Goal: Transaction & Acquisition: Book appointment/travel/reservation

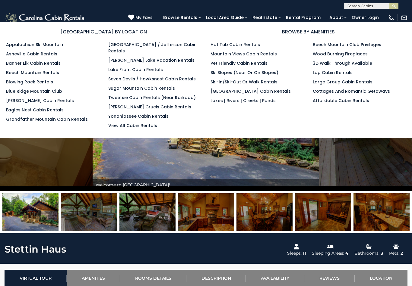
click at [263, 104] on link "Lakes | Rivers | Creeks | Ponds" at bounding box center [242, 101] width 65 height 6
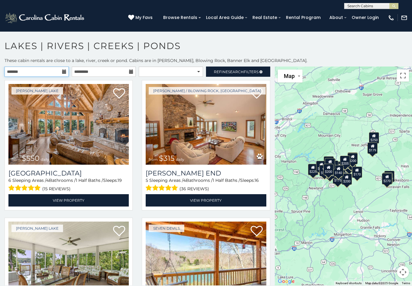
click at [60, 72] on input "text" at bounding box center [37, 72] width 64 height 10
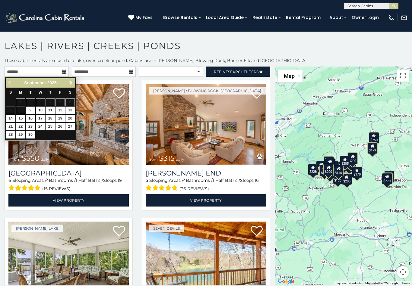
click at [73, 82] on span "Next" at bounding box center [70, 83] width 5 height 5
click at [12, 115] on link "12" at bounding box center [10, 119] width 9 height 8
type input "**********"
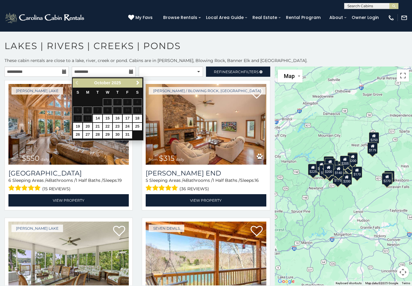
click at [117, 117] on link "16" at bounding box center [117, 119] width 9 height 8
type input "**********"
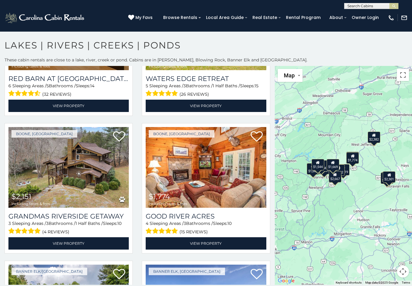
scroll to position [238, 0]
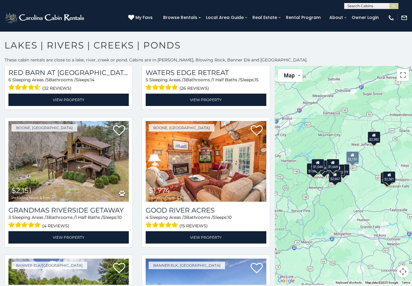
click at [90, 163] on img at bounding box center [68, 161] width 120 height 81
click at [86, 191] on img at bounding box center [68, 161] width 120 height 81
click at [91, 240] on link "View Property" at bounding box center [68, 238] width 120 height 12
click at [88, 169] on img at bounding box center [68, 161] width 120 height 81
click at [87, 156] on img at bounding box center [68, 161] width 120 height 81
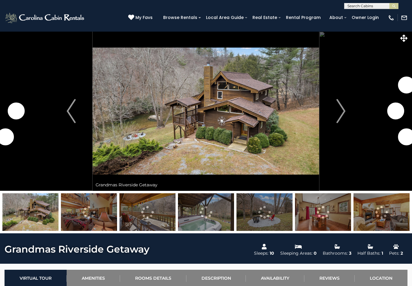
click at [339, 109] on img "Next" at bounding box center [340, 111] width 9 height 24
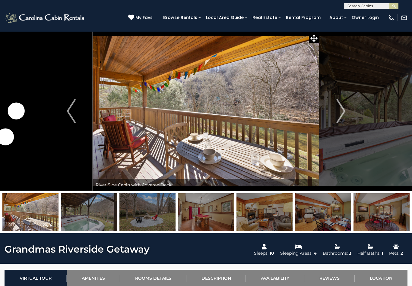
click at [339, 114] on img "Next" at bounding box center [340, 111] width 9 height 24
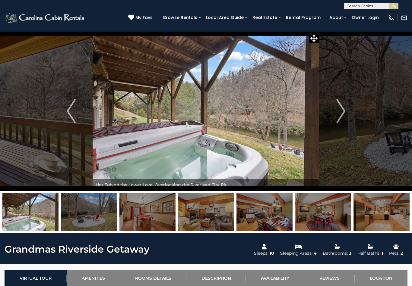
click at [337, 110] on img "Next" at bounding box center [340, 111] width 9 height 24
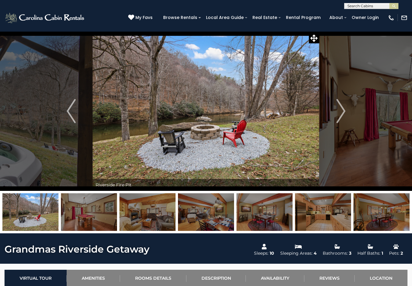
click at [334, 113] on button "Next" at bounding box center [340, 111] width 43 height 160
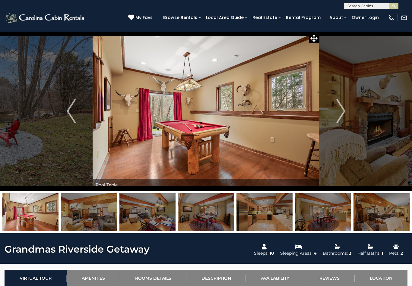
click at [337, 114] on img "Next" at bounding box center [340, 111] width 9 height 24
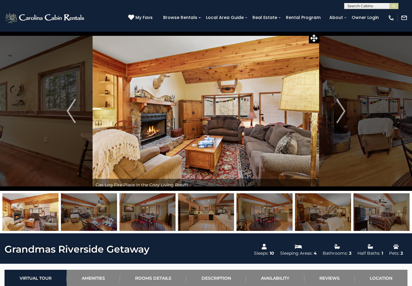
click at [338, 112] on img "Next" at bounding box center [340, 111] width 9 height 24
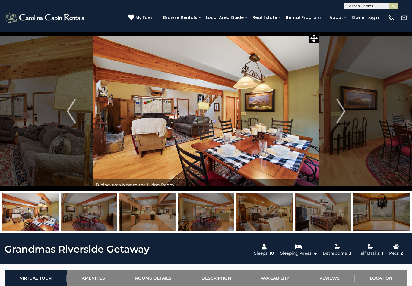
click at [340, 113] on img "Next" at bounding box center [340, 111] width 9 height 24
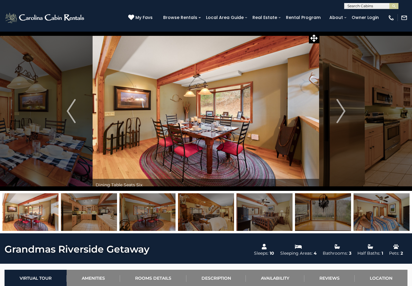
click at [337, 112] on img "Next" at bounding box center [340, 111] width 9 height 24
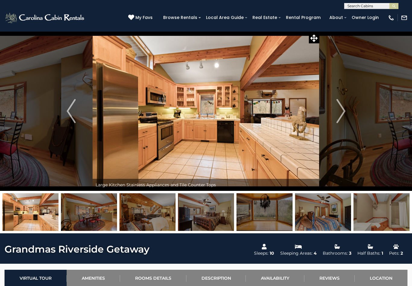
click at [337, 112] on img "Next" at bounding box center [340, 111] width 9 height 24
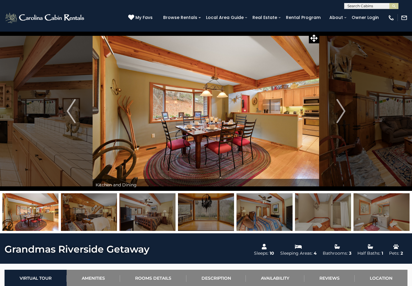
click at [338, 112] on img "Next" at bounding box center [340, 111] width 9 height 24
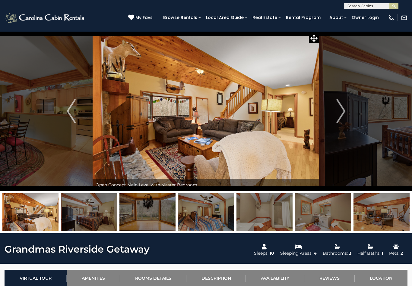
click at [339, 112] on img "Next" at bounding box center [340, 111] width 9 height 24
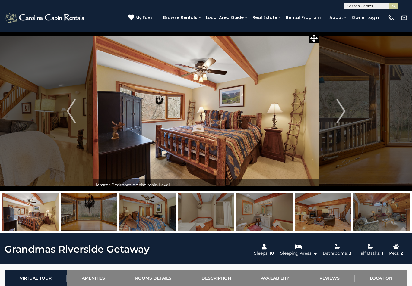
click at [342, 112] on img "Next" at bounding box center [340, 111] width 9 height 24
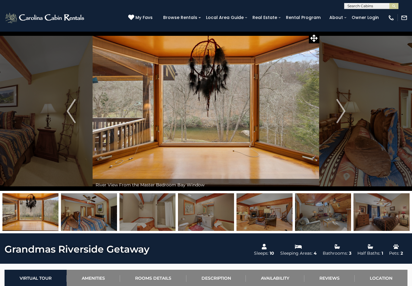
click at [342, 111] on img "Next" at bounding box center [340, 111] width 9 height 24
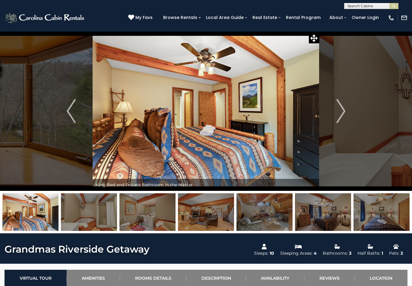
click at [340, 112] on img "Next" at bounding box center [340, 111] width 9 height 24
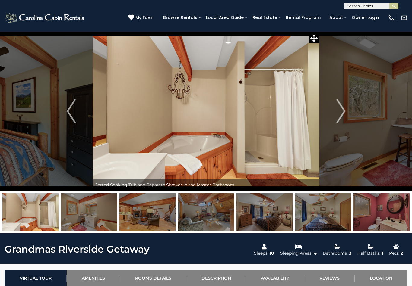
click at [340, 116] on img "Next" at bounding box center [340, 111] width 9 height 24
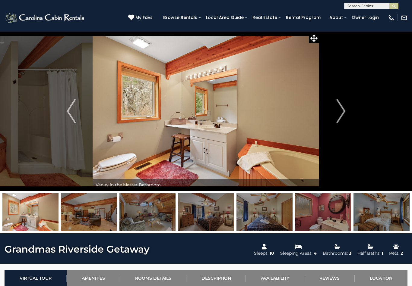
click at [337, 112] on img "Next" at bounding box center [340, 111] width 9 height 24
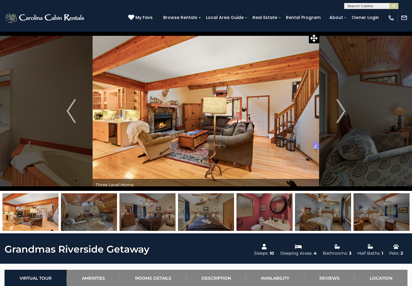
click at [336, 110] on button "Next" at bounding box center [340, 111] width 43 height 160
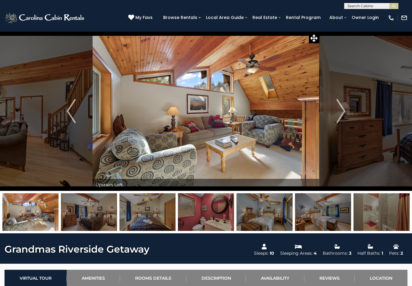
click at [337, 109] on img "Next" at bounding box center [340, 111] width 9 height 24
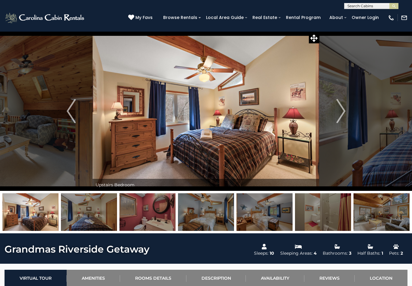
click at [339, 111] on img "Next" at bounding box center [340, 111] width 9 height 24
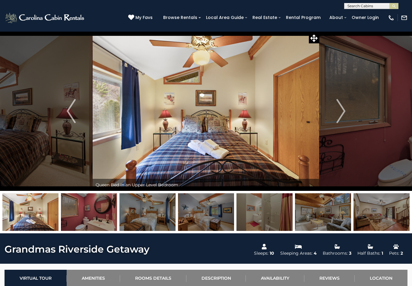
click at [340, 109] on img "Next" at bounding box center [340, 111] width 9 height 24
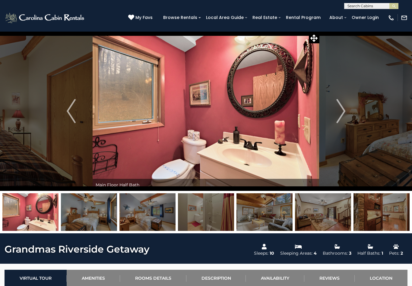
click at [344, 108] on img "Next" at bounding box center [340, 111] width 9 height 24
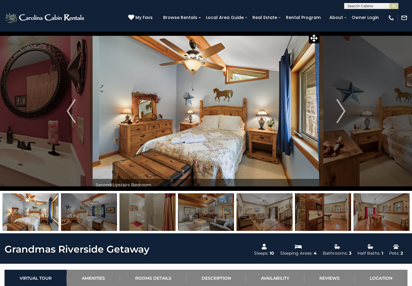
click at [342, 109] on img "Next" at bounding box center [340, 111] width 9 height 24
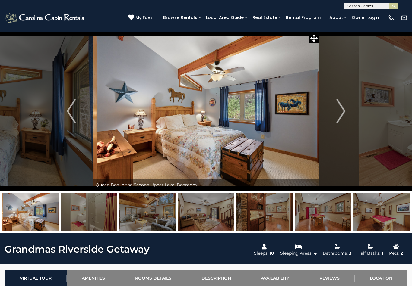
click at [344, 109] on img "Next" at bounding box center [340, 111] width 9 height 24
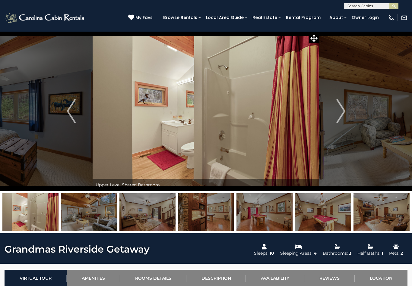
click at [342, 109] on img "Next" at bounding box center [340, 111] width 9 height 24
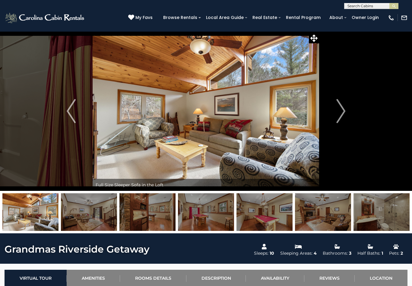
click at [342, 108] on img "Next" at bounding box center [340, 111] width 9 height 24
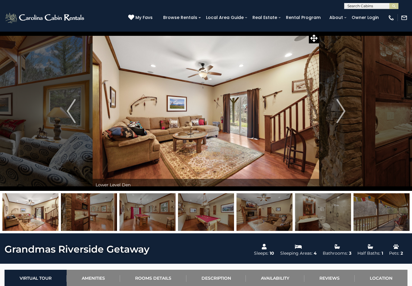
click at [343, 107] on img "Next" at bounding box center [340, 111] width 9 height 24
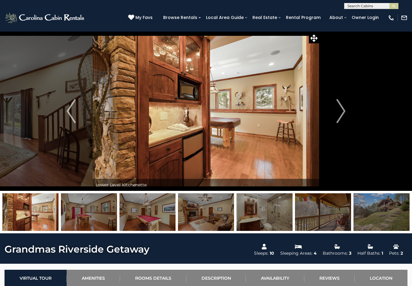
click at [341, 110] on img "Next" at bounding box center [340, 111] width 9 height 24
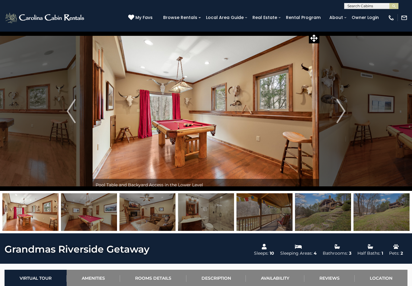
click at [340, 109] on img "Next" at bounding box center [340, 111] width 9 height 24
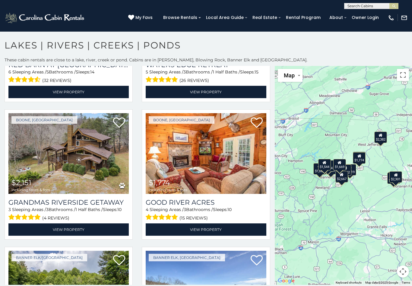
scroll to position [247, 0]
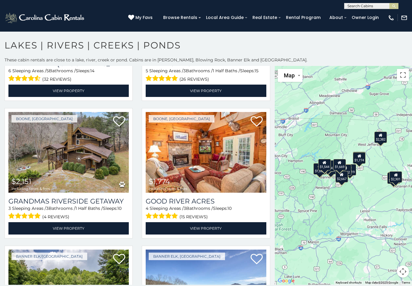
click at [220, 152] on img at bounding box center [206, 152] width 120 height 81
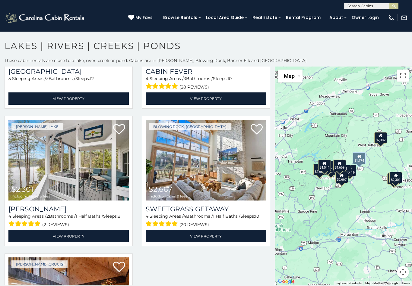
scroll to position [791, 0]
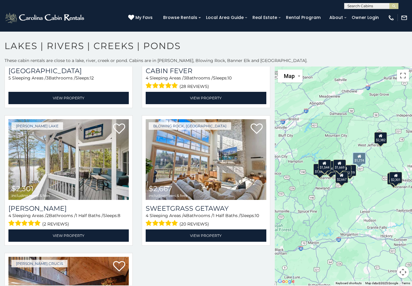
click at [203, 209] on h3 "Sweetgrass Getaway" at bounding box center [206, 209] width 120 height 8
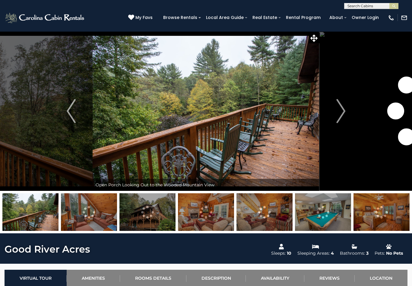
click at [340, 111] on img "Next" at bounding box center [340, 111] width 9 height 24
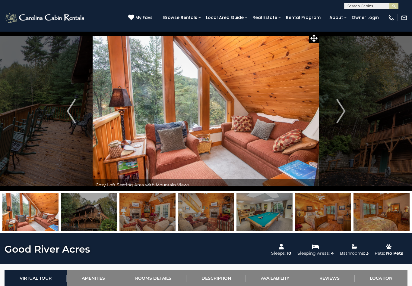
click at [339, 111] on img "Next" at bounding box center [340, 111] width 9 height 24
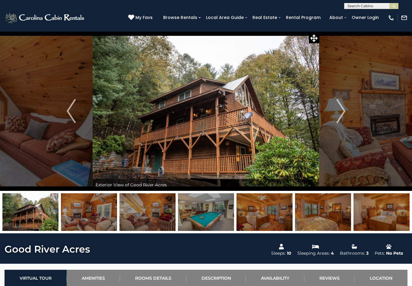
click at [340, 110] on img "Next" at bounding box center [340, 111] width 9 height 24
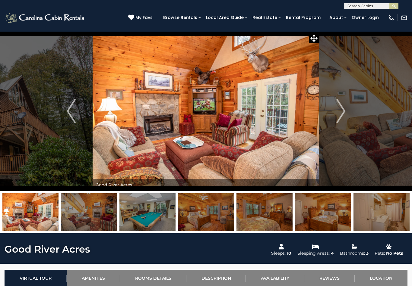
click at [338, 112] on img "Next" at bounding box center [340, 111] width 9 height 24
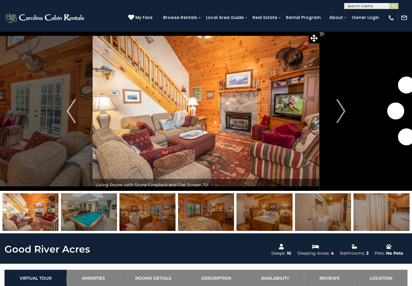
click at [339, 111] on img "Next" at bounding box center [340, 111] width 9 height 24
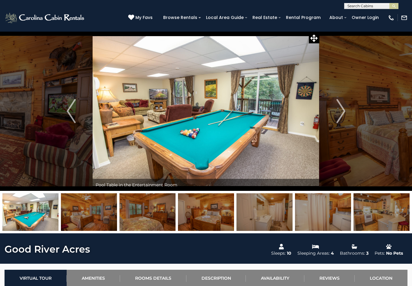
click at [339, 111] on img "Next" at bounding box center [340, 111] width 9 height 24
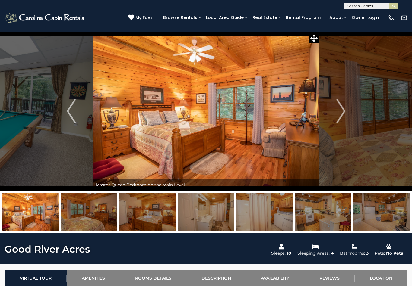
click at [340, 109] on img "Next" at bounding box center [340, 111] width 9 height 24
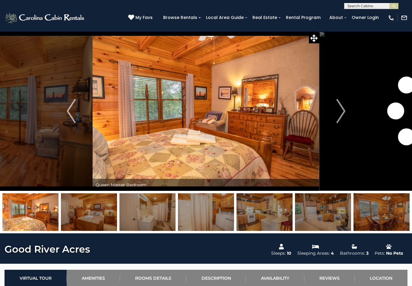
click at [340, 110] on img "Next" at bounding box center [340, 111] width 9 height 24
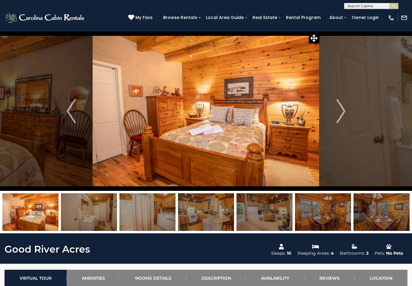
click at [340, 110] on img "Next" at bounding box center [340, 111] width 9 height 24
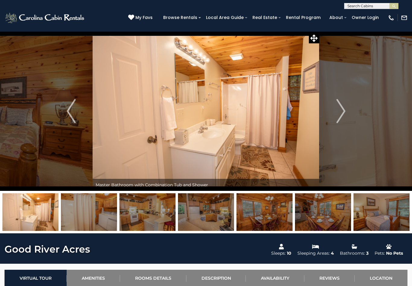
click at [338, 110] on img "Next" at bounding box center [340, 111] width 9 height 24
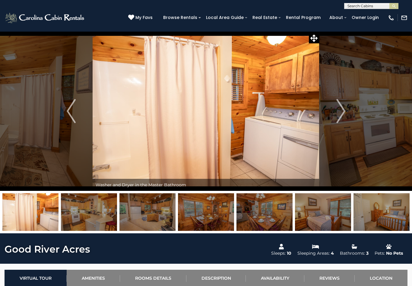
click at [337, 110] on img "Next" at bounding box center [340, 111] width 9 height 24
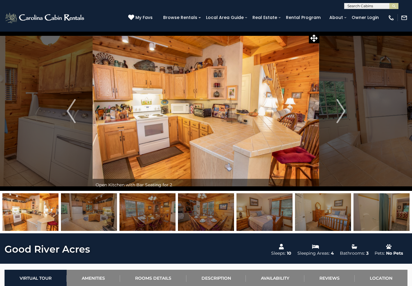
click at [338, 110] on img "Next" at bounding box center [340, 111] width 9 height 24
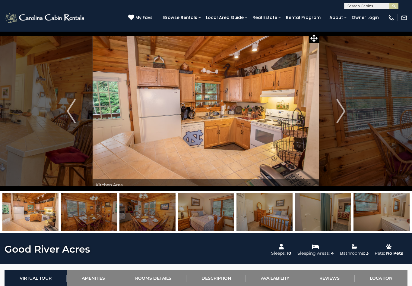
click at [339, 109] on img "Next" at bounding box center [340, 111] width 9 height 24
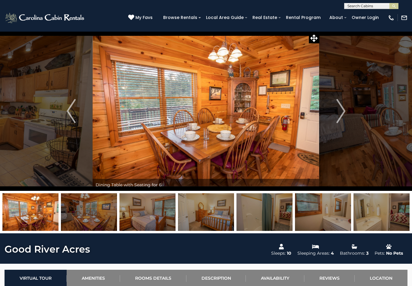
click at [340, 109] on img "Next" at bounding box center [340, 111] width 9 height 24
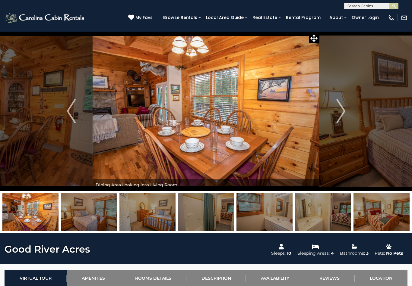
click at [339, 109] on img "Next" at bounding box center [340, 111] width 9 height 24
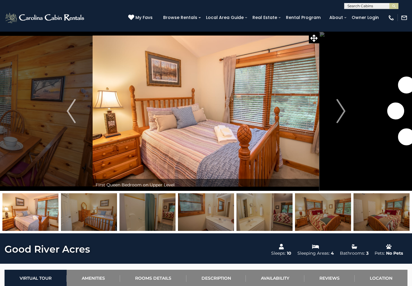
click at [340, 109] on img "Next" at bounding box center [340, 111] width 9 height 24
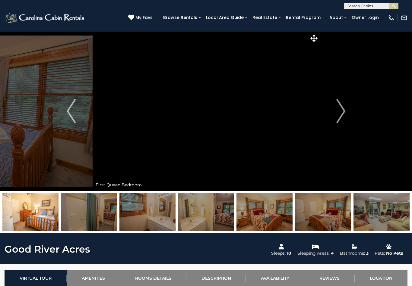
click at [338, 110] on img "Next" at bounding box center [340, 111] width 9 height 24
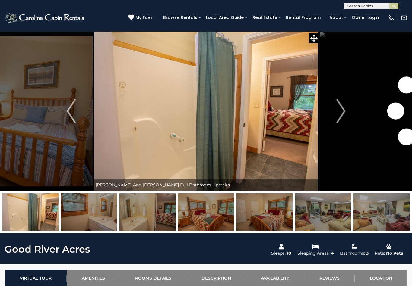
click at [337, 111] on img "Next" at bounding box center [340, 111] width 9 height 24
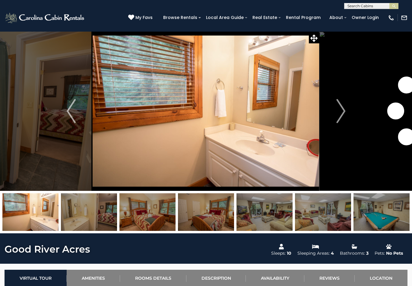
click at [335, 112] on button "Next" at bounding box center [340, 111] width 43 height 160
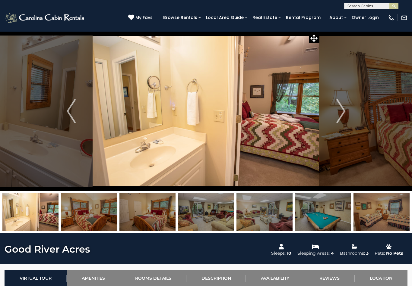
click at [336, 111] on button "Next" at bounding box center [340, 111] width 43 height 160
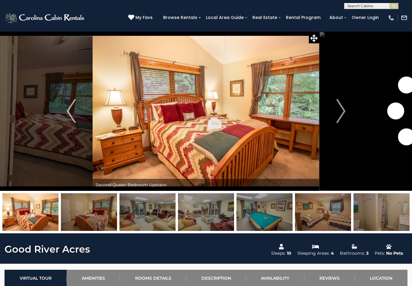
click at [336, 112] on button "Next" at bounding box center [340, 111] width 43 height 160
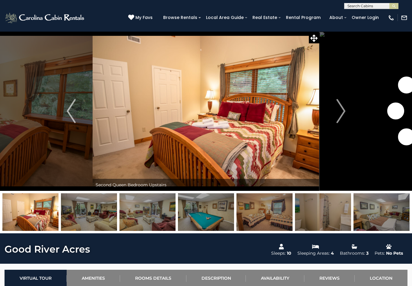
click at [336, 111] on img "Next" at bounding box center [340, 111] width 9 height 24
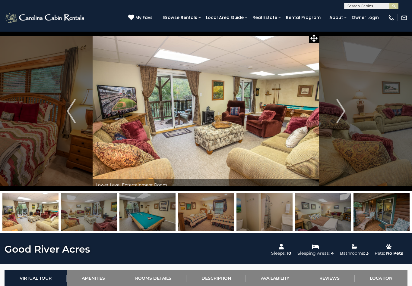
click at [337, 111] on img "Next" at bounding box center [340, 111] width 9 height 24
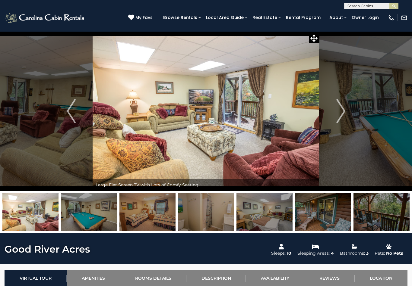
click at [339, 108] on img "Next" at bounding box center [340, 111] width 9 height 24
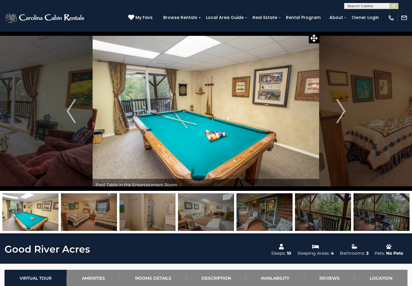
click at [338, 109] on img "Next" at bounding box center [340, 111] width 9 height 24
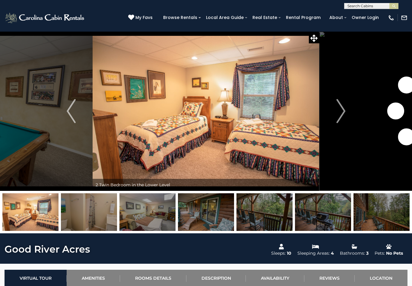
click at [338, 109] on img "Next" at bounding box center [340, 111] width 9 height 24
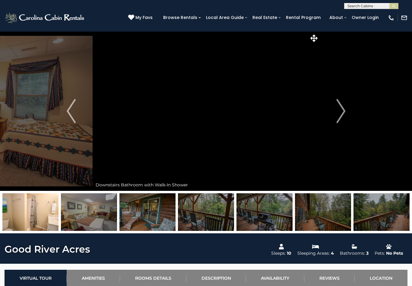
click at [336, 109] on img "Next" at bounding box center [340, 111] width 9 height 24
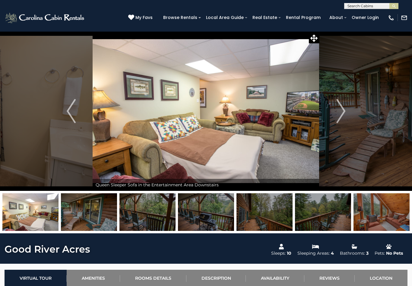
click at [333, 112] on button "Next" at bounding box center [340, 111] width 43 height 160
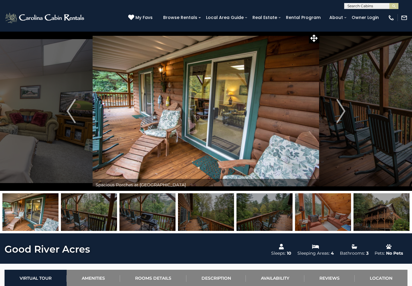
click at [335, 111] on button "Next" at bounding box center [340, 111] width 43 height 160
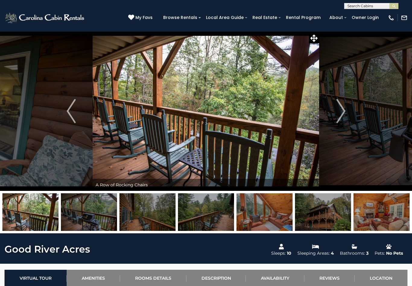
click at [334, 113] on button "Next" at bounding box center [340, 111] width 43 height 160
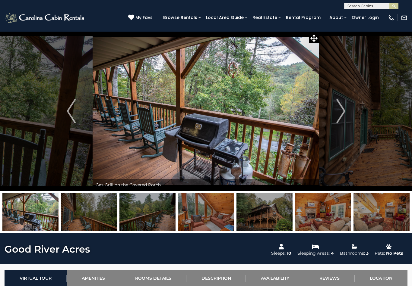
click at [335, 112] on button "Next" at bounding box center [340, 111] width 43 height 160
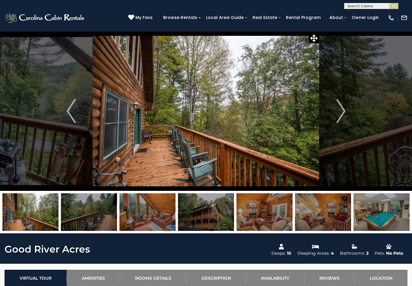
click at [334, 114] on button "Next" at bounding box center [340, 111] width 43 height 160
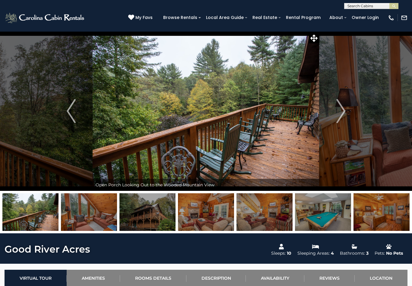
click at [334, 113] on button "Next" at bounding box center [340, 111] width 43 height 160
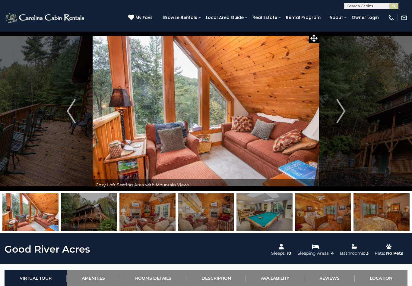
click at [336, 112] on button "Next" at bounding box center [340, 111] width 43 height 160
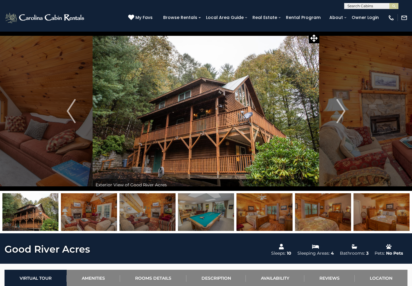
click at [336, 111] on button "Next" at bounding box center [340, 111] width 43 height 160
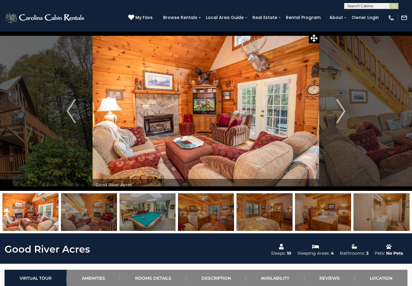
click at [334, 112] on button "Next" at bounding box center [340, 111] width 43 height 160
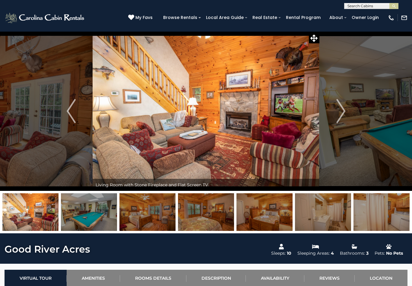
click at [335, 111] on button "Next" at bounding box center [340, 111] width 43 height 160
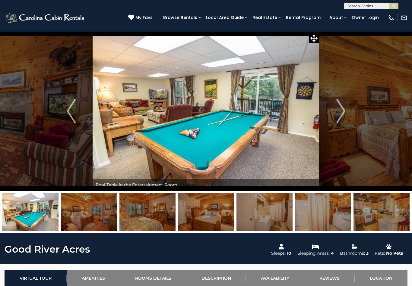
click at [336, 110] on button "Next" at bounding box center [340, 111] width 43 height 160
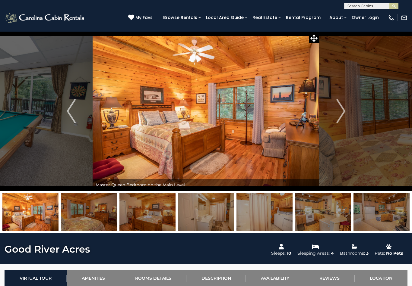
click at [336, 110] on button "Next" at bounding box center [340, 111] width 43 height 160
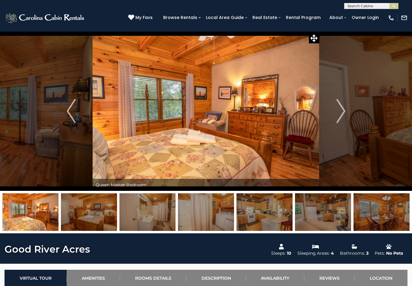
click at [336, 110] on button "Next" at bounding box center [340, 111] width 43 height 160
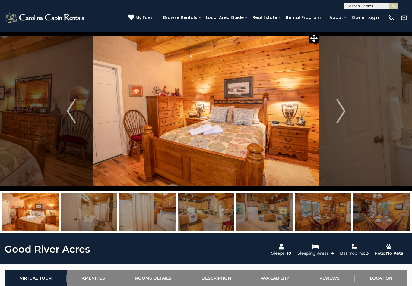
click at [339, 109] on img "Next" at bounding box center [340, 111] width 9 height 24
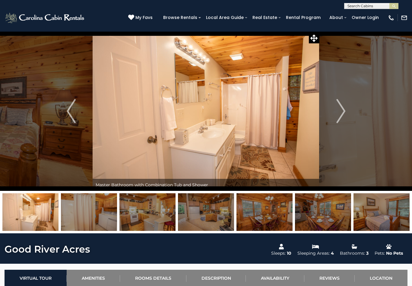
click at [336, 112] on button "Next" at bounding box center [340, 111] width 43 height 160
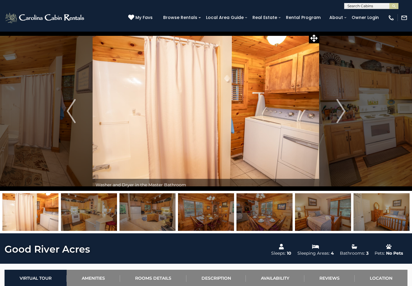
click at [339, 110] on img "Next" at bounding box center [340, 111] width 9 height 24
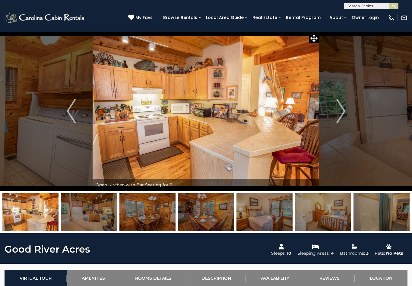
click at [338, 109] on img "Next" at bounding box center [340, 111] width 9 height 24
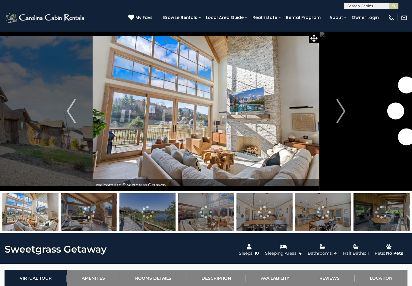
click at [337, 113] on img "Next" at bounding box center [340, 111] width 9 height 24
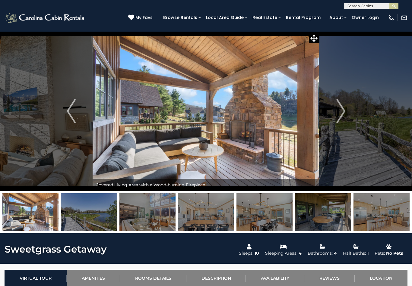
click at [337, 112] on img "Next" at bounding box center [340, 111] width 9 height 24
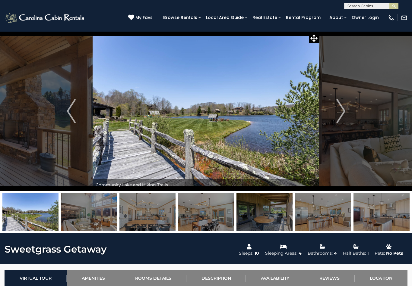
click at [340, 111] on img "Next" at bounding box center [340, 111] width 9 height 24
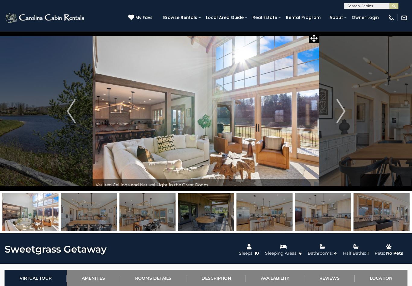
click at [338, 114] on img "Next" at bounding box center [340, 111] width 9 height 24
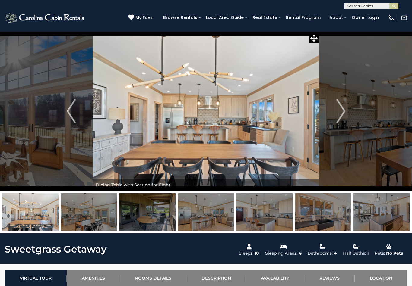
click at [339, 113] on img "Next" at bounding box center [340, 111] width 9 height 24
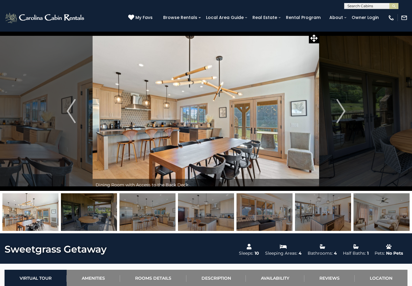
click at [337, 113] on img "Next" at bounding box center [340, 111] width 9 height 24
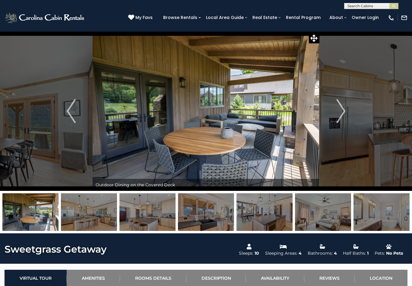
click at [338, 113] on img "Next" at bounding box center [340, 111] width 9 height 24
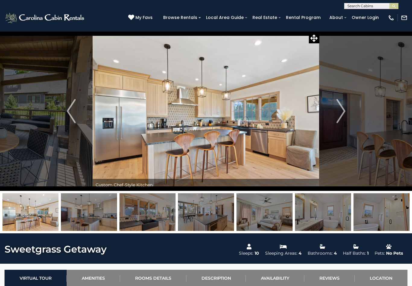
click at [336, 113] on button "Next" at bounding box center [340, 111] width 43 height 160
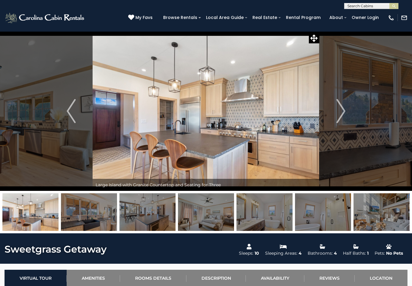
click at [336, 114] on img "Next" at bounding box center [340, 111] width 9 height 24
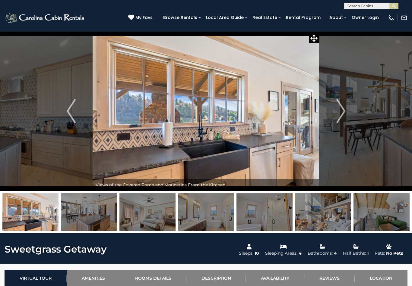
click at [336, 114] on button "Next" at bounding box center [340, 111] width 43 height 160
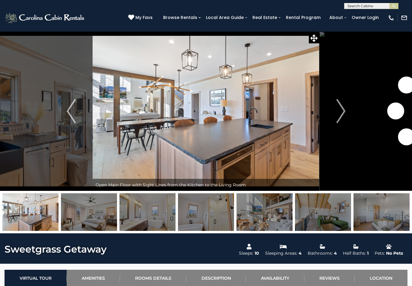
click at [336, 113] on button "Next" at bounding box center [340, 111] width 43 height 160
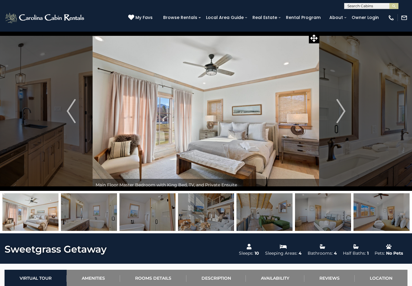
click at [335, 113] on button "Next" at bounding box center [340, 111] width 43 height 160
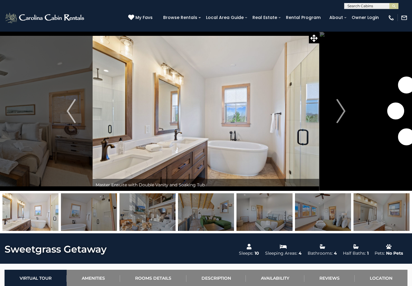
click at [336, 112] on button "Next" at bounding box center [340, 111] width 43 height 160
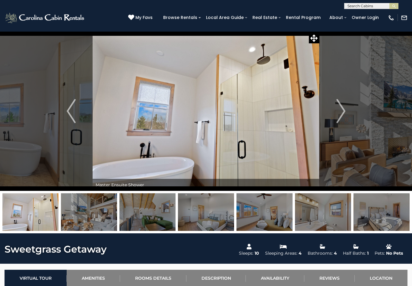
click at [338, 110] on img "Next" at bounding box center [340, 111] width 9 height 24
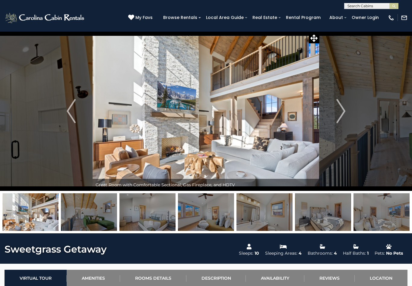
click at [338, 110] on img "Next" at bounding box center [340, 111] width 9 height 24
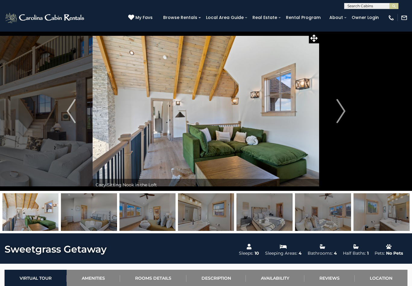
click at [339, 110] on img "Next" at bounding box center [340, 111] width 9 height 24
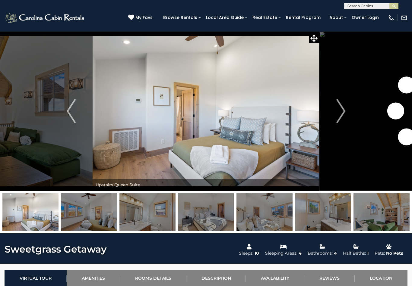
click at [339, 110] on img "Next" at bounding box center [340, 111] width 9 height 24
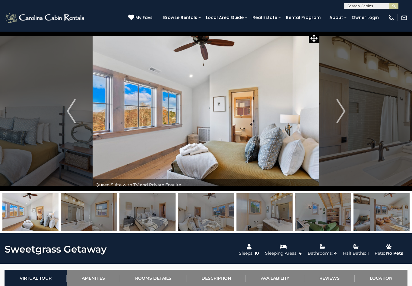
click at [337, 111] on img "Next" at bounding box center [340, 111] width 9 height 24
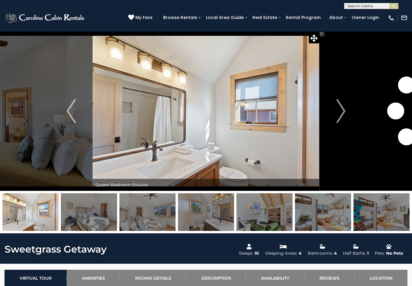
click at [339, 110] on img "Next" at bounding box center [340, 111] width 9 height 24
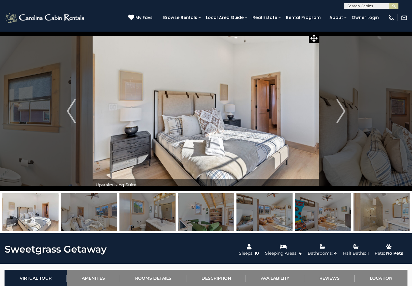
click at [337, 112] on img "Next" at bounding box center [340, 111] width 9 height 24
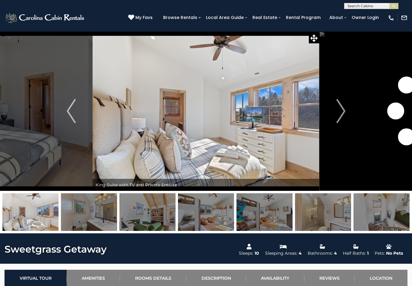
click at [336, 112] on img "Next" at bounding box center [340, 111] width 9 height 24
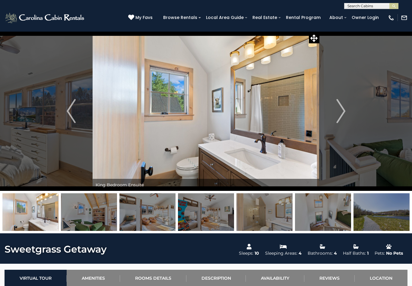
click at [334, 113] on button "Next" at bounding box center [340, 111] width 43 height 160
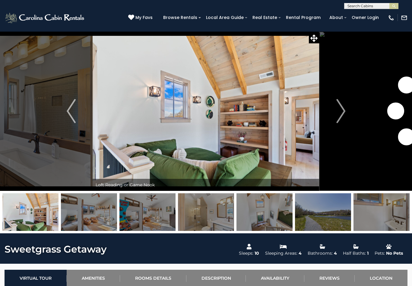
click at [337, 111] on img "Next" at bounding box center [340, 111] width 9 height 24
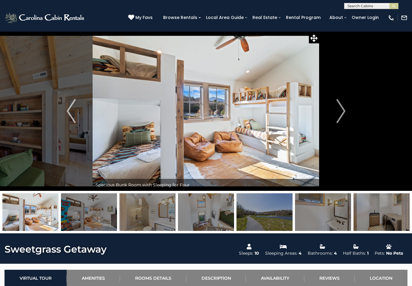
click at [337, 112] on img "Next" at bounding box center [340, 111] width 9 height 24
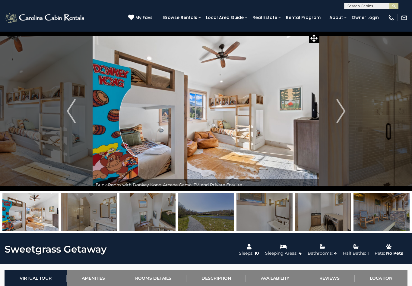
click at [337, 111] on img "Next" at bounding box center [340, 111] width 9 height 24
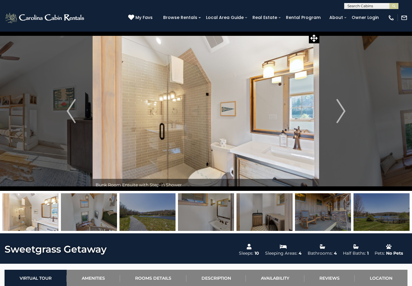
click at [337, 112] on img "Next" at bounding box center [340, 111] width 9 height 24
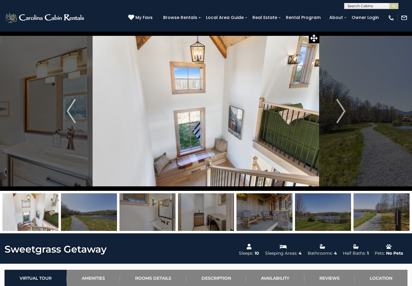
click at [339, 109] on img "Next" at bounding box center [340, 111] width 9 height 24
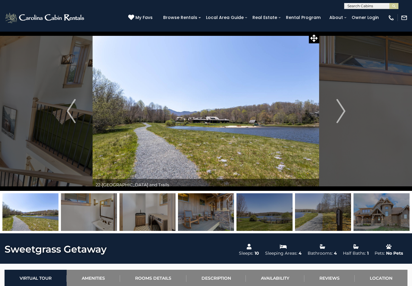
click at [338, 110] on img "Next" at bounding box center [340, 111] width 9 height 24
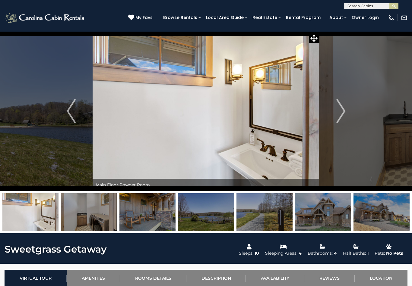
click at [336, 111] on button "Next" at bounding box center [340, 111] width 43 height 160
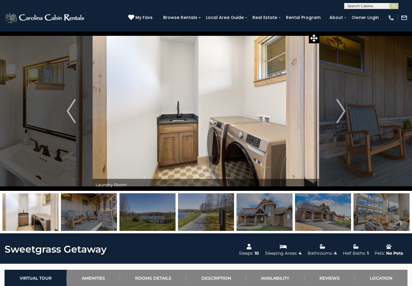
click at [337, 111] on img "Next" at bounding box center [340, 111] width 9 height 24
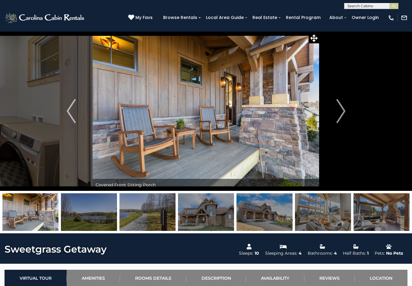
click at [335, 112] on button "Next" at bounding box center [340, 111] width 43 height 160
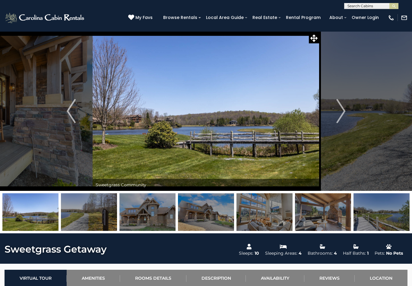
click at [337, 109] on img "Next" at bounding box center [340, 111] width 9 height 24
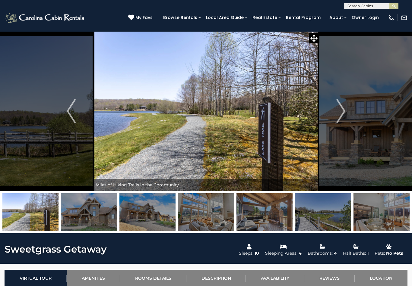
click at [336, 111] on img "Next" at bounding box center [340, 111] width 9 height 24
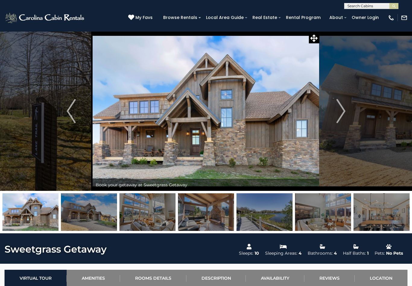
click at [339, 111] on img "Next" at bounding box center [340, 111] width 9 height 24
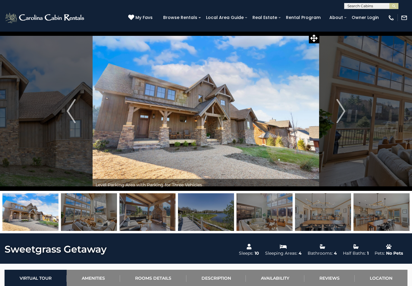
click at [337, 111] on img "Next" at bounding box center [340, 111] width 9 height 24
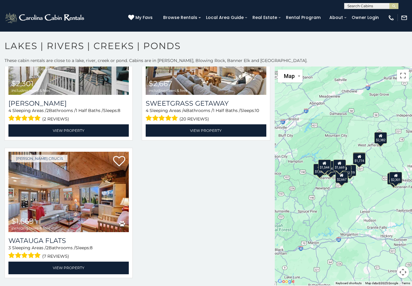
scroll to position [897, 0]
click at [89, 202] on img at bounding box center [68, 192] width 120 height 81
click at [61, 237] on h3 "Watauga Flats" at bounding box center [68, 241] width 120 height 8
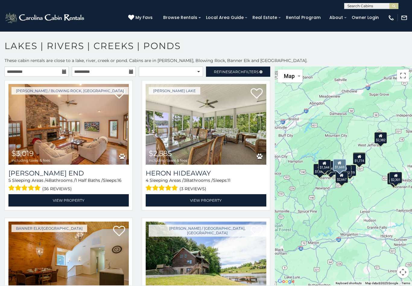
scroll to position [0, 0]
click at [61, 69] on input "**********" at bounding box center [37, 72] width 64 height 10
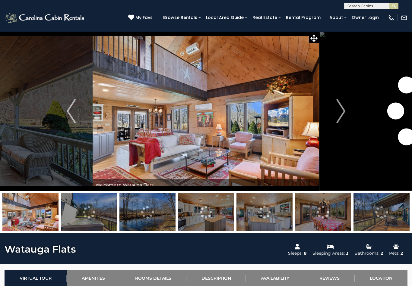
click at [334, 113] on button "Next" at bounding box center [340, 111] width 43 height 160
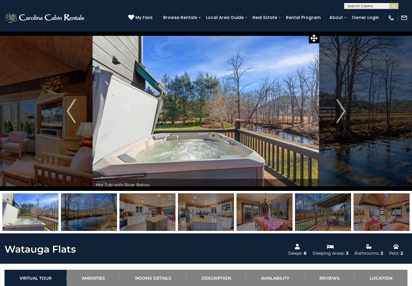
click at [337, 111] on img "Next" at bounding box center [340, 111] width 9 height 24
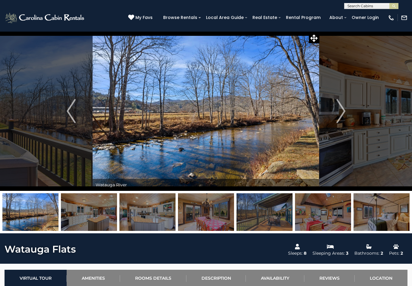
click at [340, 110] on img "Next" at bounding box center [340, 111] width 9 height 24
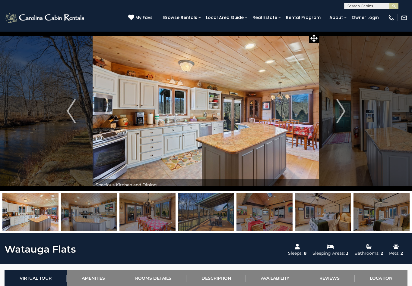
click at [340, 110] on img "Next" at bounding box center [340, 111] width 9 height 24
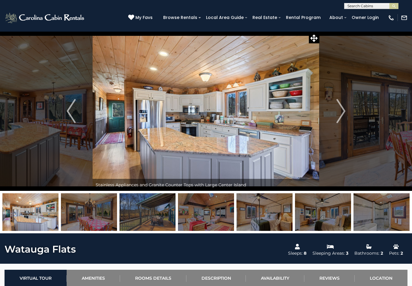
click at [340, 109] on img "Next" at bounding box center [340, 111] width 9 height 24
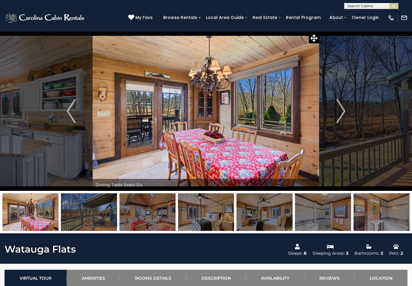
click at [338, 111] on img "Next" at bounding box center [340, 111] width 9 height 24
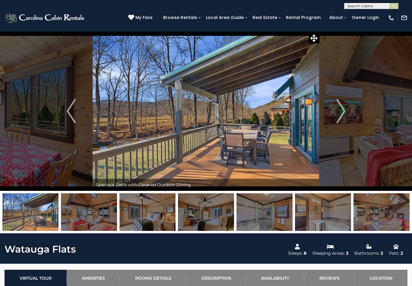
click at [340, 110] on img "Next" at bounding box center [340, 111] width 9 height 24
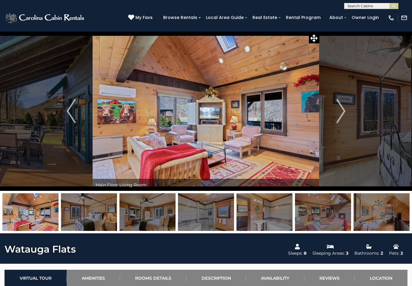
click at [337, 111] on img "Next" at bounding box center [340, 111] width 9 height 24
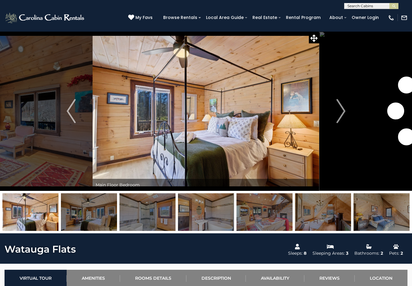
click at [338, 111] on img "Next" at bounding box center [340, 111] width 9 height 24
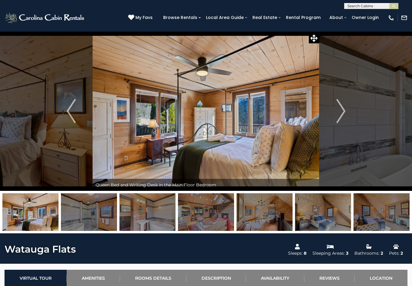
click at [339, 110] on img "Next" at bounding box center [340, 111] width 9 height 24
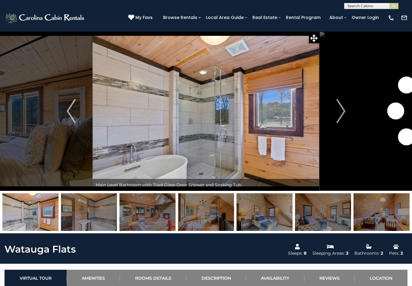
click at [339, 109] on img "Next" at bounding box center [340, 111] width 9 height 24
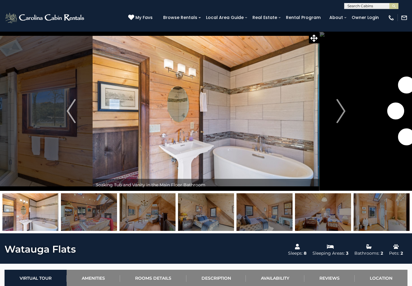
click at [338, 109] on img "Next" at bounding box center [340, 111] width 9 height 24
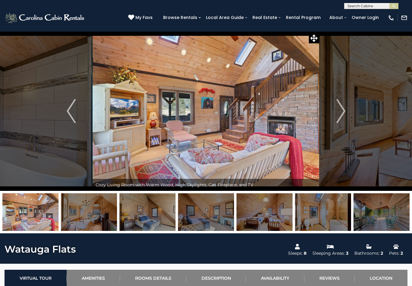
click at [337, 110] on img "Next" at bounding box center [340, 111] width 9 height 24
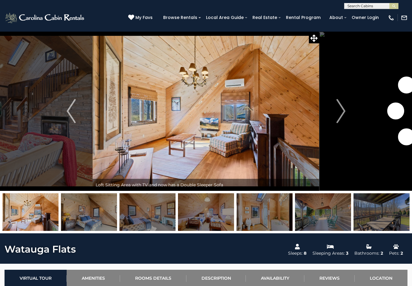
click at [337, 110] on img "Next" at bounding box center [340, 111] width 9 height 24
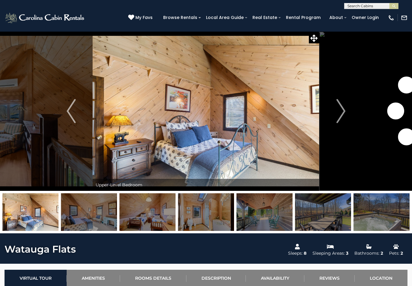
click at [339, 110] on img "Next" at bounding box center [340, 111] width 9 height 24
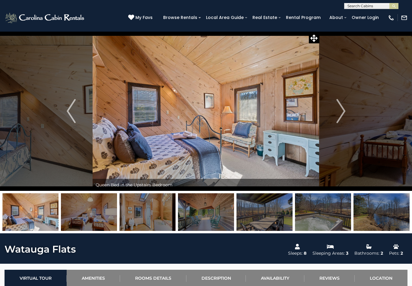
click at [339, 110] on img "Next" at bounding box center [340, 111] width 9 height 24
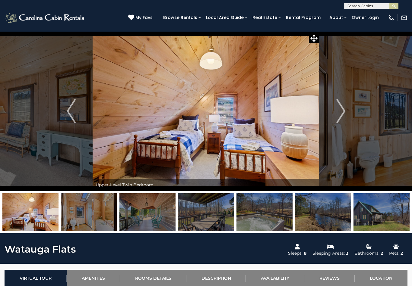
click at [338, 109] on img "Next" at bounding box center [340, 111] width 9 height 24
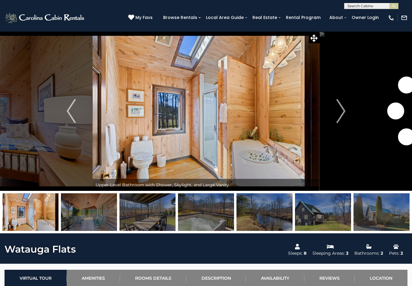
click at [338, 110] on img "Next" at bounding box center [340, 111] width 9 height 24
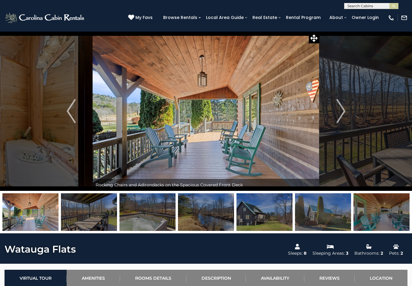
click at [340, 109] on img "Next" at bounding box center [340, 111] width 9 height 24
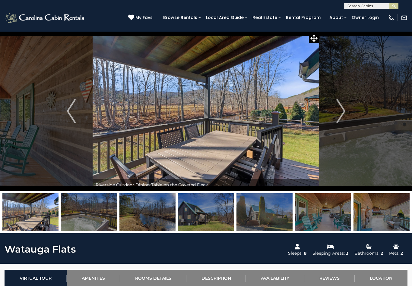
click at [340, 109] on img "Next" at bounding box center [340, 111] width 9 height 24
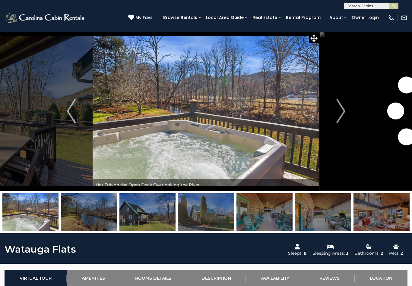
click at [339, 109] on img "Next" at bounding box center [340, 111] width 9 height 24
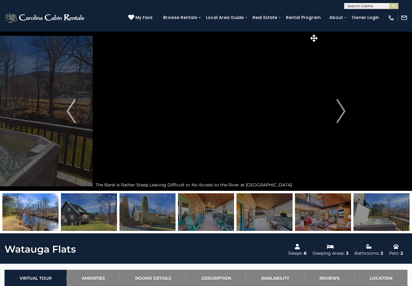
click at [339, 109] on img "Next" at bounding box center [340, 111] width 9 height 24
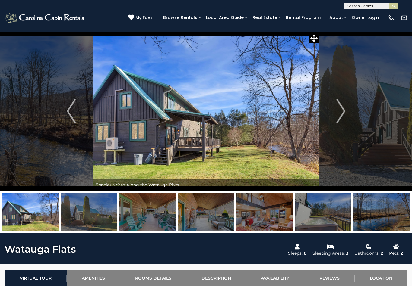
click at [338, 109] on img "Next" at bounding box center [340, 111] width 9 height 24
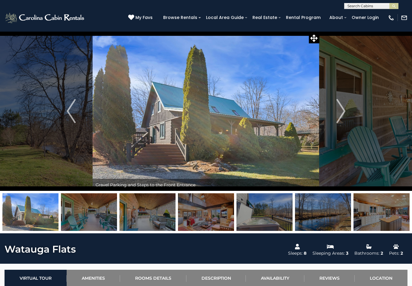
click at [336, 110] on img "Next" at bounding box center [340, 111] width 9 height 24
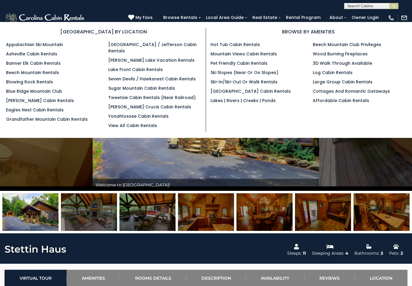
click at [266, 103] on link "Lakes | Rivers | Creeks | Ponds" at bounding box center [242, 101] width 65 height 6
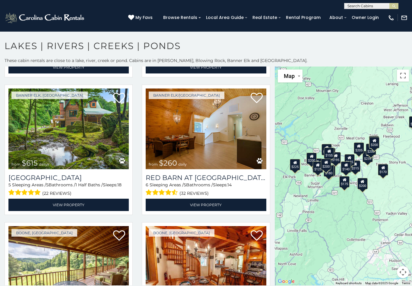
scroll to position [271, 0]
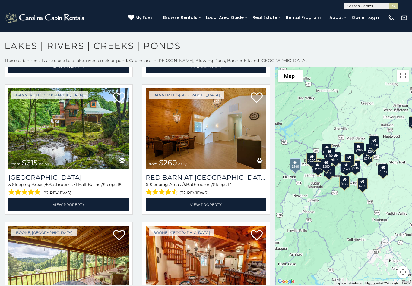
click at [197, 179] on h3 "Red Barn at [GEOGRAPHIC_DATA]" at bounding box center [206, 178] width 120 height 8
click at [220, 152] on img at bounding box center [206, 128] width 120 height 81
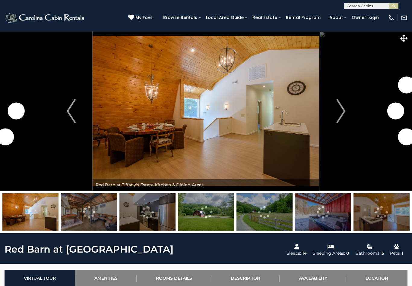
click at [340, 107] on img "Next" at bounding box center [340, 111] width 9 height 24
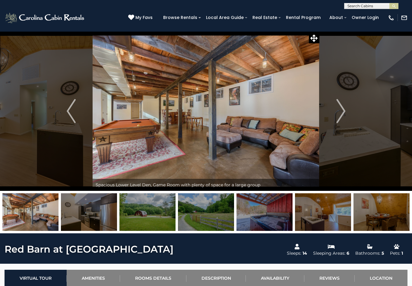
click at [337, 111] on img "Next" at bounding box center [340, 111] width 9 height 24
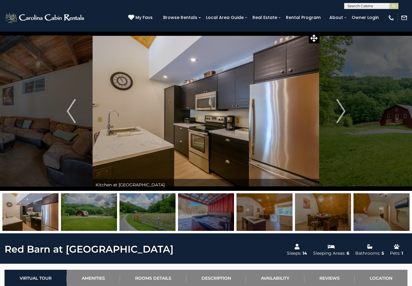
click at [337, 110] on img "Next" at bounding box center [340, 111] width 9 height 24
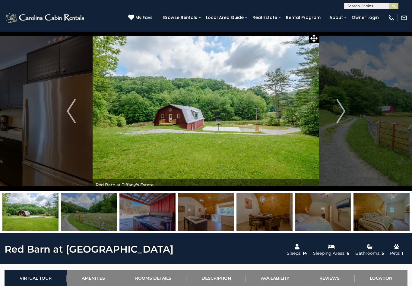
click at [337, 111] on img "Next" at bounding box center [340, 111] width 9 height 24
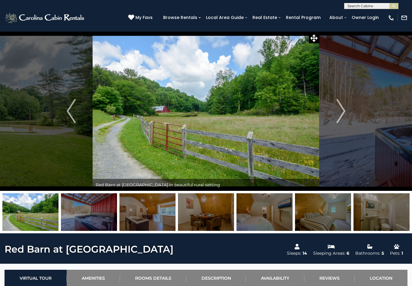
click at [337, 115] on img "Next" at bounding box center [340, 111] width 9 height 24
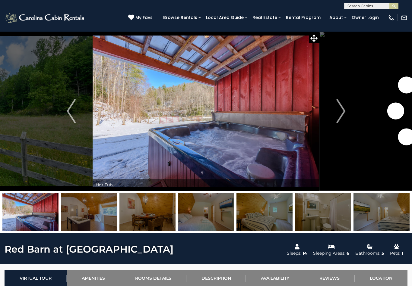
click at [340, 112] on img "Next" at bounding box center [340, 111] width 9 height 24
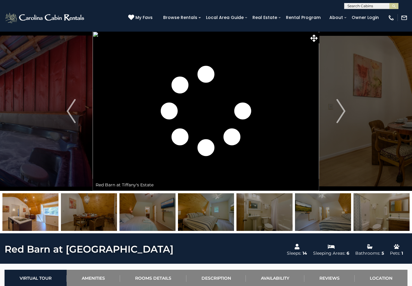
click at [337, 111] on img "Next" at bounding box center [340, 111] width 9 height 24
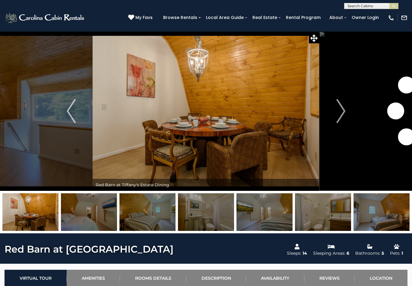
click at [336, 111] on button "Next" at bounding box center [340, 111] width 43 height 160
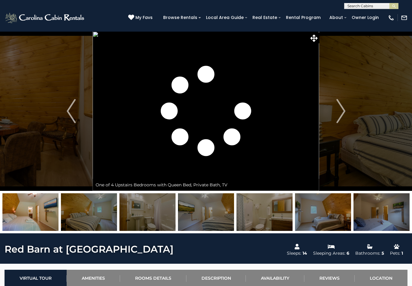
click at [335, 111] on button "Next" at bounding box center [340, 111] width 43 height 160
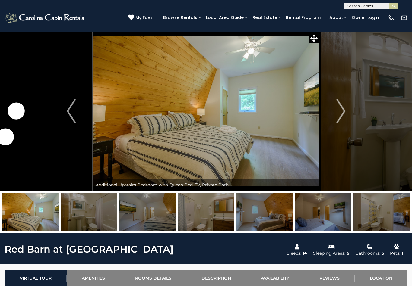
click at [337, 110] on img "Next" at bounding box center [340, 111] width 9 height 24
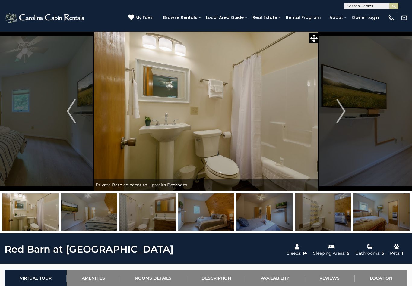
click at [337, 110] on img "Next" at bounding box center [340, 111] width 9 height 24
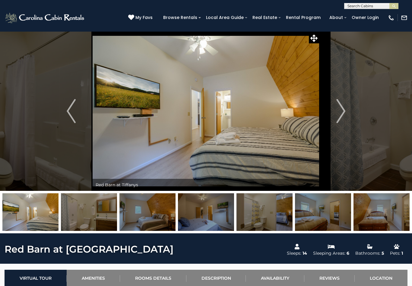
click at [337, 111] on img "Next" at bounding box center [340, 111] width 9 height 24
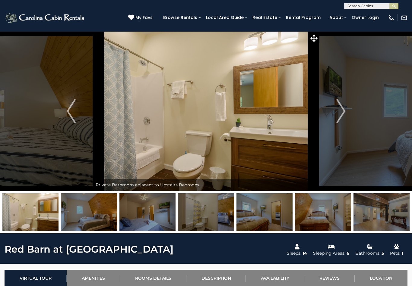
click at [339, 110] on img "Next" at bounding box center [340, 111] width 9 height 24
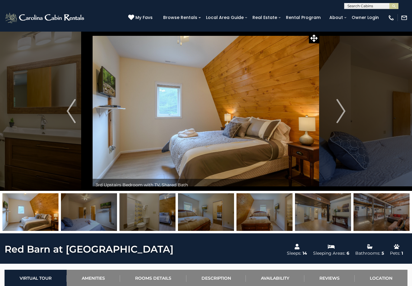
click at [339, 108] on img "Next" at bounding box center [340, 111] width 9 height 24
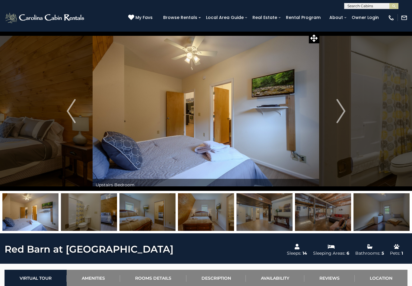
click at [337, 109] on img "Next" at bounding box center [340, 111] width 9 height 24
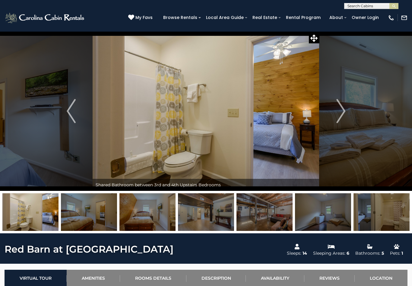
click at [336, 111] on button "Next" at bounding box center [340, 111] width 43 height 160
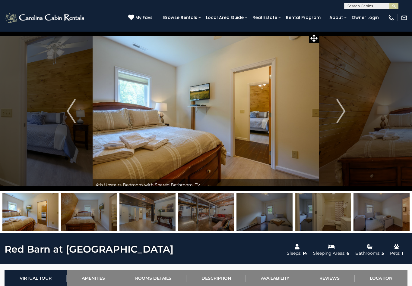
click at [339, 109] on img "Next" at bounding box center [340, 111] width 9 height 24
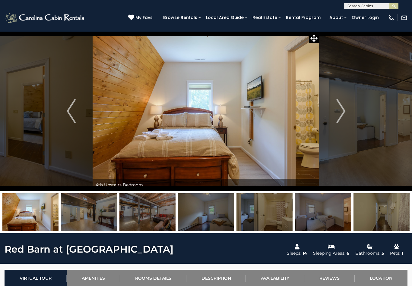
click at [340, 108] on img "Next" at bounding box center [340, 111] width 9 height 24
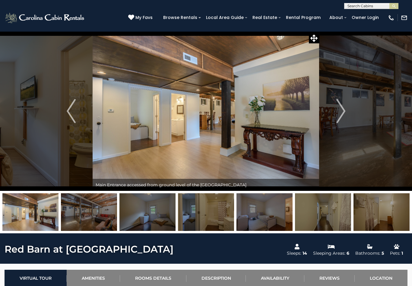
click at [337, 110] on img "Next" at bounding box center [340, 111] width 9 height 24
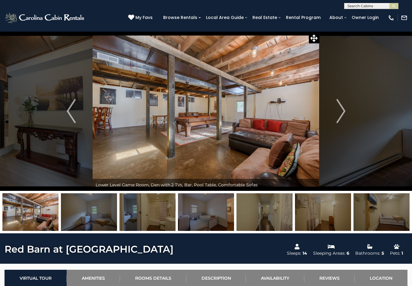
click at [339, 108] on img "Next" at bounding box center [340, 111] width 9 height 24
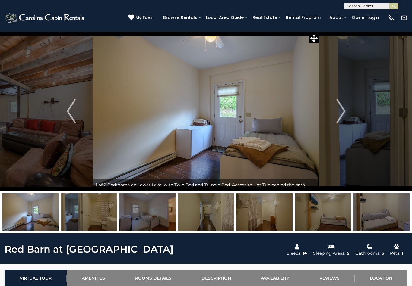
click at [337, 111] on img "Next" at bounding box center [340, 111] width 9 height 24
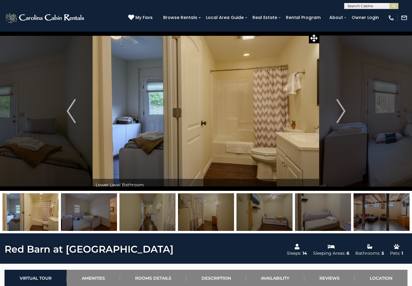
click at [339, 111] on img "Next" at bounding box center [340, 111] width 9 height 24
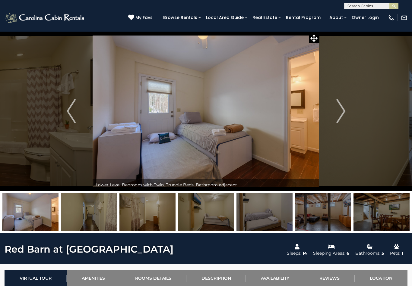
click at [338, 110] on img "Next" at bounding box center [340, 111] width 9 height 24
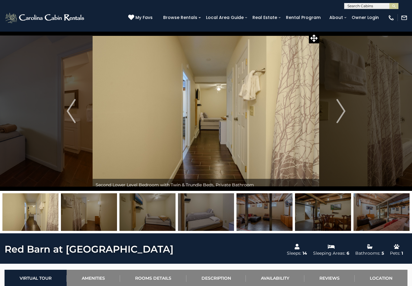
click at [336, 110] on img "Next" at bounding box center [340, 111] width 9 height 24
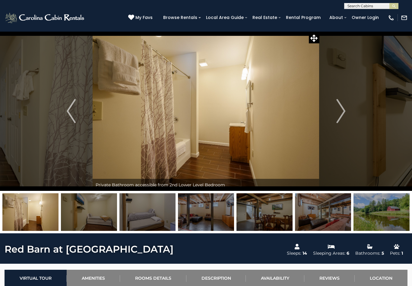
click at [337, 110] on img "Next" at bounding box center [340, 111] width 9 height 24
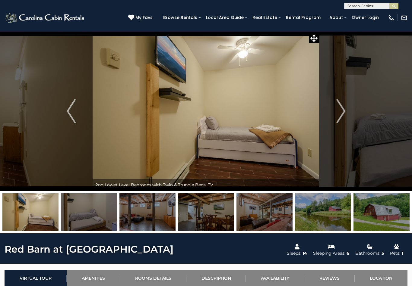
click at [339, 110] on img "Next" at bounding box center [340, 111] width 9 height 24
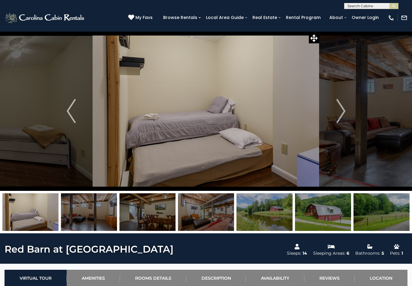
click at [340, 108] on img "Next" at bounding box center [340, 111] width 9 height 24
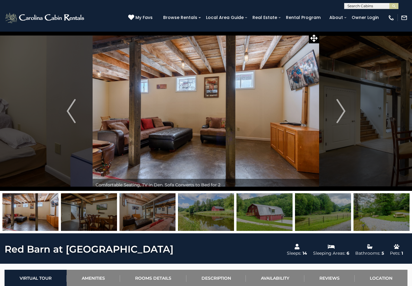
click at [339, 108] on img "Next" at bounding box center [340, 111] width 9 height 24
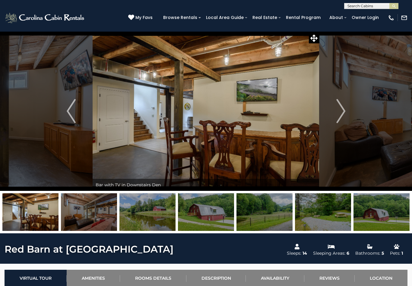
click at [341, 107] on img "Next" at bounding box center [340, 111] width 9 height 24
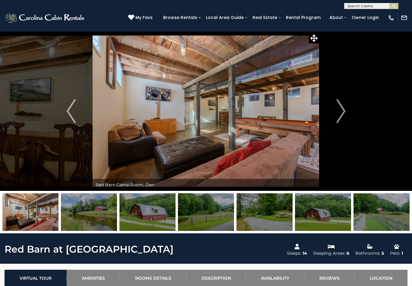
click at [339, 110] on img "Next" at bounding box center [340, 111] width 9 height 24
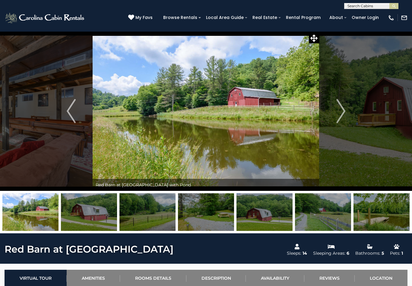
click at [338, 108] on img "Next" at bounding box center [340, 111] width 9 height 24
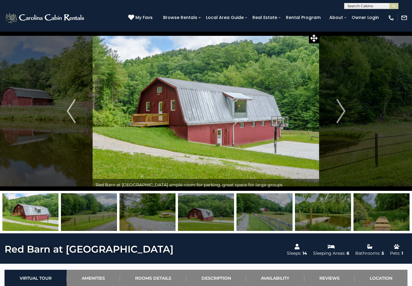
click at [339, 107] on img "Next" at bounding box center [340, 111] width 9 height 24
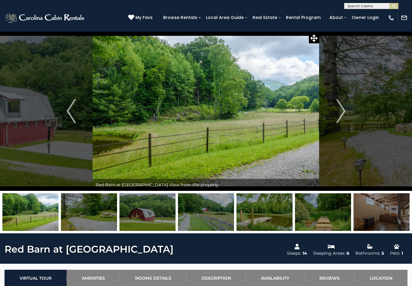
click at [338, 109] on img "Next" at bounding box center [340, 111] width 9 height 24
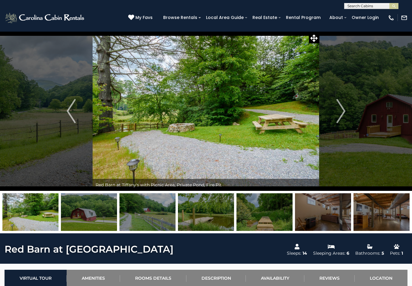
click at [337, 110] on img "Next" at bounding box center [340, 111] width 9 height 24
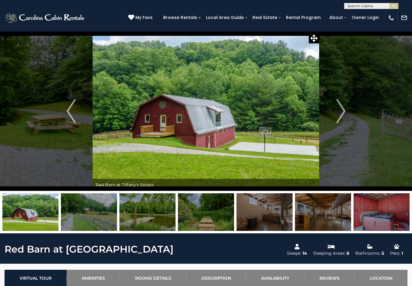
click at [337, 112] on img "Next" at bounding box center [340, 111] width 9 height 24
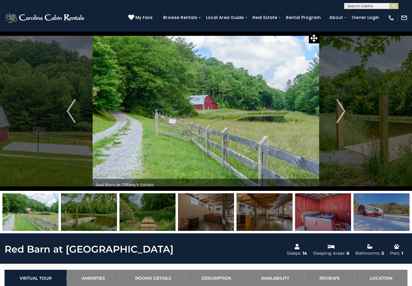
click at [337, 111] on img "Next" at bounding box center [340, 111] width 9 height 24
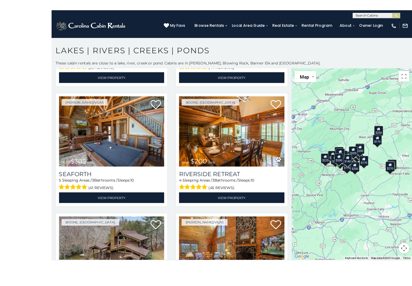
scroll to position [2, 0]
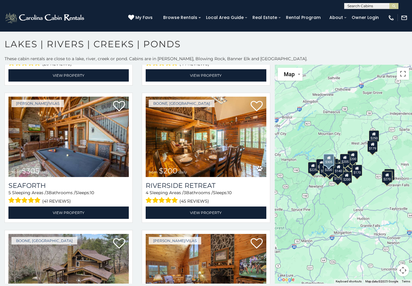
click at [92, 157] on img at bounding box center [68, 137] width 120 height 81
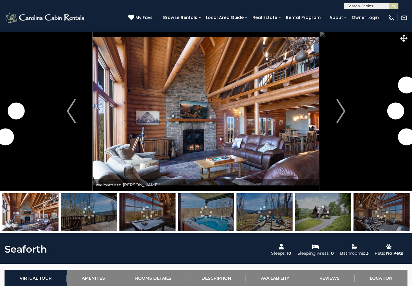
click at [337, 110] on img "Next" at bounding box center [340, 111] width 9 height 24
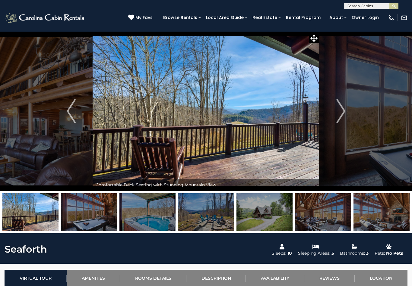
click at [337, 113] on img "Next" at bounding box center [340, 111] width 9 height 24
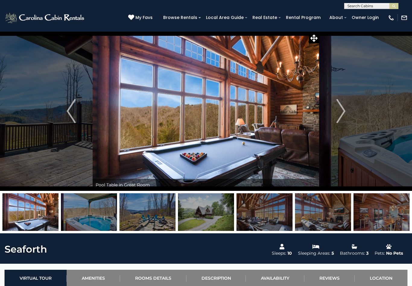
click at [337, 113] on img "Next" at bounding box center [340, 111] width 9 height 24
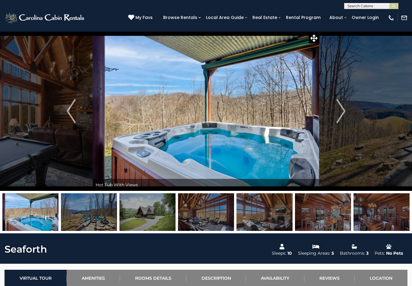
click at [339, 113] on img "Next" at bounding box center [340, 111] width 9 height 24
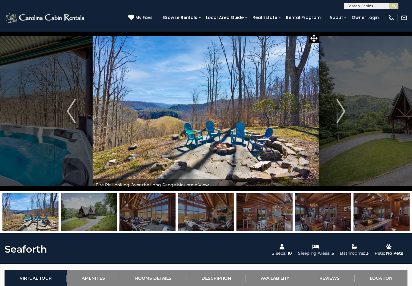
click at [338, 112] on img "Next" at bounding box center [340, 111] width 9 height 24
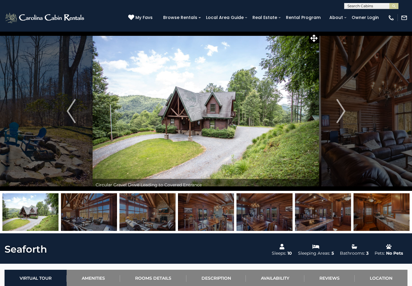
click at [338, 111] on img "Next" at bounding box center [340, 111] width 9 height 24
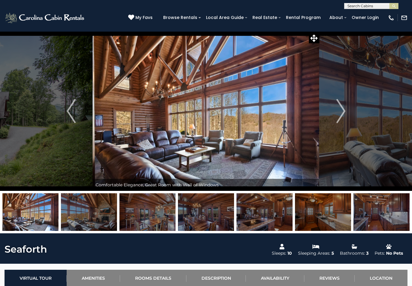
click at [336, 112] on button "Next" at bounding box center [340, 111] width 43 height 160
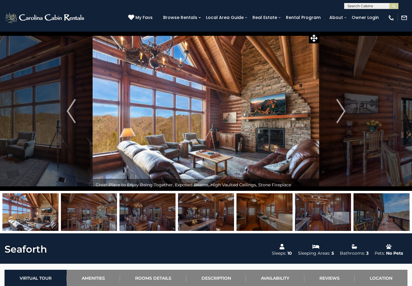
click at [338, 112] on img "Next" at bounding box center [340, 111] width 9 height 24
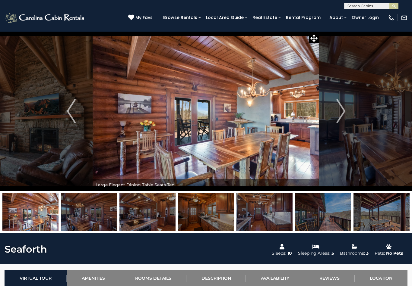
click at [337, 112] on img "Next" at bounding box center [340, 111] width 9 height 24
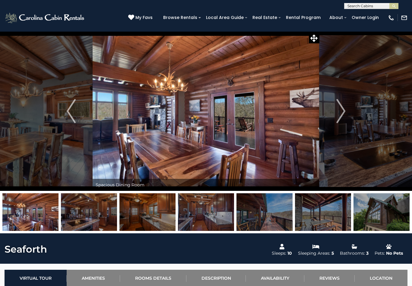
click at [339, 111] on img "Next" at bounding box center [340, 111] width 9 height 24
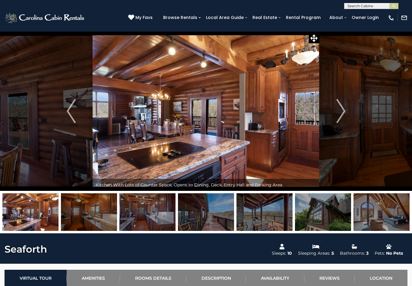
click at [337, 112] on img "Next" at bounding box center [340, 111] width 9 height 24
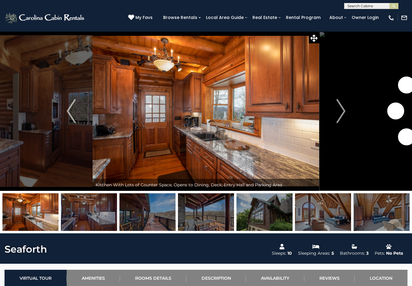
click at [340, 111] on img "Next" at bounding box center [340, 111] width 9 height 24
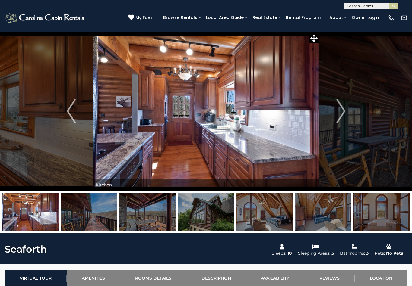
click at [337, 112] on img "Next" at bounding box center [340, 111] width 9 height 24
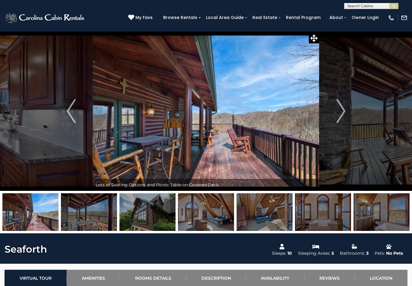
click at [337, 112] on img "Next" at bounding box center [340, 111] width 9 height 24
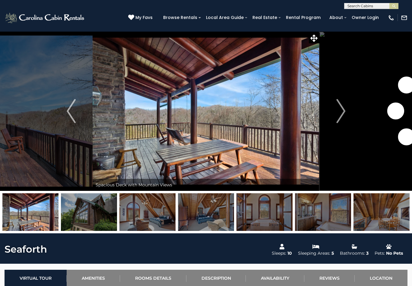
click at [335, 113] on button "Next" at bounding box center [340, 111] width 43 height 160
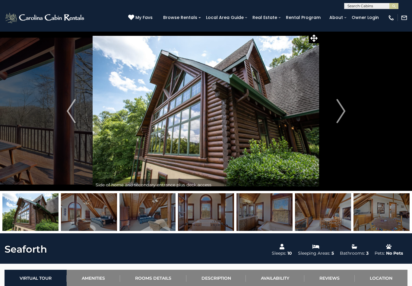
click at [340, 109] on img "Next" at bounding box center [340, 111] width 9 height 24
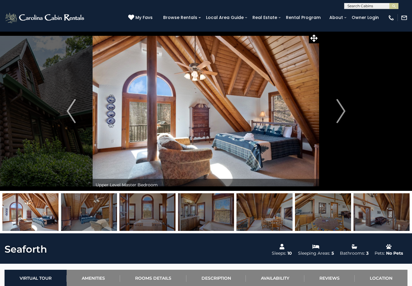
click at [337, 111] on img "Next" at bounding box center [340, 111] width 9 height 24
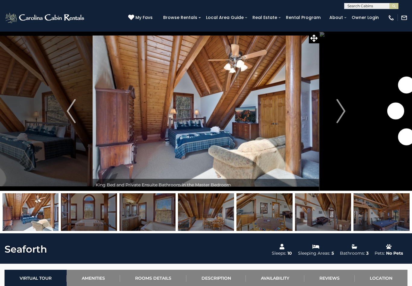
click at [338, 111] on img "Next" at bounding box center [340, 111] width 9 height 24
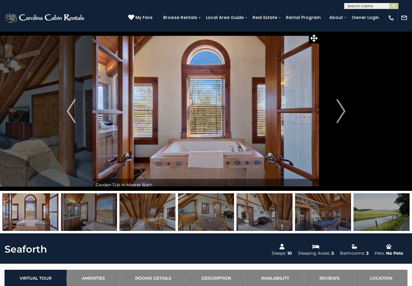
click at [339, 110] on img "Next" at bounding box center [340, 111] width 9 height 24
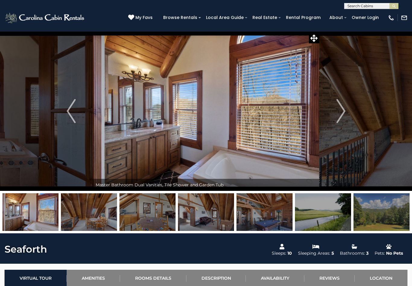
click at [337, 111] on img "Next" at bounding box center [340, 111] width 9 height 24
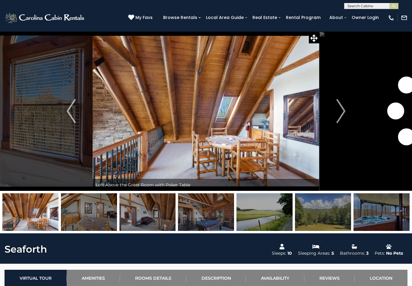
click at [338, 110] on img "Next" at bounding box center [340, 111] width 9 height 24
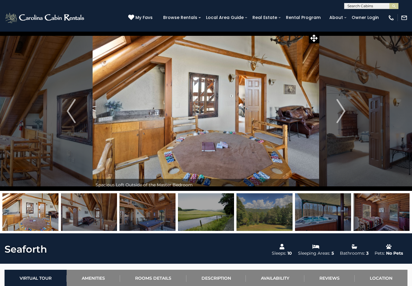
click at [338, 110] on img "Next" at bounding box center [340, 111] width 9 height 24
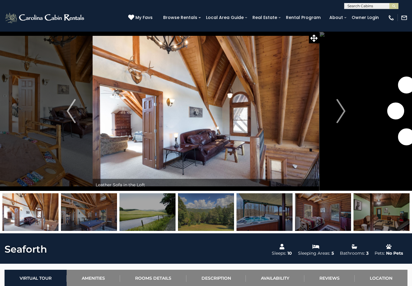
click at [338, 111] on img "Next" at bounding box center [340, 111] width 9 height 24
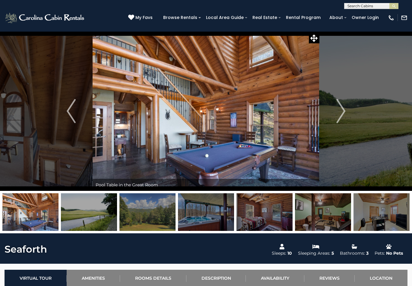
click at [340, 110] on img "Next" at bounding box center [340, 111] width 9 height 24
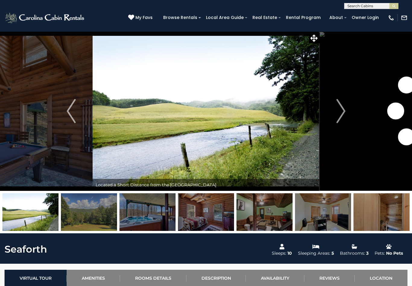
click at [340, 111] on img "Next" at bounding box center [340, 111] width 9 height 24
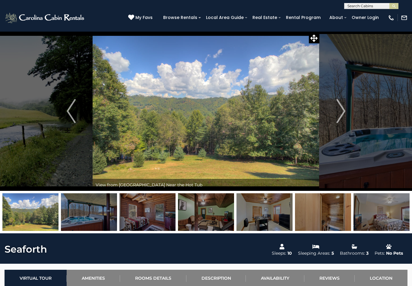
click at [68, 111] on img "Previous" at bounding box center [71, 111] width 9 height 24
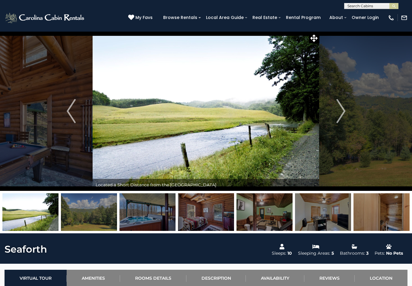
click at [342, 111] on img "Next" at bounding box center [340, 111] width 9 height 24
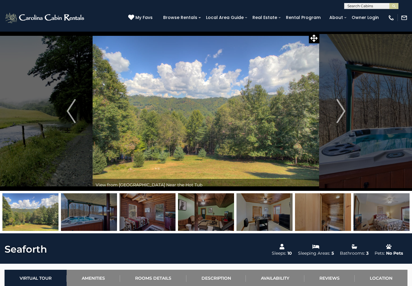
click at [343, 110] on img "Next" at bounding box center [340, 111] width 9 height 24
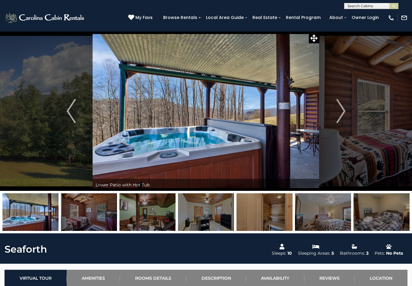
click at [339, 110] on img "Next" at bounding box center [340, 111] width 9 height 24
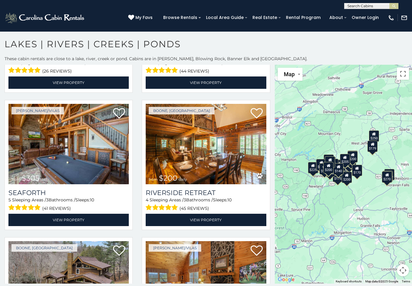
scroll to position [530, 0]
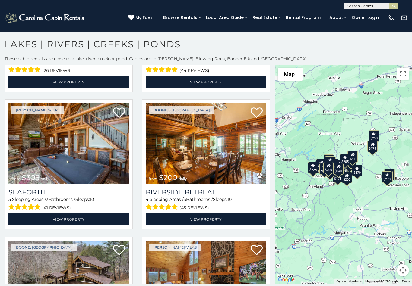
click at [213, 192] on h3 "Riverside Retreat" at bounding box center [206, 192] width 120 height 8
click at [215, 150] on img at bounding box center [206, 143] width 120 height 81
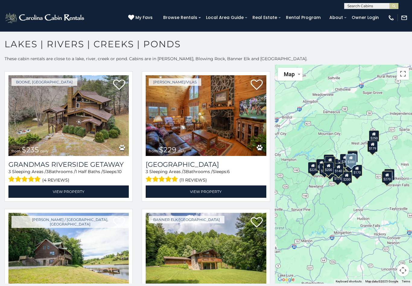
scroll to position [697, 0]
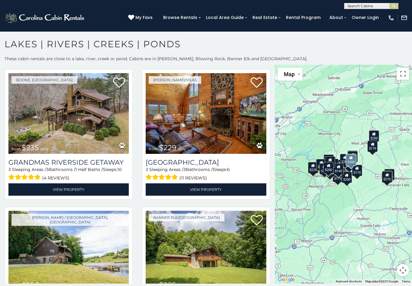
click at [222, 129] on img at bounding box center [206, 113] width 120 height 81
click at [203, 163] on h3 "[GEOGRAPHIC_DATA]" at bounding box center [206, 163] width 120 height 8
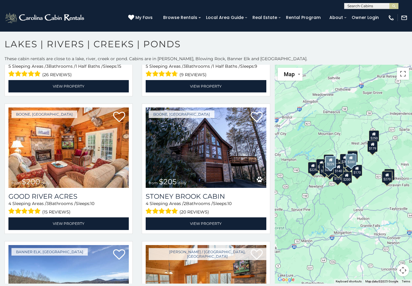
scroll to position [940, 0]
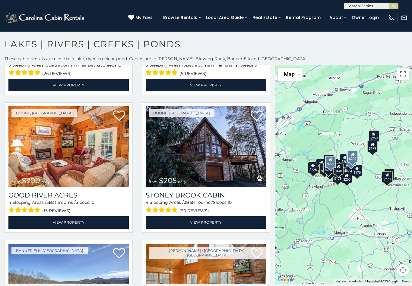
click at [71, 195] on h3 "Good River Acres" at bounding box center [68, 195] width 120 height 8
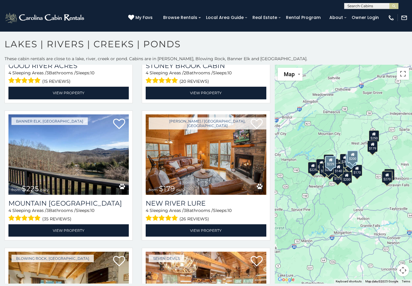
scroll to position [1070, 0]
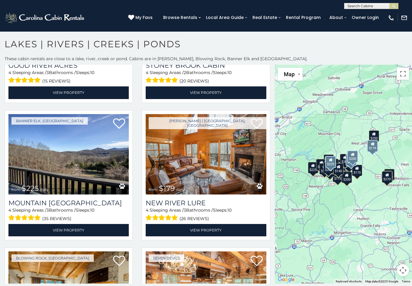
click at [200, 203] on h3 "New River Lure" at bounding box center [206, 203] width 120 height 8
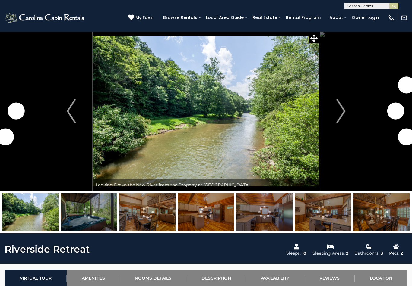
click at [338, 110] on img "Next" at bounding box center [340, 111] width 9 height 24
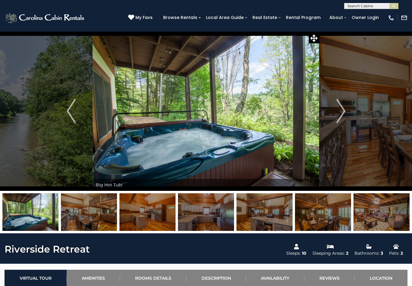
click at [339, 112] on img "Next" at bounding box center [340, 111] width 9 height 24
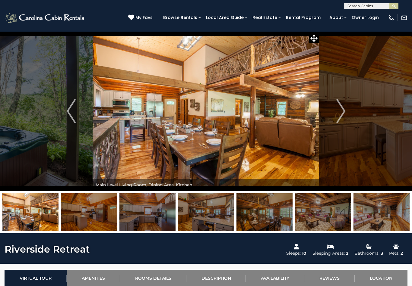
click at [340, 111] on img "Next" at bounding box center [340, 111] width 9 height 24
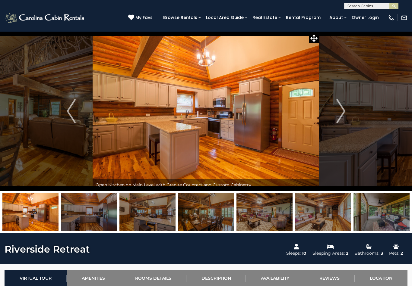
click at [338, 111] on img "Next" at bounding box center [340, 111] width 9 height 24
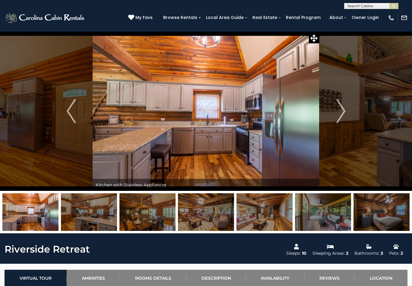
click at [339, 110] on img "Next" at bounding box center [340, 111] width 9 height 24
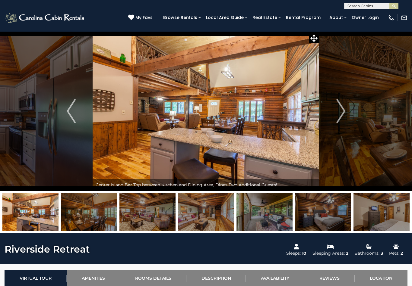
click at [337, 112] on img "Next" at bounding box center [340, 111] width 9 height 24
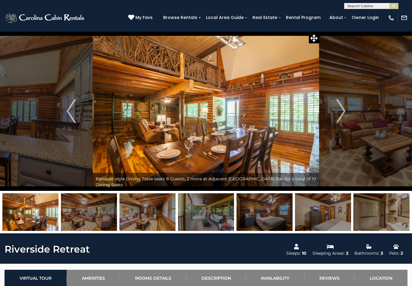
click at [336, 112] on img "Next" at bounding box center [340, 111] width 9 height 24
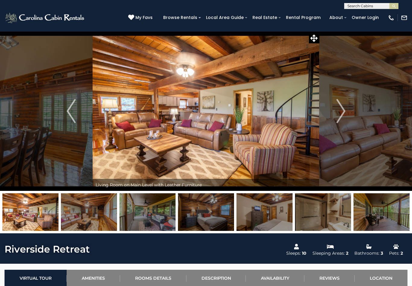
click at [337, 111] on img "Next" at bounding box center [340, 111] width 9 height 24
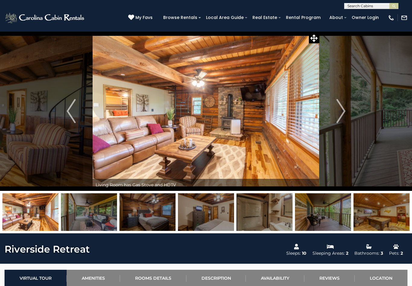
click at [338, 112] on img "Next" at bounding box center [340, 111] width 9 height 24
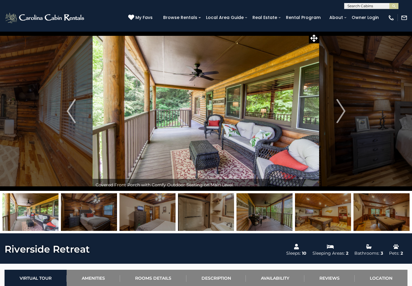
click at [338, 111] on img "Next" at bounding box center [340, 111] width 9 height 24
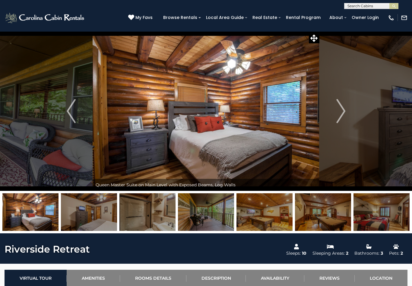
click at [339, 111] on img "Next" at bounding box center [340, 111] width 9 height 24
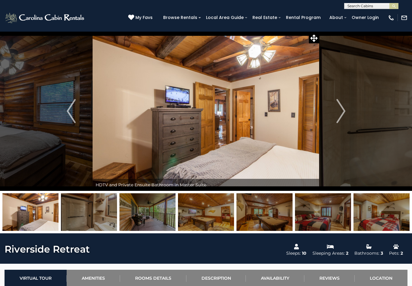
click at [337, 111] on img "Next" at bounding box center [340, 111] width 9 height 24
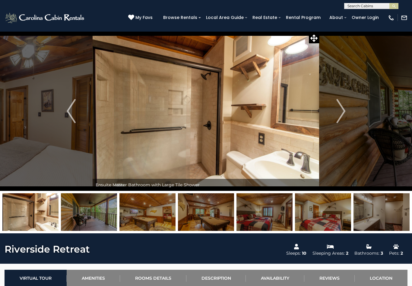
click at [340, 109] on img "Next" at bounding box center [340, 111] width 9 height 24
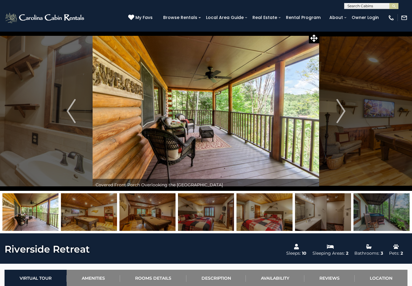
click at [339, 109] on img "Next" at bounding box center [340, 111] width 9 height 24
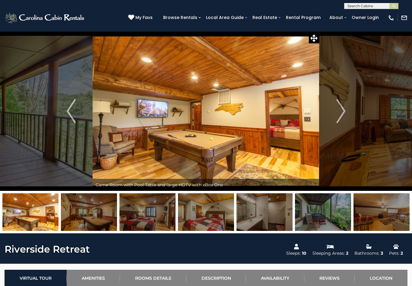
click at [339, 110] on img "Next" at bounding box center [340, 111] width 9 height 24
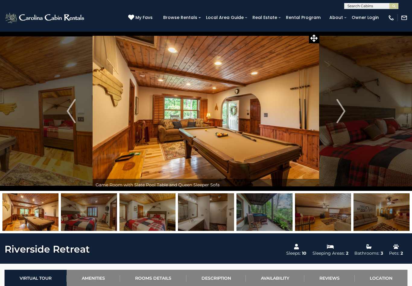
click at [341, 111] on img "Next" at bounding box center [340, 111] width 9 height 24
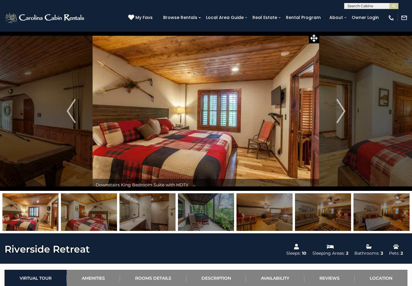
click at [340, 110] on img "Next" at bounding box center [340, 111] width 9 height 24
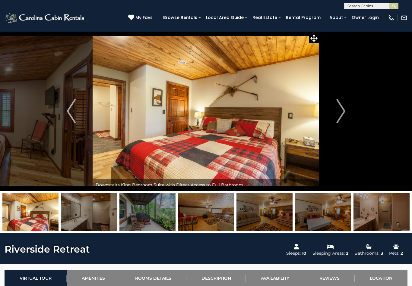
click at [338, 112] on img "Next" at bounding box center [340, 111] width 9 height 24
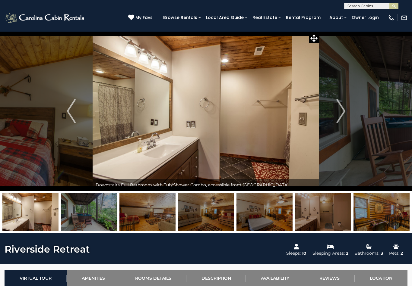
click at [339, 110] on img "Next" at bounding box center [340, 111] width 9 height 24
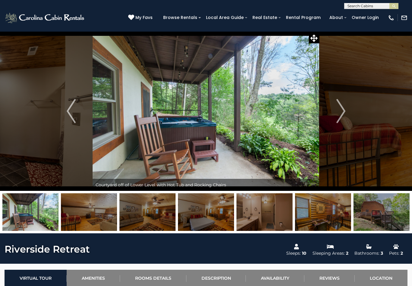
click at [339, 112] on img "Next" at bounding box center [340, 111] width 9 height 24
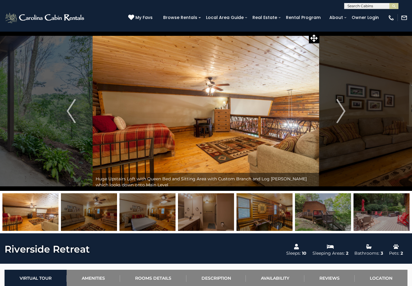
click at [338, 113] on img "Next" at bounding box center [340, 111] width 9 height 24
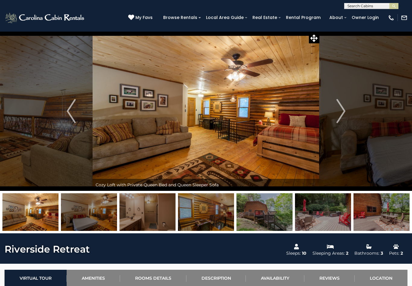
click at [338, 113] on img "Next" at bounding box center [340, 111] width 9 height 24
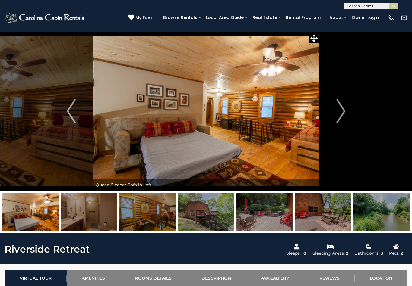
click at [336, 115] on button "Next" at bounding box center [340, 111] width 43 height 160
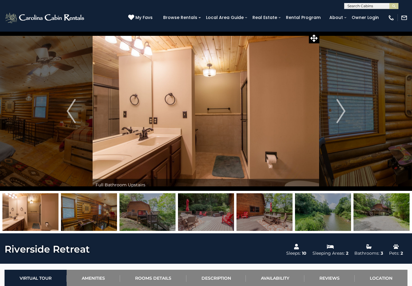
click at [338, 113] on img "Next" at bounding box center [340, 111] width 9 height 24
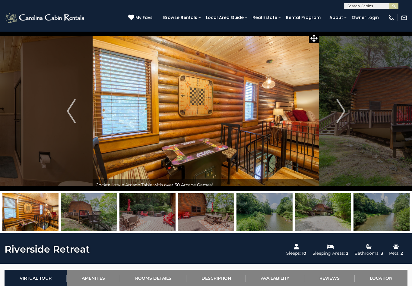
click at [338, 114] on img "Next" at bounding box center [340, 111] width 9 height 24
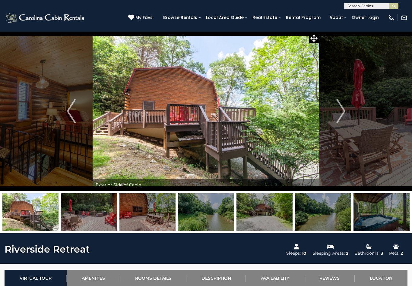
click at [337, 115] on img "Next" at bounding box center [340, 111] width 9 height 24
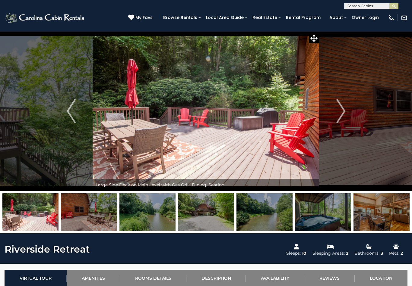
click at [336, 115] on button "Next" at bounding box center [340, 111] width 43 height 160
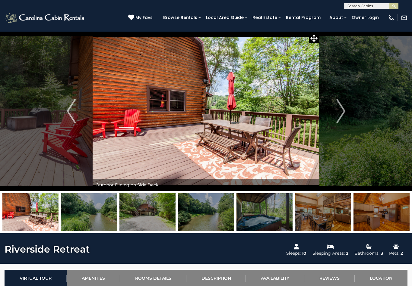
click at [337, 114] on img "Next" at bounding box center [340, 111] width 9 height 24
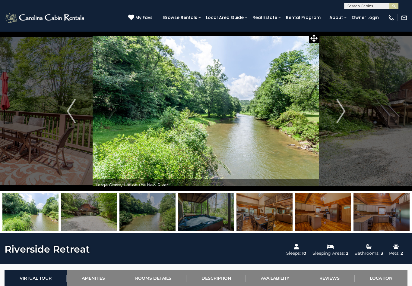
click at [336, 113] on button "Next" at bounding box center [340, 111] width 43 height 160
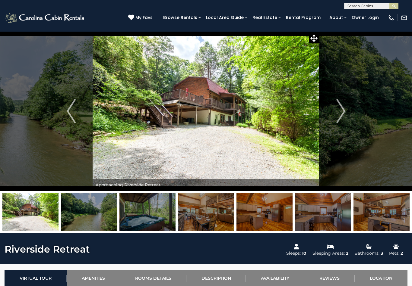
click at [331, 116] on button "Next" at bounding box center [340, 111] width 43 height 160
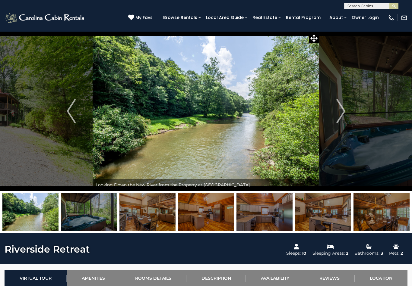
click at [342, 109] on img "Next" at bounding box center [340, 111] width 9 height 24
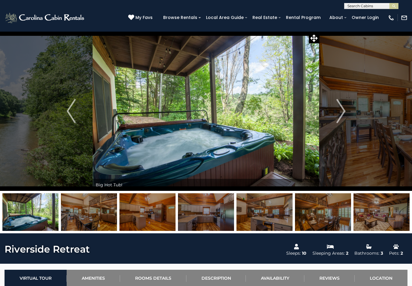
click at [342, 109] on img "Next" at bounding box center [340, 111] width 9 height 24
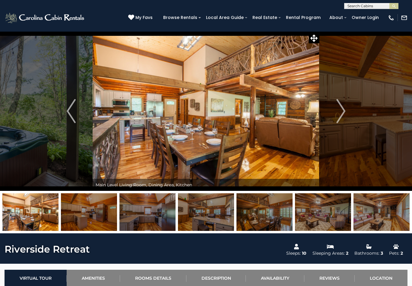
click at [338, 110] on img "Next" at bounding box center [340, 111] width 9 height 24
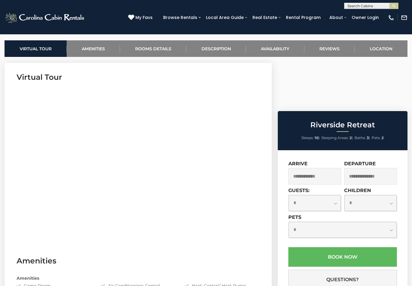
scroll to position [230, 0]
click at [310, 168] on input "text" at bounding box center [314, 176] width 53 height 17
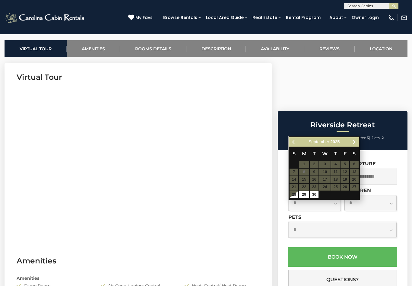
click at [356, 141] on span "Next" at bounding box center [354, 142] width 5 height 5
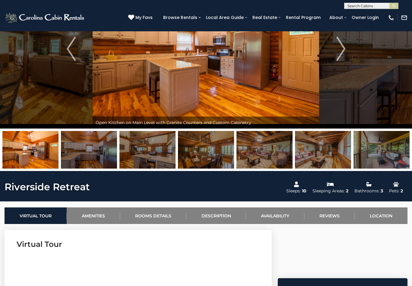
scroll to position [59, 0]
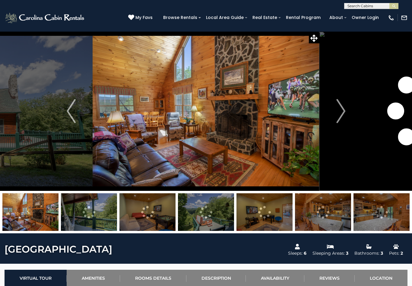
click at [341, 110] on img "Next" at bounding box center [340, 111] width 9 height 24
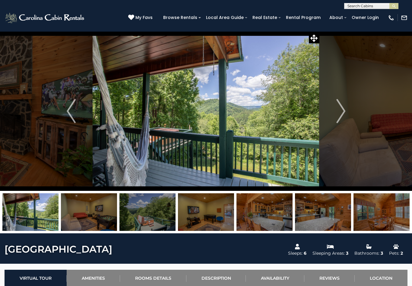
click at [340, 108] on img "Next" at bounding box center [340, 111] width 9 height 24
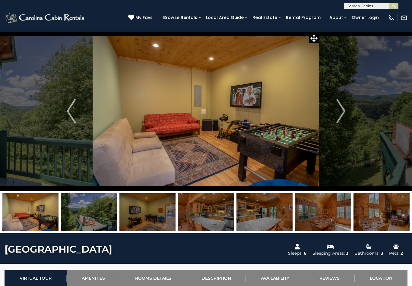
click at [340, 108] on img "Next" at bounding box center [340, 111] width 9 height 24
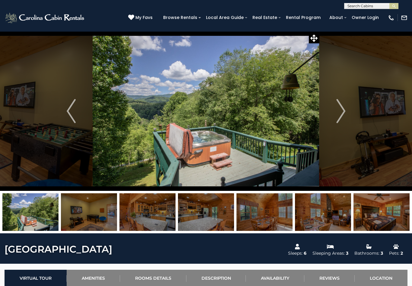
click at [341, 109] on img "Next" at bounding box center [340, 111] width 9 height 24
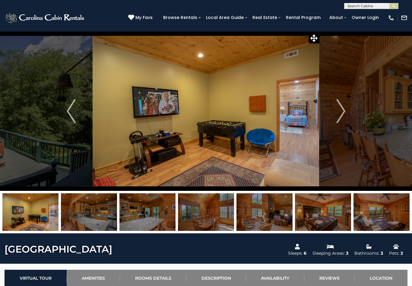
click at [340, 107] on img "Next" at bounding box center [340, 111] width 9 height 24
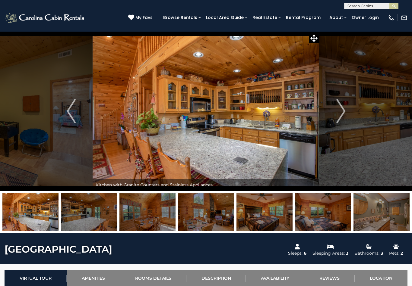
click at [340, 106] on img "Next" at bounding box center [340, 111] width 9 height 24
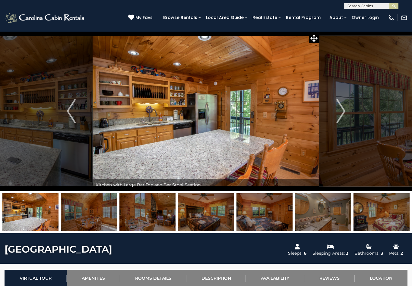
click at [337, 109] on img "Next" at bounding box center [340, 111] width 9 height 24
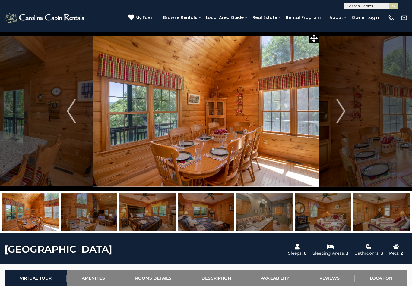
click at [339, 109] on img "Next" at bounding box center [340, 111] width 9 height 24
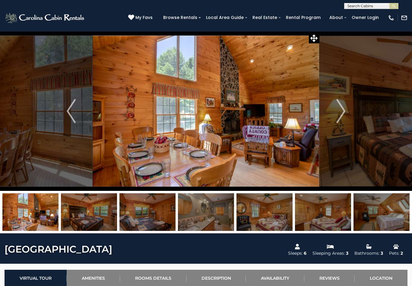
click at [339, 111] on img "Next" at bounding box center [340, 111] width 9 height 24
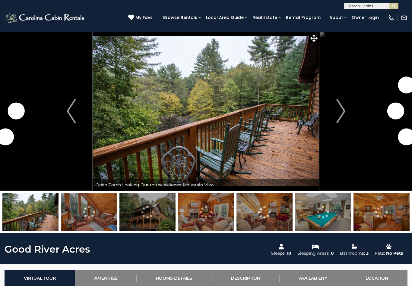
click at [340, 111] on img "Next" at bounding box center [340, 111] width 9 height 24
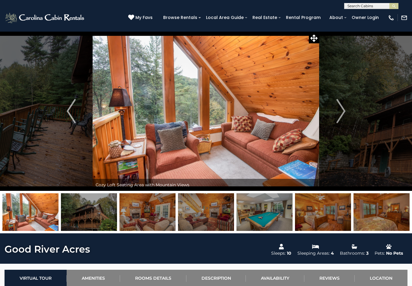
click at [338, 113] on img "Next" at bounding box center [340, 111] width 9 height 24
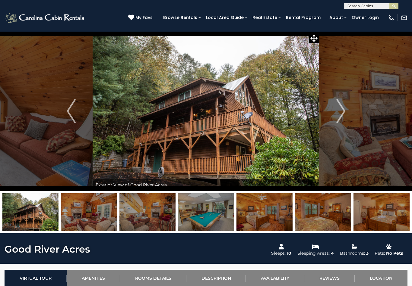
click at [337, 111] on img "Next" at bounding box center [340, 111] width 9 height 24
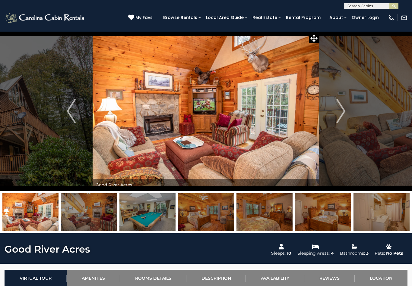
click at [336, 110] on button "Next" at bounding box center [340, 111] width 43 height 160
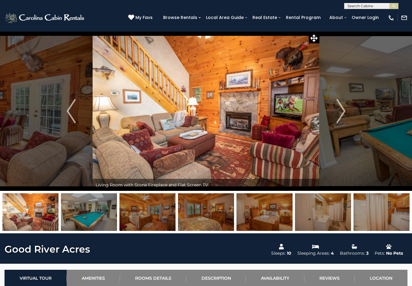
click at [335, 108] on button "Next" at bounding box center [340, 111] width 43 height 160
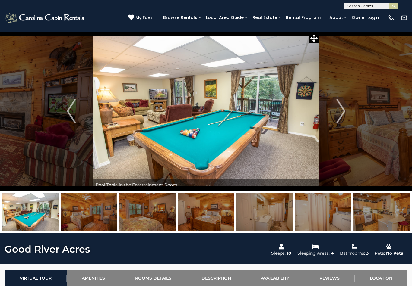
click at [340, 107] on img "Next" at bounding box center [340, 111] width 9 height 24
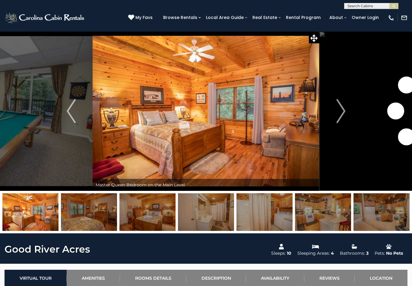
click at [338, 108] on img "Next" at bounding box center [340, 111] width 9 height 24
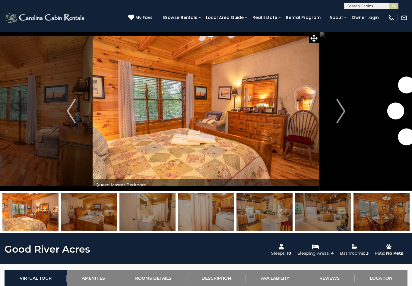
click at [337, 108] on img "Next" at bounding box center [340, 111] width 9 height 24
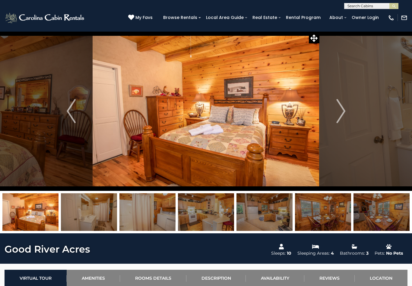
click at [339, 107] on img "Next" at bounding box center [340, 111] width 9 height 24
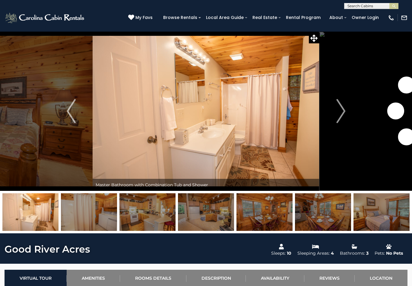
click at [340, 106] on img "Next" at bounding box center [340, 111] width 9 height 24
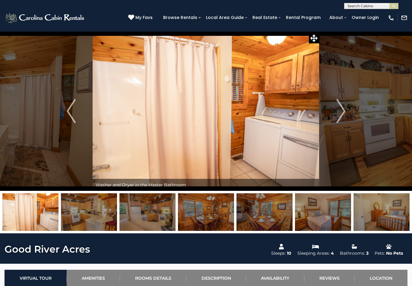
click at [339, 107] on img "Next" at bounding box center [340, 111] width 9 height 24
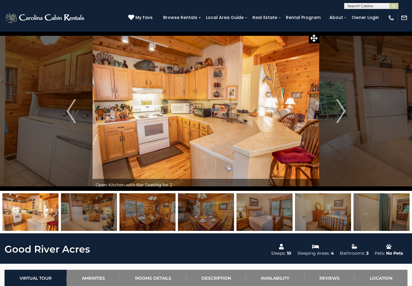
click at [338, 110] on img "Next" at bounding box center [340, 111] width 9 height 24
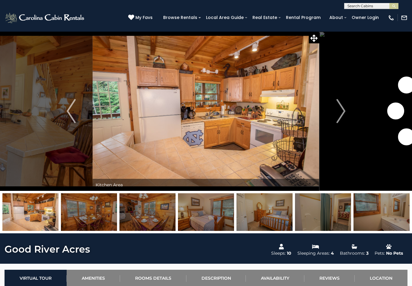
click at [337, 110] on img "Next" at bounding box center [340, 111] width 9 height 24
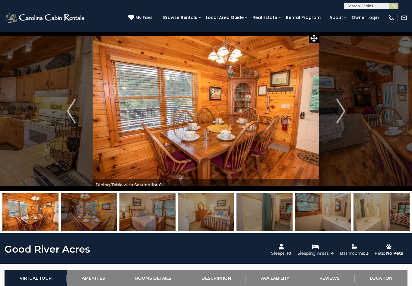
click at [337, 110] on img "Next" at bounding box center [340, 111] width 9 height 24
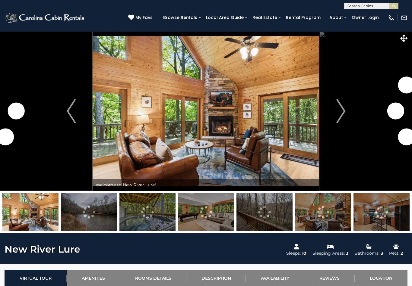
click at [338, 109] on img "Next" at bounding box center [340, 111] width 9 height 24
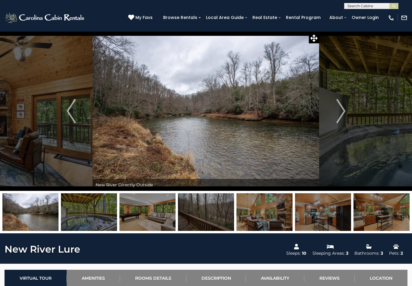
click at [337, 111] on img "Next" at bounding box center [340, 111] width 9 height 24
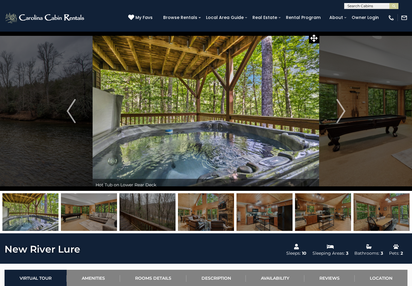
click at [337, 113] on img "Next" at bounding box center [340, 111] width 9 height 24
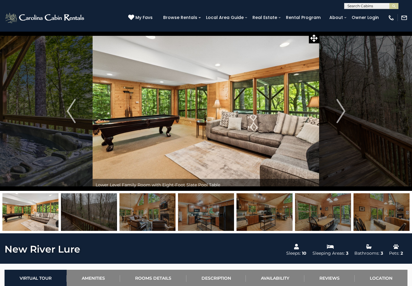
click at [340, 115] on img "Next" at bounding box center [340, 111] width 9 height 24
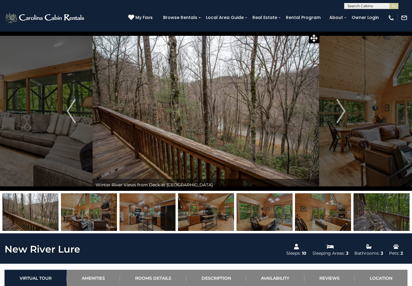
click at [339, 113] on img "Next" at bounding box center [340, 111] width 9 height 24
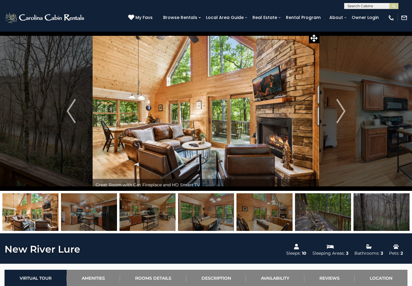
click at [338, 112] on img "Next" at bounding box center [340, 111] width 9 height 24
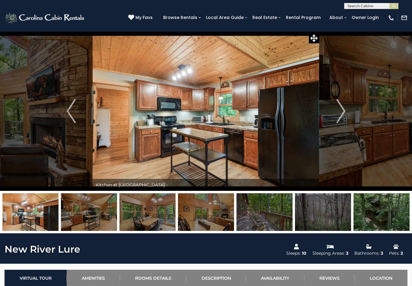
click at [337, 113] on img "Next" at bounding box center [340, 111] width 9 height 24
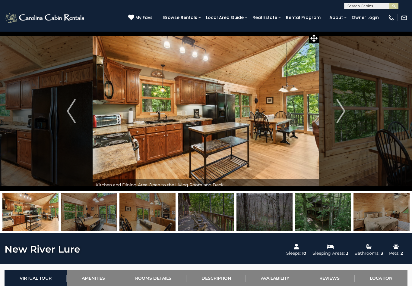
click at [339, 114] on img "Next" at bounding box center [340, 111] width 9 height 24
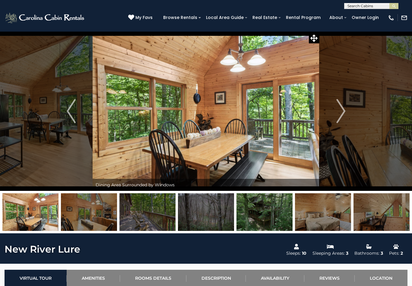
click at [340, 112] on img "Next" at bounding box center [340, 111] width 9 height 24
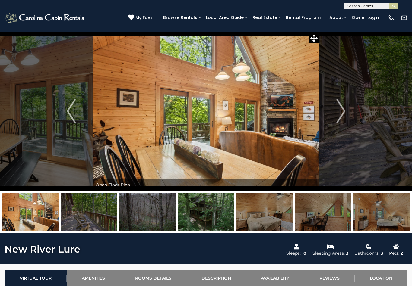
click at [338, 112] on img "Next" at bounding box center [340, 111] width 9 height 24
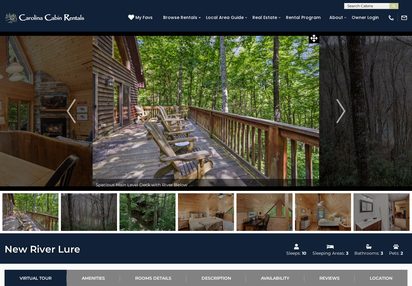
click at [339, 111] on img "Next" at bounding box center [340, 111] width 9 height 24
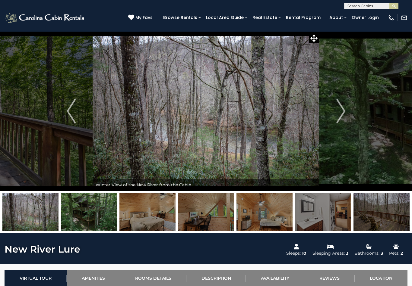
click at [338, 110] on img "Next" at bounding box center [340, 111] width 9 height 24
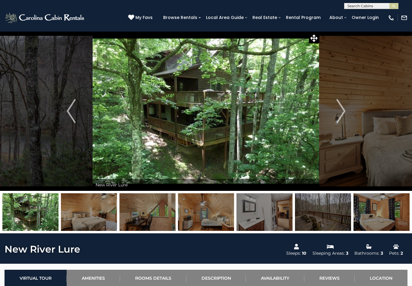
click at [338, 111] on img "Next" at bounding box center [340, 111] width 9 height 24
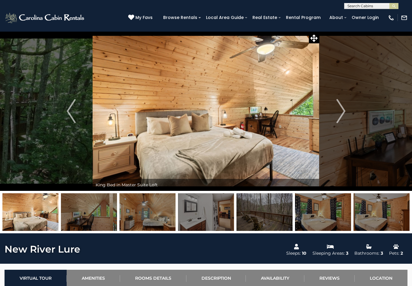
click at [337, 111] on img "Next" at bounding box center [340, 111] width 9 height 24
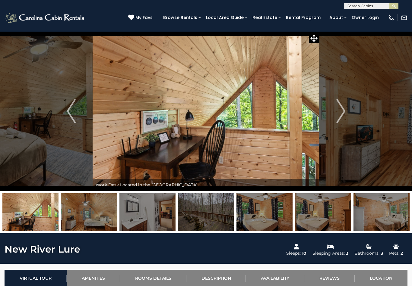
click at [339, 111] on img "Next" at bounding box center [340, 111] width 9 height 24
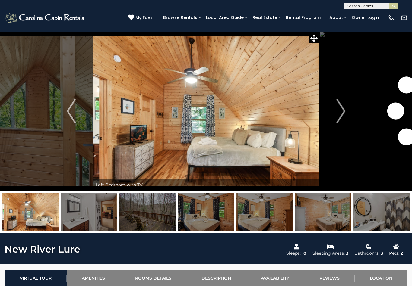
click at [338, 109] on img "Next" at bounding box center [340, 111] width 9 height 24
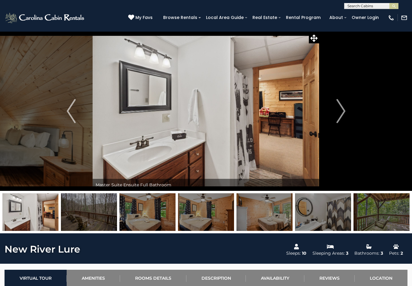
click at [339, 109] on img "Next" at bounding box center [340, 111] width 9 height 24
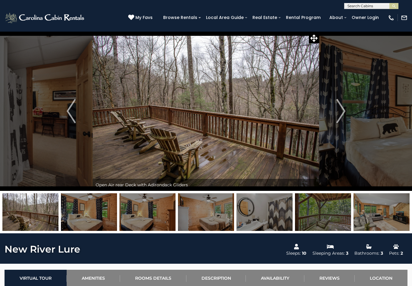
click at [337, 111] on img "Next" at bounding box center [340, 111] width 9 height 24
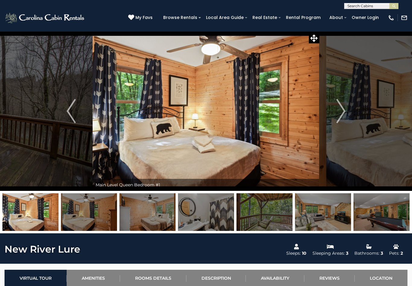
click at [337, 110] on img "Next" at bounding box center [340, 111] width 9 height 24
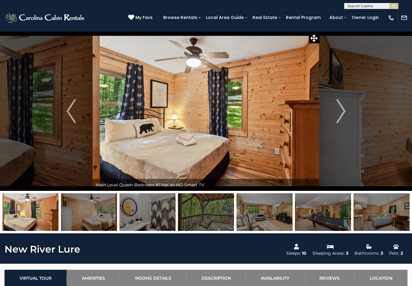
click at [337, 110] on img "Next" at bounding box center [340, 111] width 9 height 24
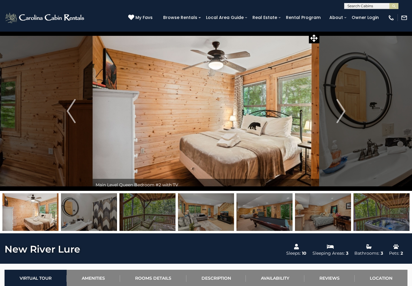
click at [336, 110] on button "Next" at bounding box center [340, 111] width 43 height 160
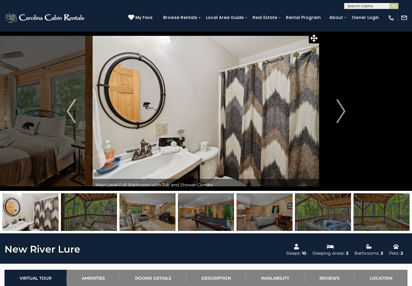
click at [337, 111] on img "Next" at bounding box center [340, 111] width 9 height 24
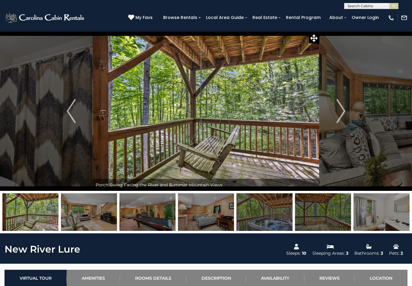
click at [337, 111] on img "Next" at bounding box center [340, 111] width 9 height 24
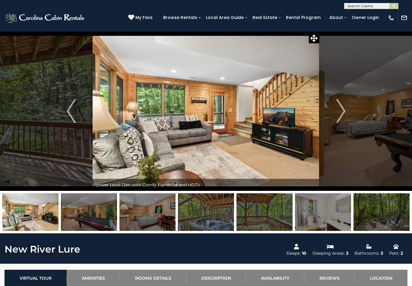
click at [337, 111] on img "Next" at bounding box center [340, 111] width 9 height 24
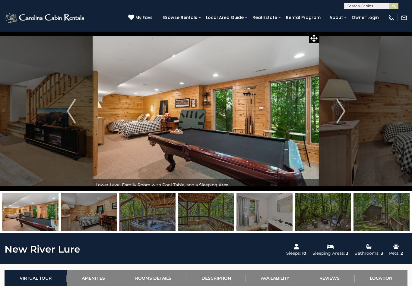
click at [337, 111] on img "Next" at bounding box center [340, 111] width 9 height 24
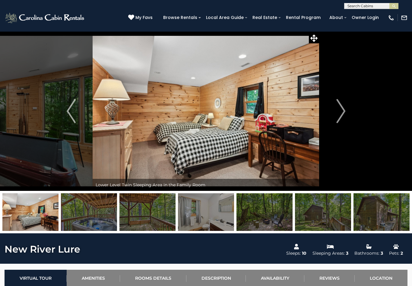
click at [336, 112] on button "Next" at bounding box center [340, 111] width 43 height 160
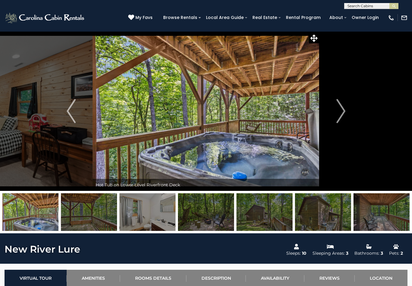
click at [337, 112] on img "Next" at bounding box center [340, 111] width 9 height 24
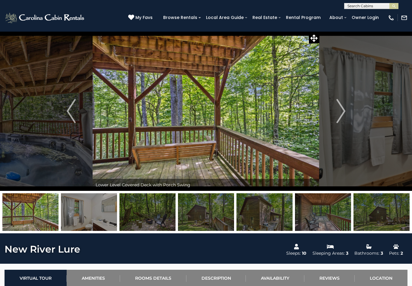
click at [340, 111] on img "Next" at bounding box center [340, 111] width 9 height 24
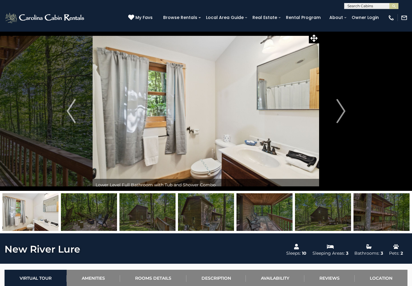
click at [339, 111] on img "Next" at bounding box center [340, 111] width 9 height 24
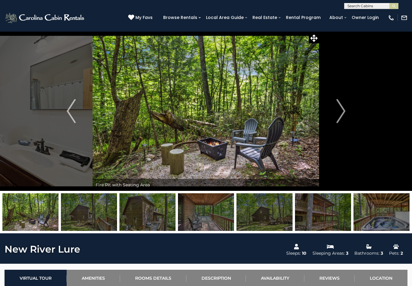
click at [337, 112] on img "Next" at bounding box center [340, 111] width 9 height 24
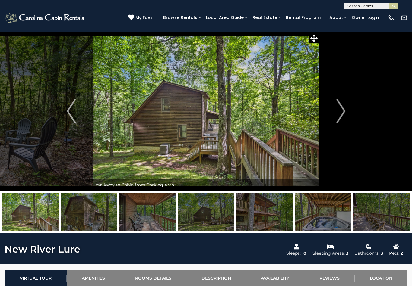
click at [336, 112] on img "Next" at bounding box center [340, 111] width 9 height 24
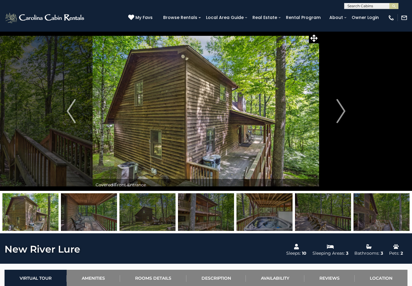
click at [336, 114] on button "Next" at bounding box center [340, 111] width 43 height 160
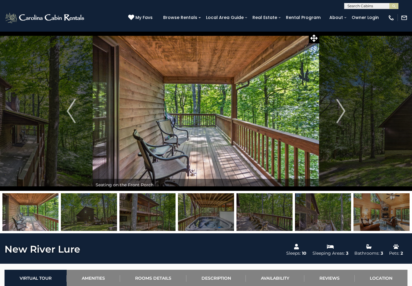
click at [340, 110] on img "Next" at bounding box center [340, 111] width 9 height 24
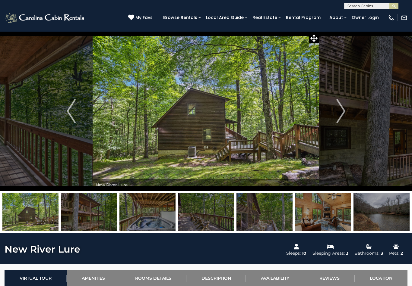
click at [339, 110] on img "Next" at bounding box center [340, 111] width 9 height 24
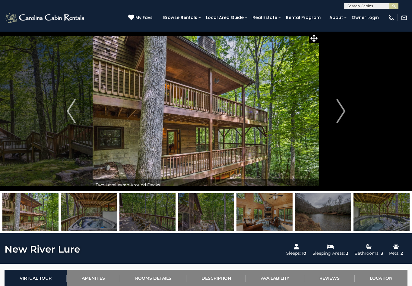
click at [340, 111] on img "Next" at bounding box center [340, 111] width 9 height 24
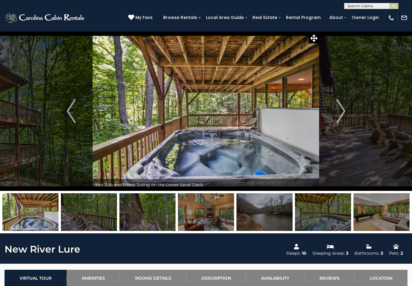
click at [340, 112] on img "Next" at bounding box center [340, 111] width 9 height 24
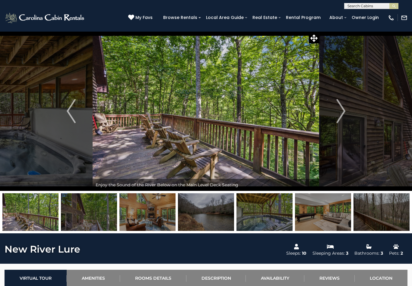
click at [339, 112] on img "Next" at bounding box center [340, 111] width 9 height 24
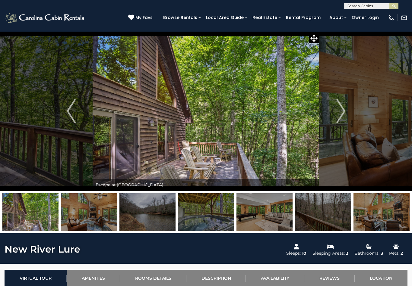
click at [338, 113] on img "Next" at bounding box center [340, 111] width 9 height 24
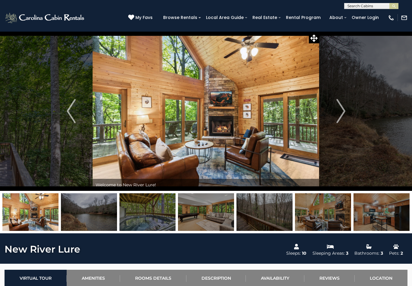
click at [340, 111] on img "Next" at bounding box center [340, 111] width 9 height 24
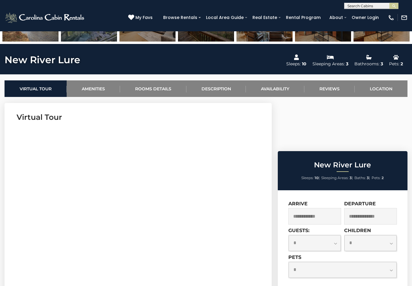
scroll to position [190, 0]
click at [322, 208] on input "text" at bounding box center [314, 216] width 53 height 17
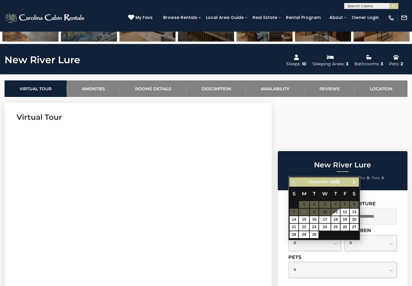
click at [355, 182] on span "Next" at bounding box center [354, 182] width 5 height 5
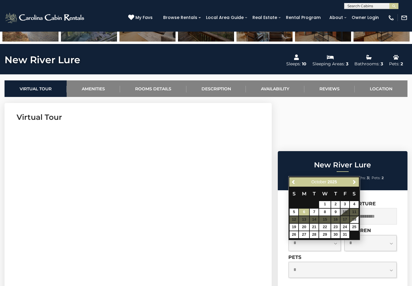
click at [305, 215] on link "6" at bounding box center [304, 212] width 10 height 7
type input "**********"
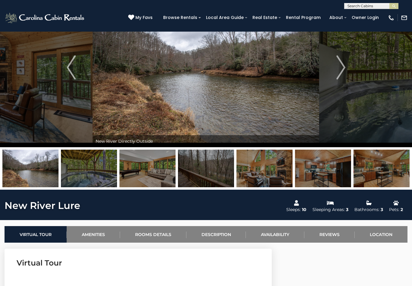
scroll to position [38, 0]
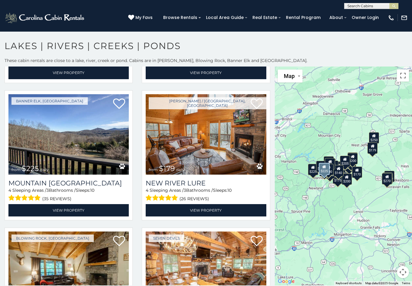
click at [84, 186] on h3 "Mountain Skye Lodge" at bounding box center [68, 183] width 120 height 8
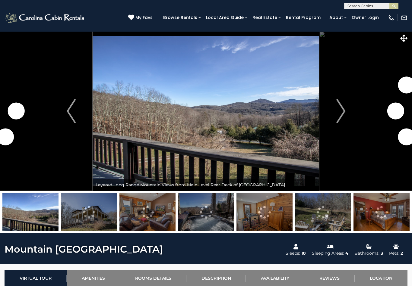
click at [337, 114] on img "Next" at bounding box center [340, 111] width 9 height 24
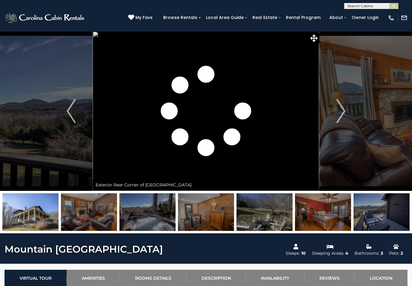
click at [338, 108] on img "Next" at bounding box center [340, 111] width 9 height 24
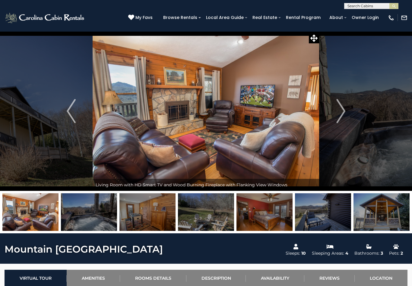
click at [335, 115] on button "Next" at bounding box center [340, 111] width 43 height 160
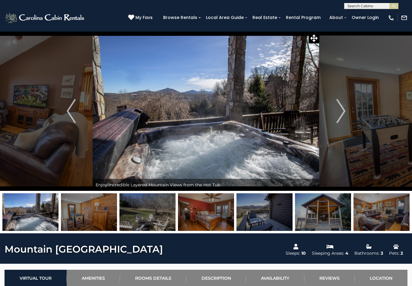
click at [338, 115] on img "Next" at bounding box center [340, 111] width 9 height 24
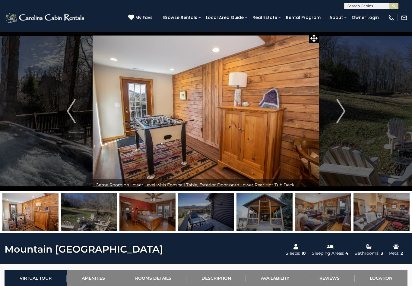
click at [335, 116] on button "Next" at bounding box center [340, 111] width 43 height 160
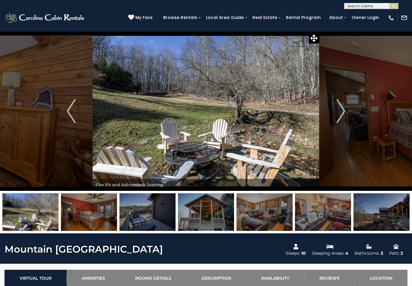
click at [337, 114] on img "Next" at bounding box center [340, 111] width 9 height 24
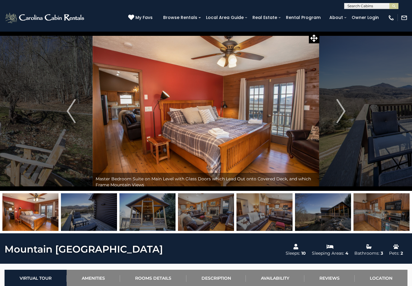
click at [337, 114] on img "Next" at bounding box center [340, 111] width 9 height 24
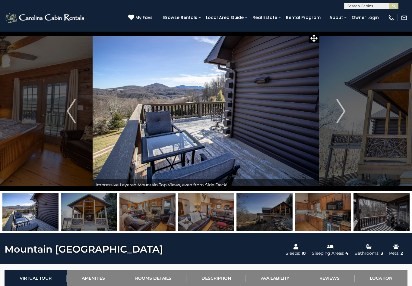
click at [336, 112] on img "Next" at bounding box center [340, 111] width 9 height 24
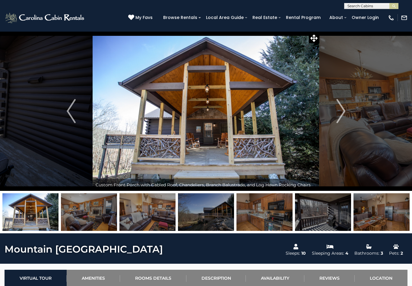
click at [337, 112] on img "Next" at bounding box center [340, 111] width 9 height 24
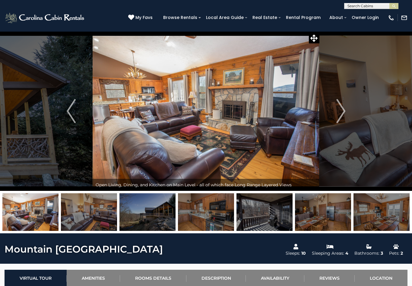
click at [336, 114] on img "Next" at bounding box center [340, 111] width 9 height 24
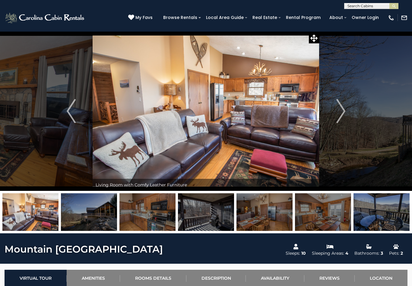
click at [337, 114] on img "Next" at bounding box center [340, 111] width 9 height 24
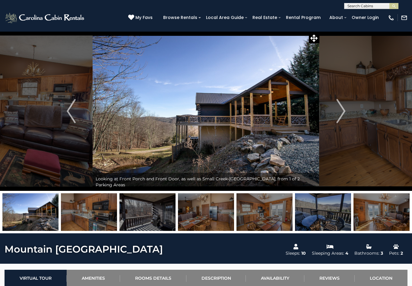
click at [338, 113] on img "Next" at bounding box center [340, 111] width 9 height 24
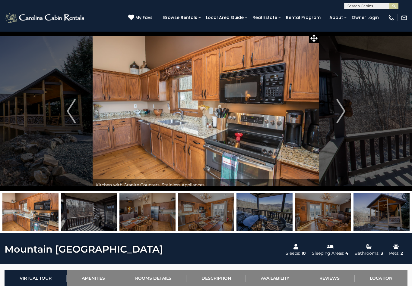
click at [337, 115] on img "Next" at bounding box center [340, 111] width 9 height 24
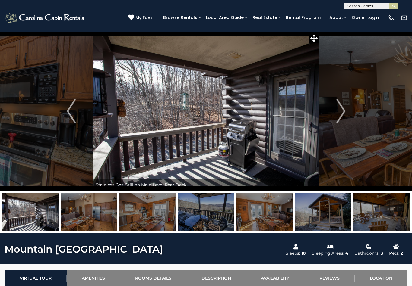
click at [339, 113] on img "Next" at bounding box center [340, 111] width 9 height 24
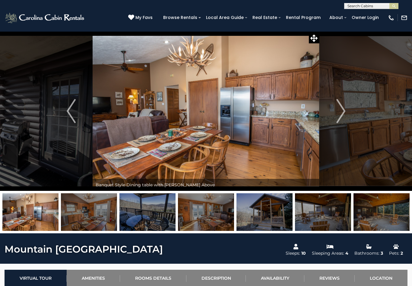
click at [339, 113] on img "Next" at bounding box center [340, 111] width 9 height 24
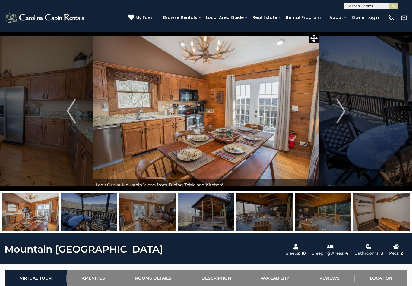
click at [339, 113] on img "Next" at bounding box center [340, 111] width 9 height 24
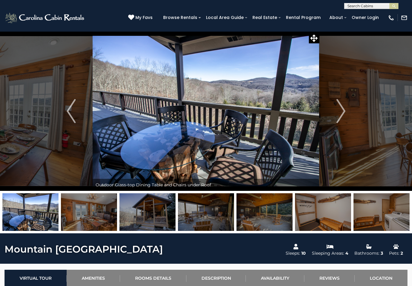
click at [340, 112] on img "Next" at bounding box center [340, 111] width 9 height 24
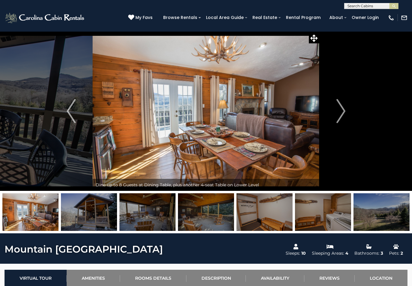
click at [339, 112] on img "Next" at bounding box center [340, 111] width 9 height 24
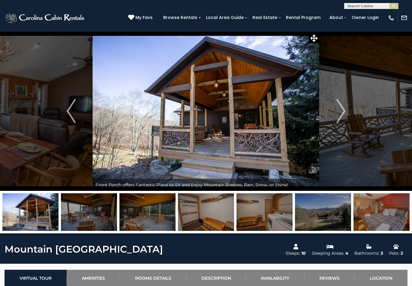
click at [338, 113] on img "Next" at bounding box center [340, 111] width 9 height 24
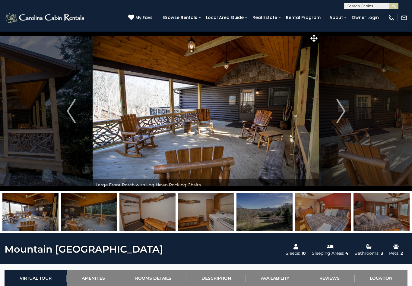
click at [339, 111] on img "Next" at bounding box center [340, 111] width 9 height 24
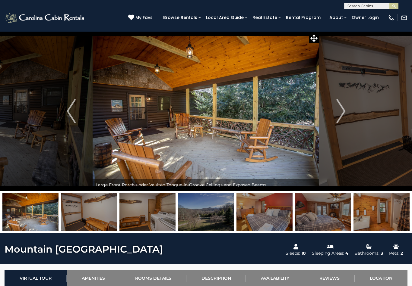
click at [339, 111] on img "Next" at bounding box center [340, 111] width 9 height 24
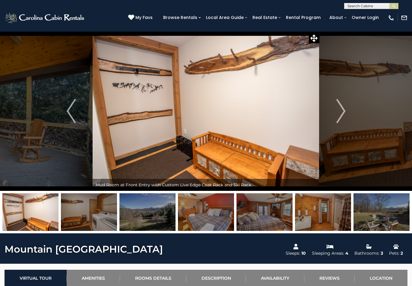
click at [339, 112] on img "Next" at bounding box center [340, 111] width 9 height 24
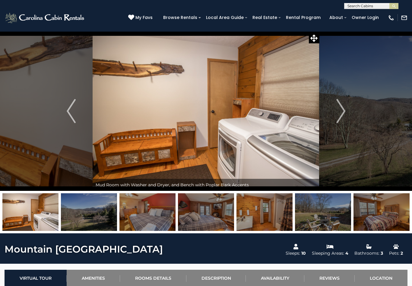
click at [341, 111] on img "Next" at bounding box center [340, 111] width 9 height 24
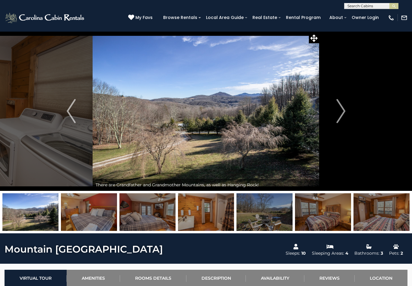
click at [342, 111] on img "Next" at bounding box center [340, 111] width 9 height 24
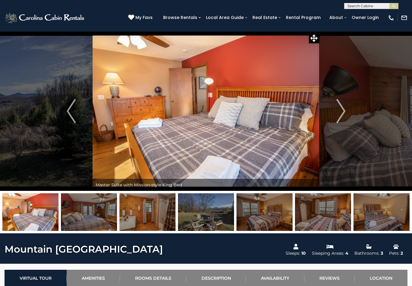
click at [340, 112] on img "Next" at bounding box center [340, 111] width 9 height 24
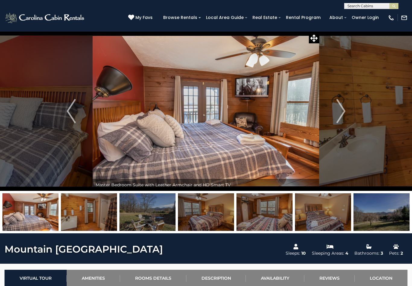
click at [337, 115] on img "Next" at bounding box center [340, 111] width 9 height 24
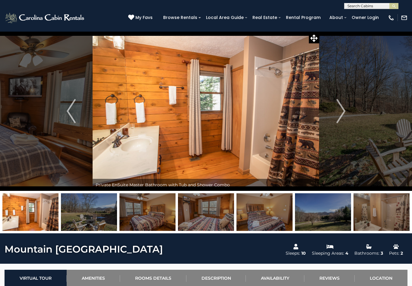
click at [339, 112] on img "Next" at bounding box center [340, 111] width 9 height 24
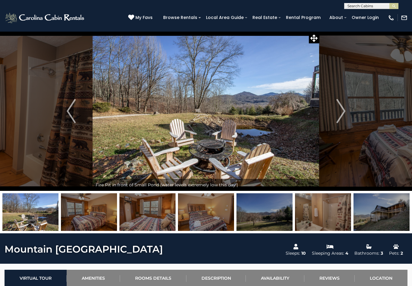
click at [339, 111] on img "Next" at bounding box center [340, 111] width 9 height 24
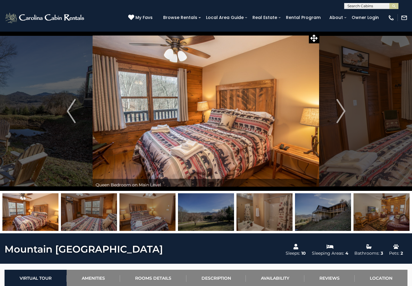
click at [340, 110] on img "Next" at bounding box center [340, 111] width 9 height 24
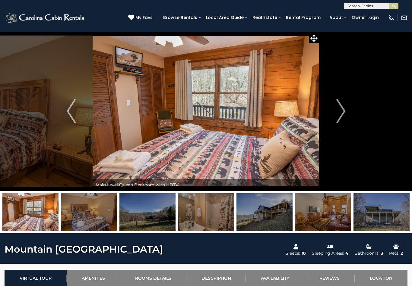
click at [340, 110] on img "Next" at bounding box center [340, 111] width 9 height 24
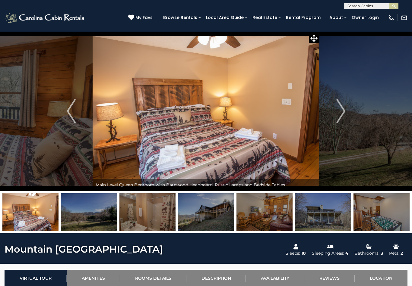
click at [340, 111] on img "Next" at bounding box center [340, 111] width 9 height 24
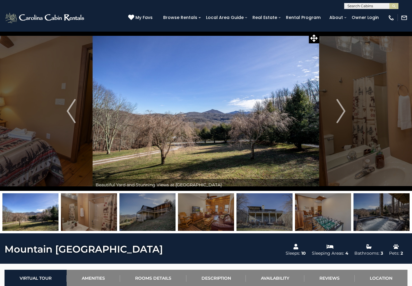
click at [341, 110] on img "Next" at bounding box center [340, 111] width 9 height 24
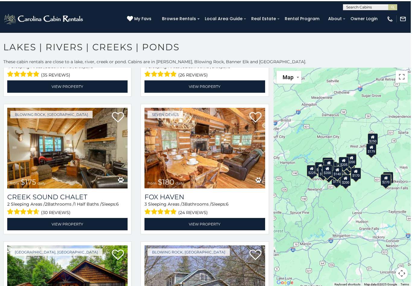
scroll to position [4, 0]
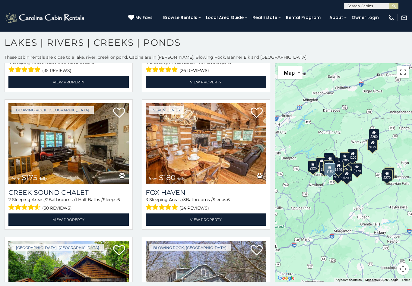
click at [207, 158] on img at bounding box center [206, 143] width 120 height 81
click at [175, 196] on h3 "Fox Haven" at bounding box center [206, 193] width 120 height 8
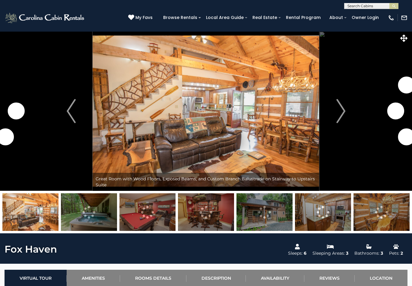
click at [338, 114] on img "Next" at bounding box center [340, 111] width 9 height 24
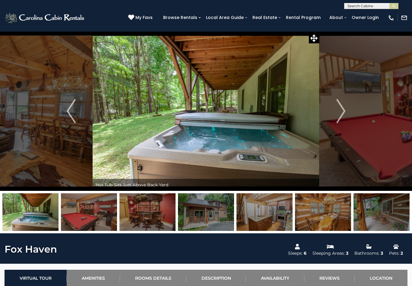
click at [339, 113] on img "Next" at bounding box center [340, 111] width 9 height 24
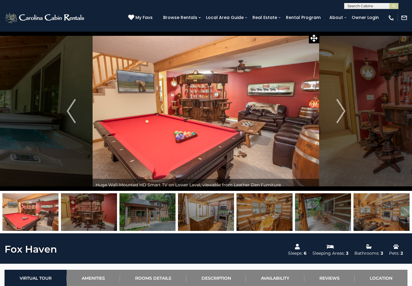
click at [338, 112] on img "Next" at bounding box center [340, 111] width 9 height 24
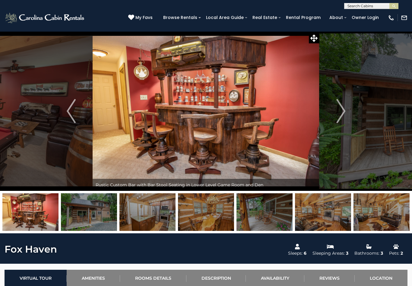
click at [338, 112] on img "Next" at bounding box center [340, 111] width 9 height 24
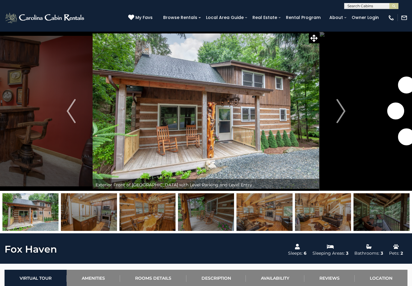
click at [337, 113] on img "Next" at bounding box center [340, 111] width 9 height 24
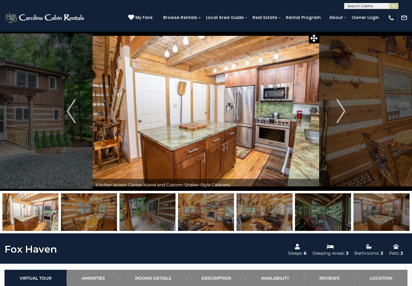
click at [336, 114] on img "Next" at bounding box center [340, 111] width 9 height 24
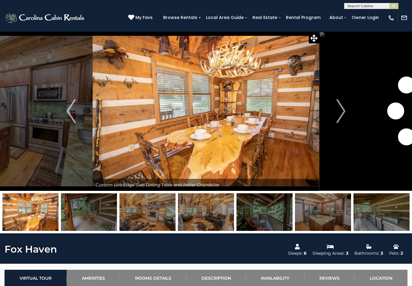
click at [337, 112] on img "Next" at bounding box center [340, 111] width 9 height 24
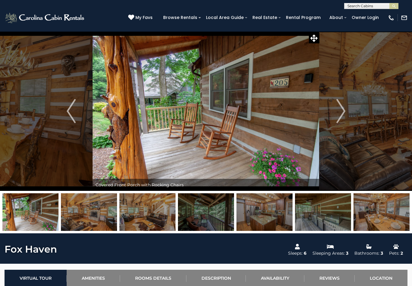
click at [337, 112] on img "Next" at bounding box center [340, 111] width 9 height 24
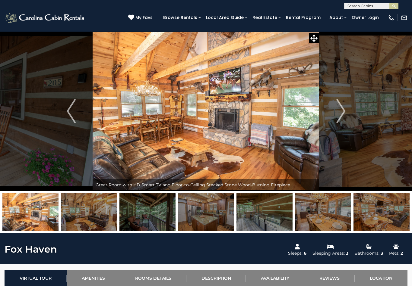
click at [339, 110] on img "Next" at bounding box center [340, 111] width 9 height 24
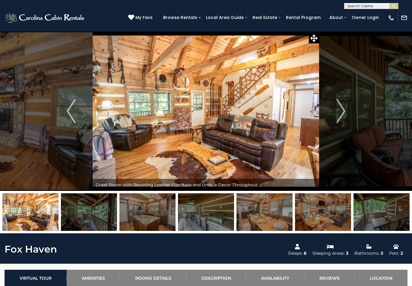
click at [338, 111] on img "Next" at bounding box center [340, 111] width 9 height 24
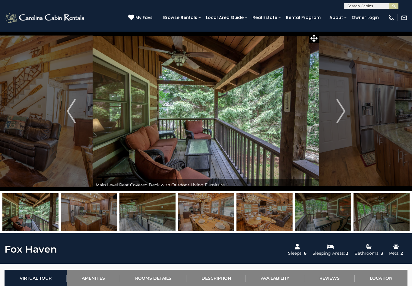
click at [337, 112] on img "Next" at bounding box center [340, 111] width 9 height 24
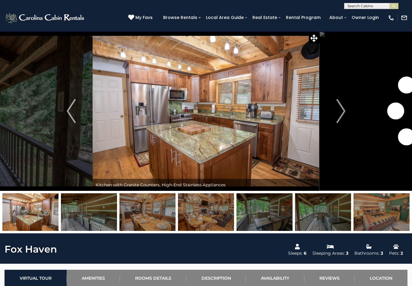
click at [337, 112] on img "Next" at bounding box center [340, 111] width 9 height 24
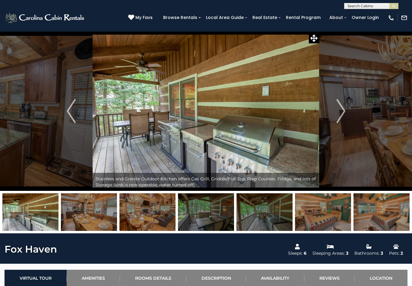
click at [337, 112] on img "Next" at bounding box center [340, 111] width 9 height 24
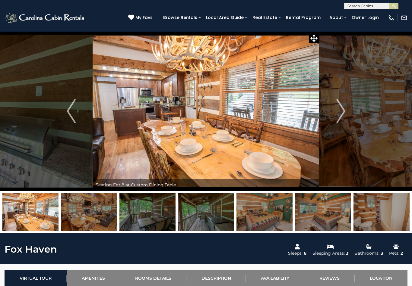
click at [340, 109] on img "Next" at bounding box center [340, 111] width 9 height 24
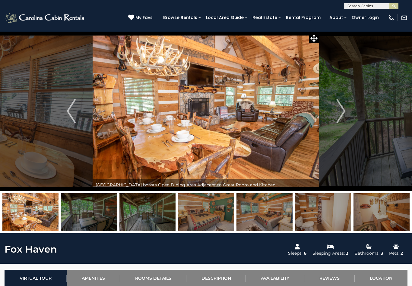
click at [340, 109] on img "Next" at bounding box center [340, 111] width 9 height 24
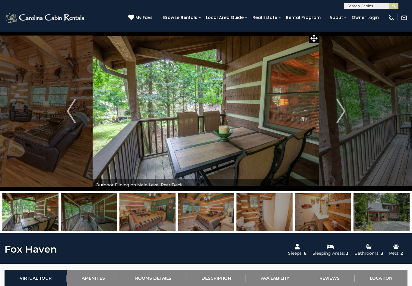
click at [339, 110] on img "Next" at bounding box center [340, 111] width 9 height 24
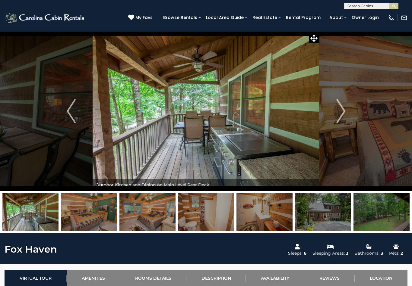
click at [340, 109] on img "Next" at bounding box center [340, 111] width 9 height 24
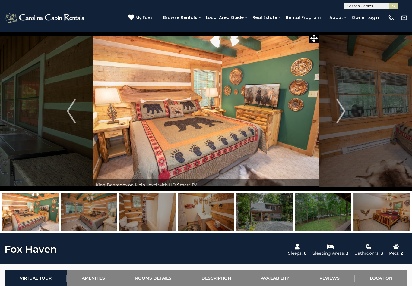
click at [340, 110] on img "Next" at bounding box center [340, 111] width 9 height 24
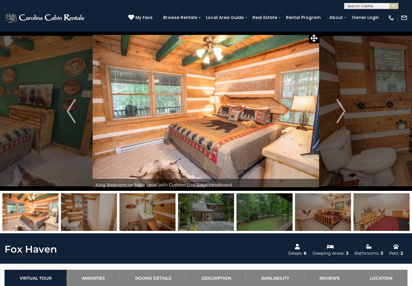
click at [339, 110] on img "Next" at bounding box center [340, 111] width 9 height 24
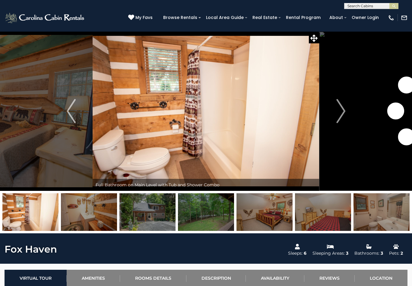
click at [340, 110] on img "Next" at bounding box center [340, 111] width 9 height 24
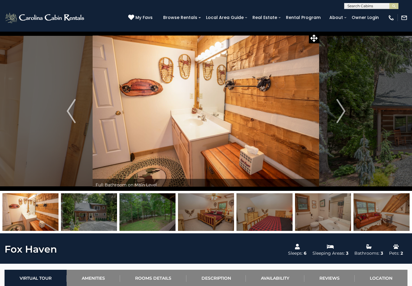
click at [338, 110] on img "Next" at bounding box center [340, 111] width 9 height 24
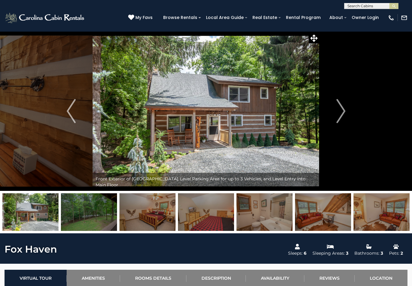
click at [337, 112] on img "Next" at bounding box center [340, 111] width 9 height 24
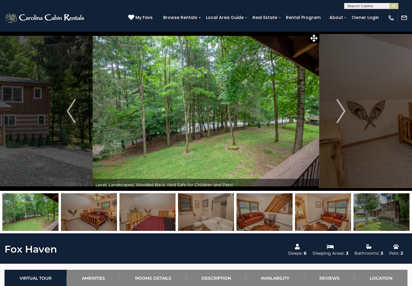
click at [337, 112] on img "Next" at bounding box center [340, 111] width 9 height 24
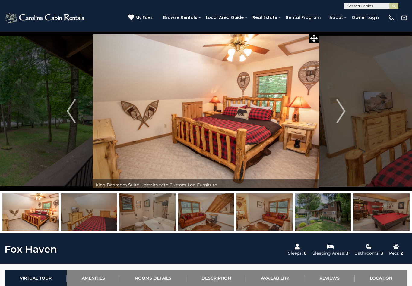
click at [336, 112] on button "Next" at bounding box center [340, 111] width 43 height 160
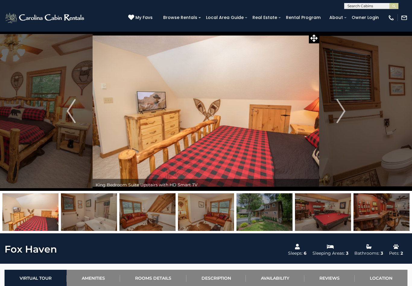
click at [65, 114] on button "Previous" at bounding box center [71, 111] width 43 height 160
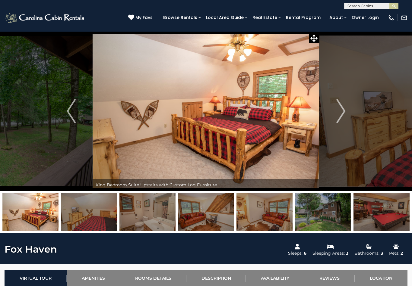
click at [65, 119] on button "Previous" at bounding box center [71, 111] width 43 height 160
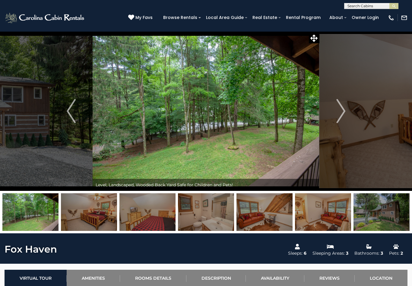
click at [339, 110] on img "Next" at bounding box center [340, 111] width 9 height 24
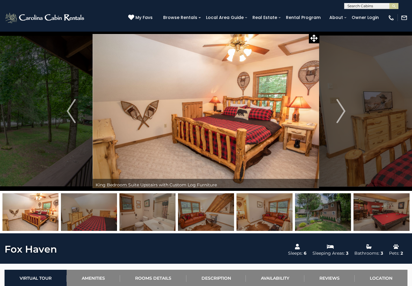
click at [337, 112] on img "Next" at bounding box center [340, 111] width 9 height 24
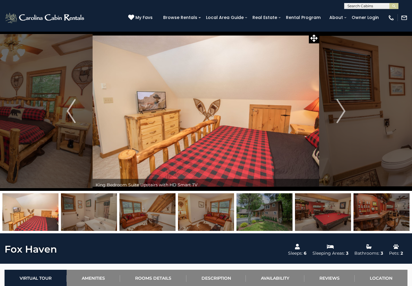
click at [337, 112] on img "Next" at bounding box center [340, 111] width 9 height 24
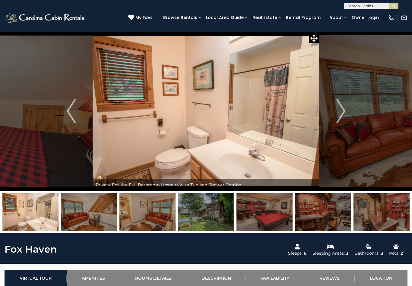
click at [336, 112] on button "Next" at bounding box center [340, 111] width 43 height 160
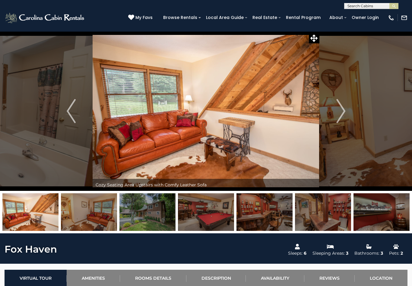
click at [337, 111] on img "Next" at bounding box center [340, 111] width 9 height 24
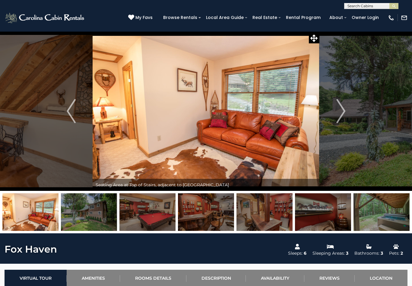
click at [336, 110] on button "Next" at bounding box center [340, 111] width 43 height 160
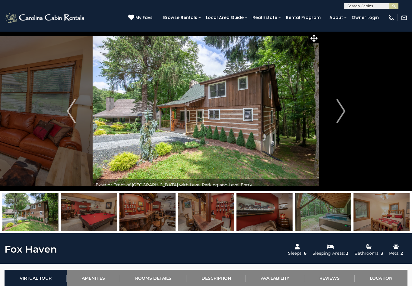
click at [338, 110] on img "Next" at bounding box center [340, 111] width 9 height 24
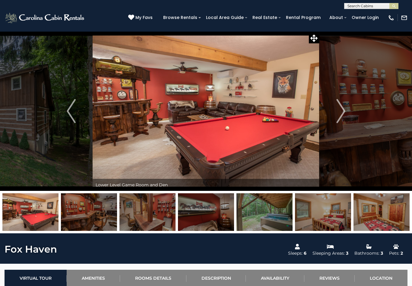
click at [340, 110] on img "Next" at bounding box center [340, 111] width 9 height 24
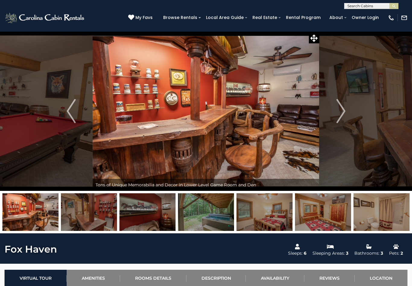
click at [339, 111] on img "Next" at bounding box center [340, 111] width 9 height 24
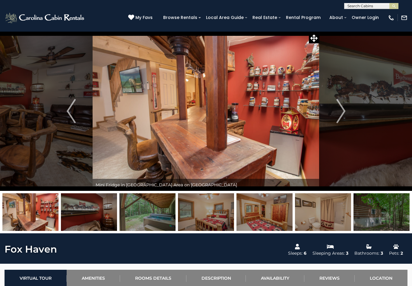
click at [337, 113] on img "Next" at bounding box center [340, 111] width 9 height 24
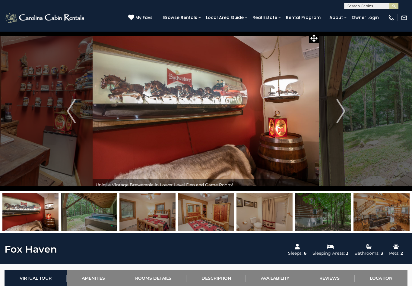
click at [337, 113] on img "Next" at bounding box center [340, 111] width 9 height 24
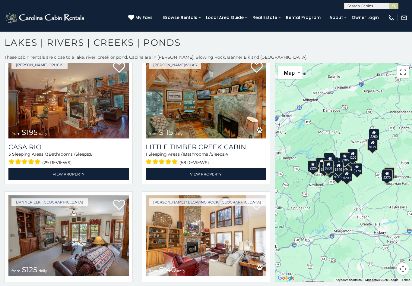
scroll to position [1527, 0]
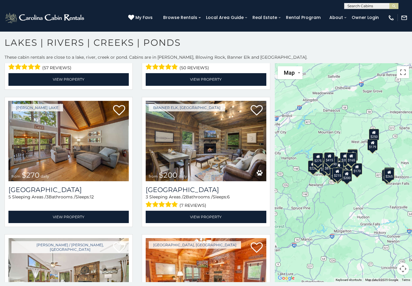
scroll to position [1909, 0]
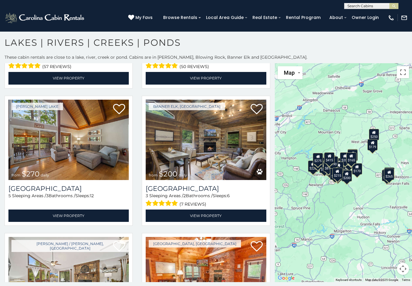
click at [208, 145] on img at bounding box center [206, 140] width 120 height 81
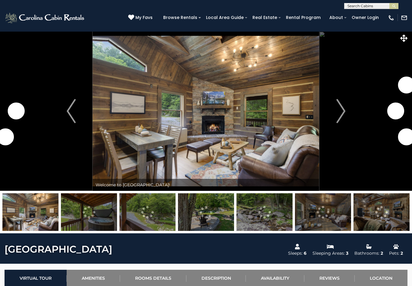
click at [338, 112] on img "Next" at bounding box center [340, 111] width 9 height 24
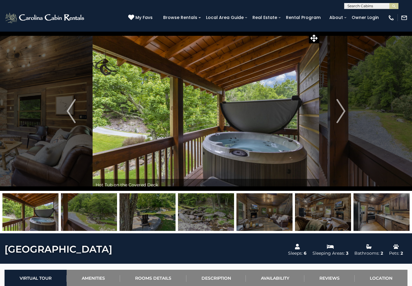
click at [340, 109] on img "Next" at bounding box center [340, 111] width 9 height 24
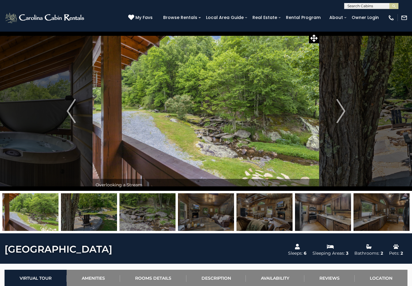
click at [340, 110] on img "Next" at bounding box center [340, 111] width 9 height 24
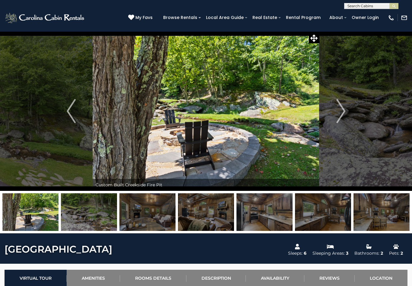
click at [340, 112] on img "Next" at bounding box center [340, 111] width 9 height 24
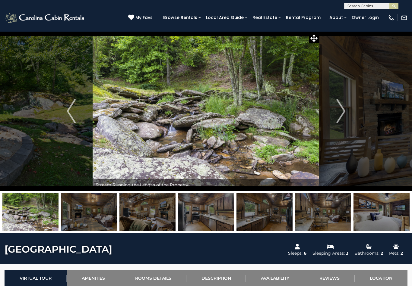
click at [339, 111] on img "Next" at bounding box center [340, 111] width 9 height 24
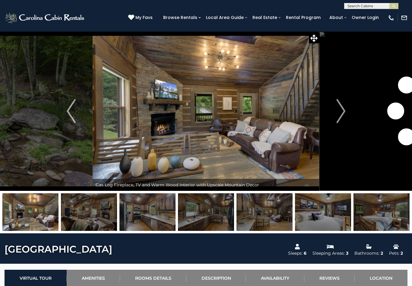
click at [339, 111] on img "Next" at bounding box center [340, 111] width 9 height 24
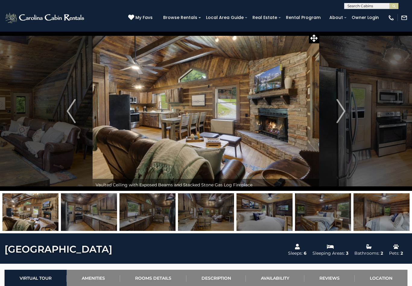
click at [338, 111] on img "Next" at bounding box center [340, 111] width 9 height 24
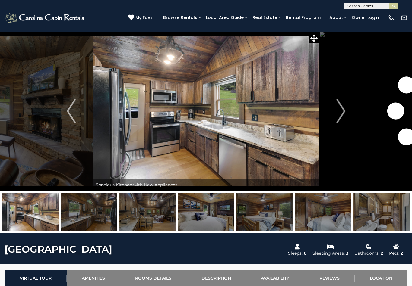
click at [339, 111] on img "Next" at bounding box center [340, 111] width 9 height 24
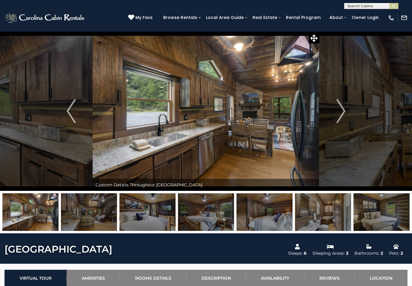
click at [339, 110] on img "Next" at bounding box center [340, 111] width 9 height 24
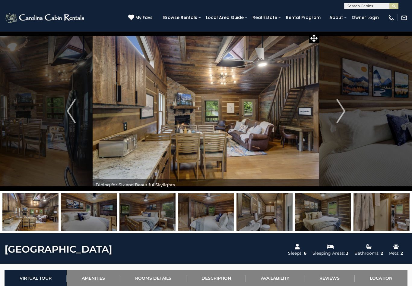
click at [338, 112] on img "Next" at bounding box center [340, 111] width 9 height 24
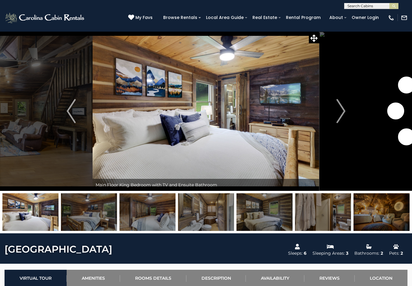
click at [341, 109] on img "Next" at bounding box center [340, 111] width 9 height 24
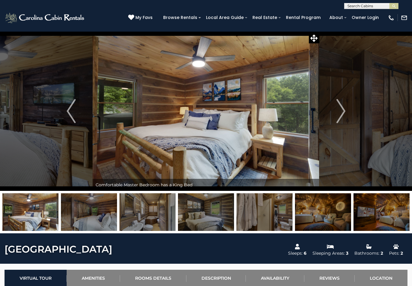
click at [340, 109] on img "Next" at bounding box center [340, 111] width 9 height 24
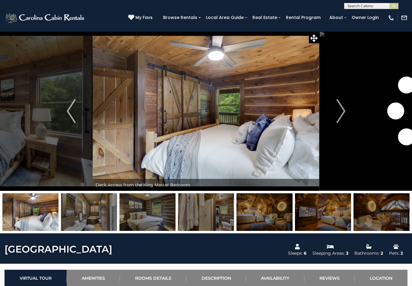
click at [340, 109] on img "Next" at bounding box center [340, 111] width 9 height 24
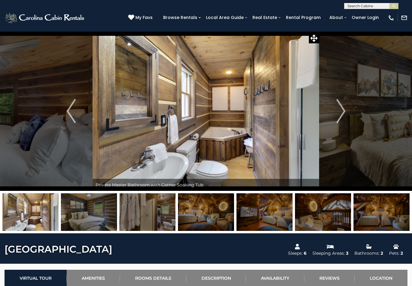
click at [339, 111] on img "Next" at bounding box center [340, 111] width 9 height 24
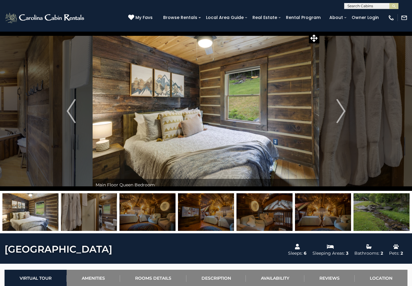
click at [341, 108] on img "Next" at bounding box center [340, 111] width 9 height 24
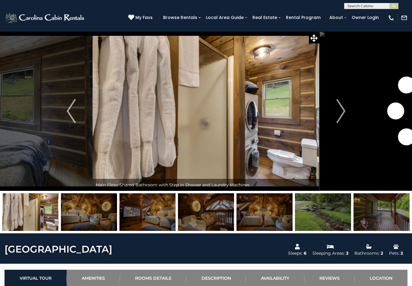
click at [341, 107] on img "Next" at bounding box center [340, 111] width 9 height 24
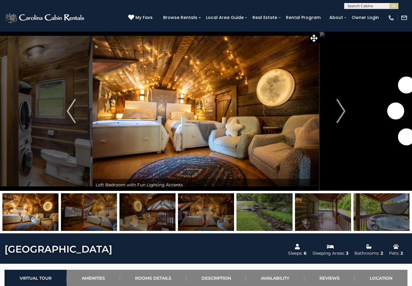
click at [340, 108] on img "Next" at bounding box center [340, 111] width 9 height 24
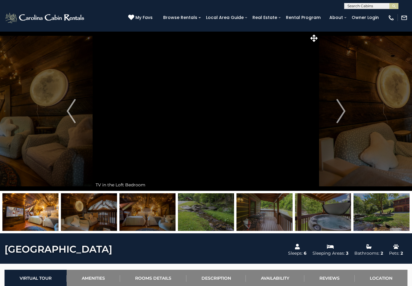
click at [340, 109] on img "Next" at bounding box center [340, 111] width 9 height 24
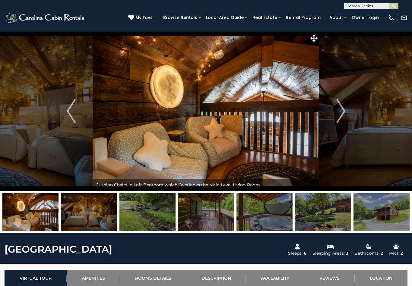
click at [339, 108] on img "Next" at bounding box center [340, 111] width 9 height 24
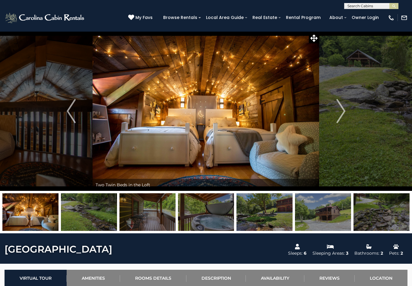
click at [339, 109] on img "Next" at bounding box center [340, 111] width 9 height 24
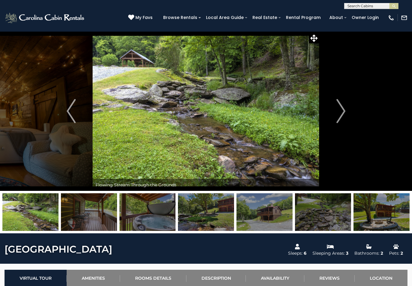
click at [340, 109] on img "Next" at bounding box center [340, 111] width 9 height 24
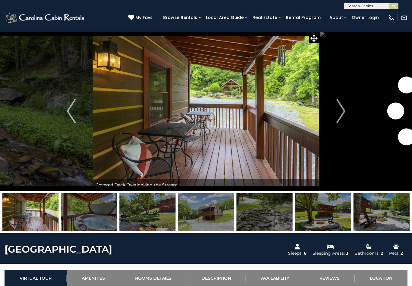
click at [339, 110] on img "Next" at bounding box center [340, 111] width 9 height 24
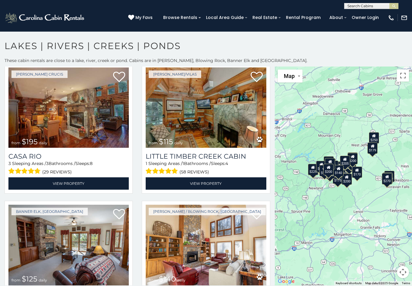
scroll to position [1525, 0]
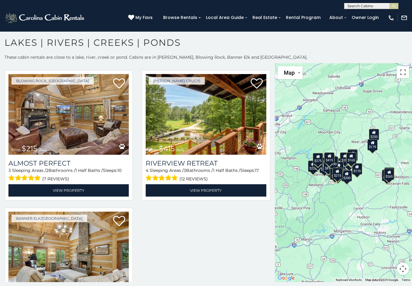
scroll to position [2486, 0]
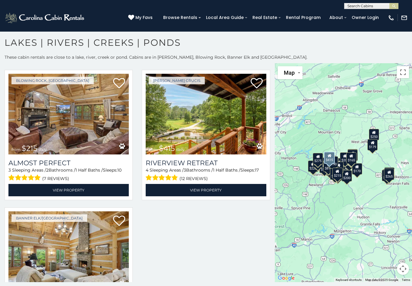
click at [204, 159] on h3 "Riverview Retreat" at bounding box center [206, 163] width 120 height 8
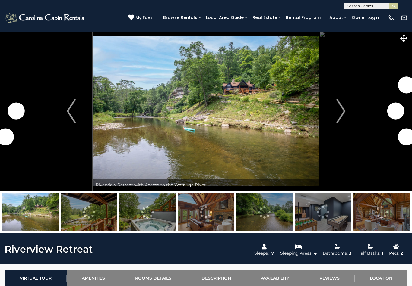
click at [341, 109] on img "Next" at bounding box center [340, 111] width 9 height 24
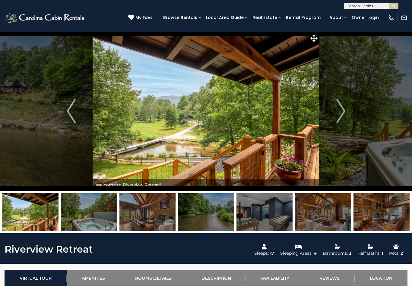
click at [340, 112] on img "Next" at bounding box center [340, 111] width 9 height 24
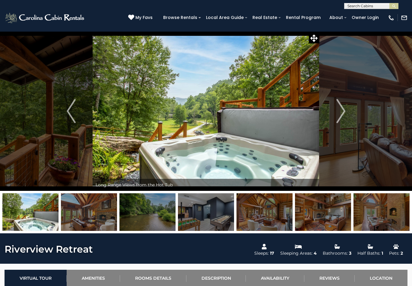
click at [340, 114] on img "Next" at bounding box center [340, 111] width 9 height 24
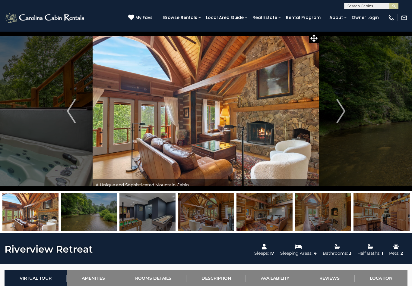
click at [341, 113] on img "Next" at bounding box center [340, 111] width 9 height 24
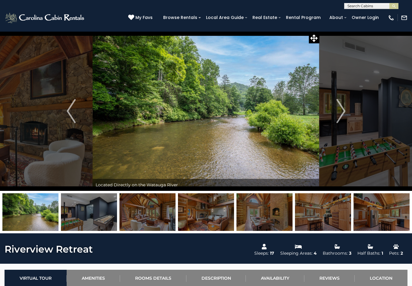
click at [337, 113] on img "Next" at bounding box center [340, 111] width 9 height 24
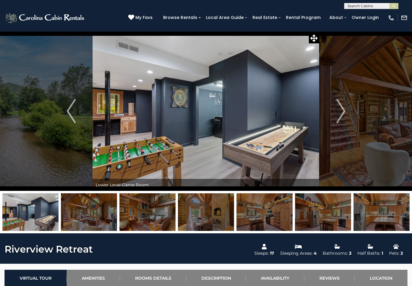
click at [336, 112] on button "Next" at bounding box center [340, 111] width 43 height 160
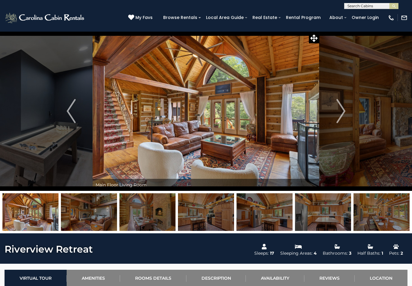
click at [70, 111] on img "Previous" at bounding box center [71, 111] width 9 height 24
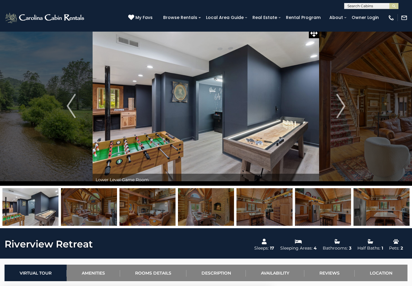
scroll to position [6, 0]
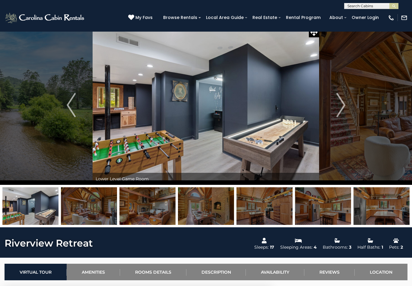
click at [340, 109] on img "Next" at bounding box center [340, 105] width 9 height 24
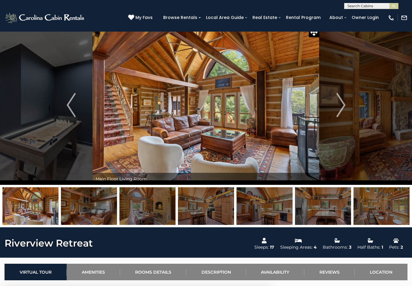
click at [341, 108] on img "Next" at bounding box center [340, 105] width 9 height 24
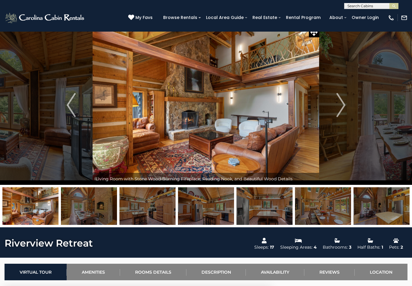
click at [339, 108] on img "Next" at bounding box center [340, 105] width 9 height 24
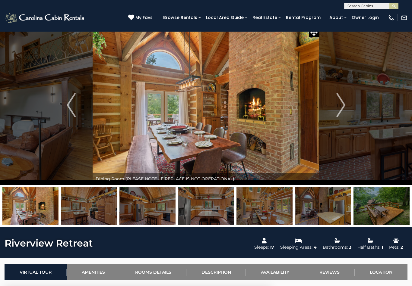
click at [340, 107] on img "Next" at bounding box center [340, 105] width 9 height 24
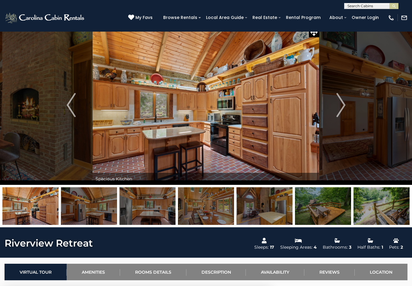
click at [339, 109] on img "Next" at bounding box center [340, 105] width 9 height 24
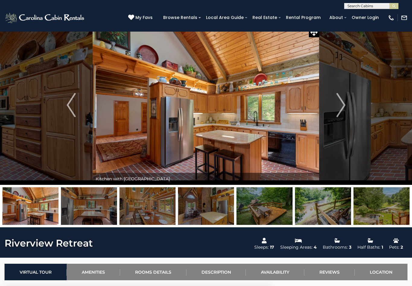
click at [339, 107] on img "Next" at bounding box center [340, 105] width 9 height 24
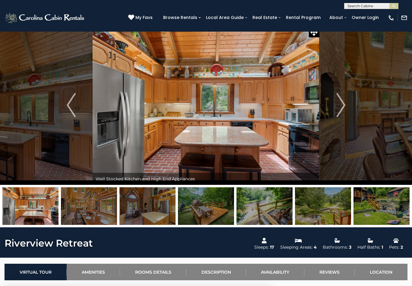
click at [338, 108] on img "Next" at bounding box center [340, 105] width 9 height 24
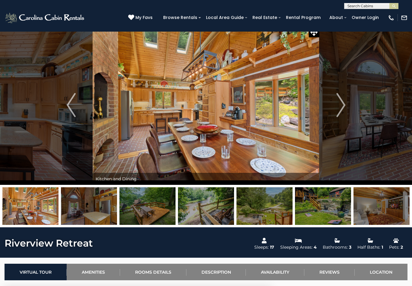
click at [339, 106] on img "Next" at bounding box center [340, 105] width 9 height 24
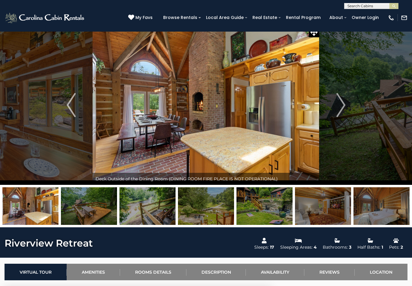
click at [338, 107] on img "Next" at bounding box center [340, 105] width 9 height 24
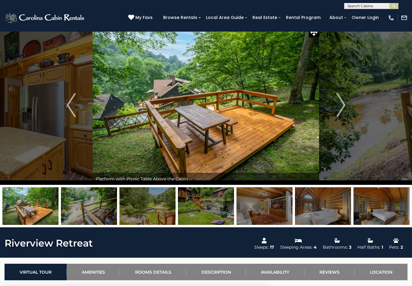
click at [334, 108] on button "Next" at bounding box center [340, 105] width 43 height 160
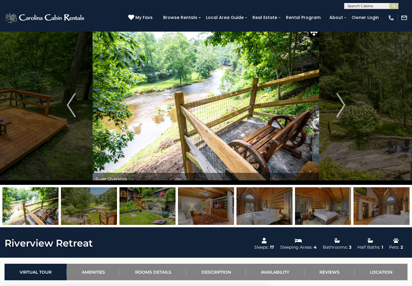
click at [340, 106] on img "Next" at bounding box center [340, 105] width 9 height 24
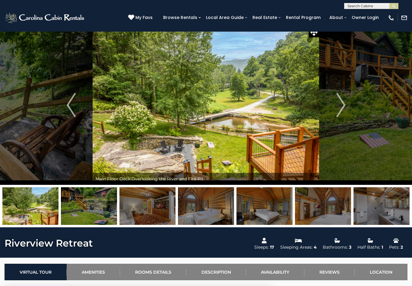
click at [340, 107] on img "Next" at bounding box center [340, 105] width 9 height 24
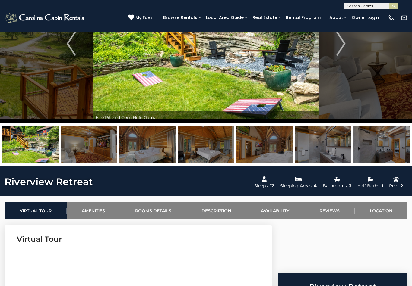
scroll to position [0, 0]
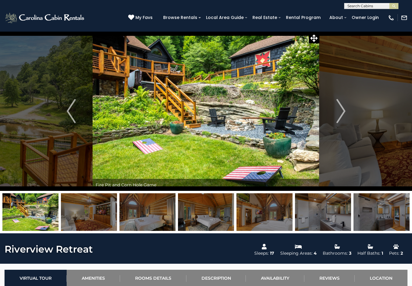
click at [340, 111] on img "Next" at bounding box center [340, 111] width 9 height 24
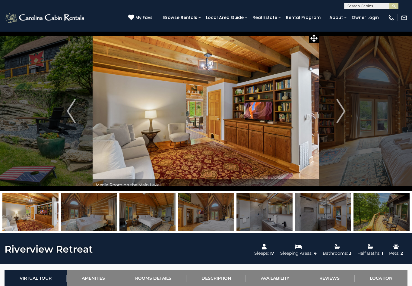
click at [341, 112] on img "Next" at bounding box center [340, 111] width 9 height 24
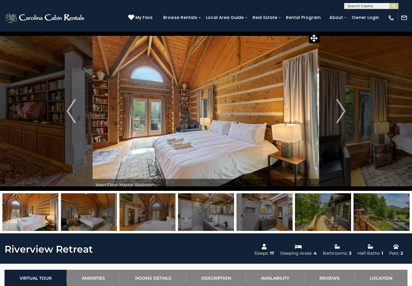
click at [339, 113] on img "Next" at bounding box center [340, 111] width 9 height 24
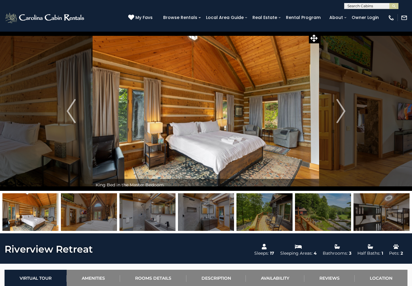
click at [337, 115] on img "Next" at bounding box center [340, 111] width 9 height 24
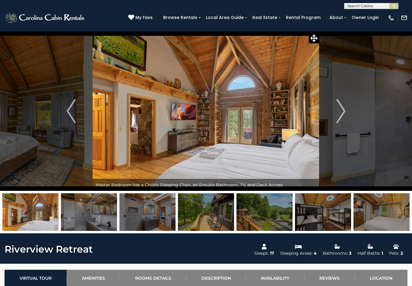
click at [342, 111] on img "Next" at bounding box center [340, 111] width 9 height 24
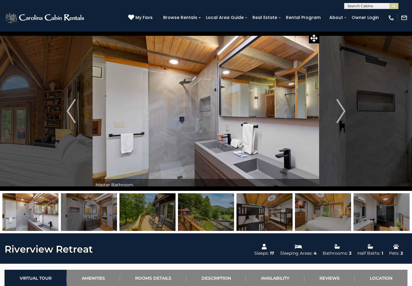
click at [342, 113] on img "Next" at bounding box center [340, 111] width 9 height 24
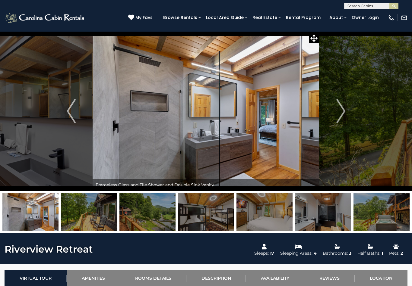
click at [340, 113] on img "Next" at bounding box center [340, 111] width 9 height 24
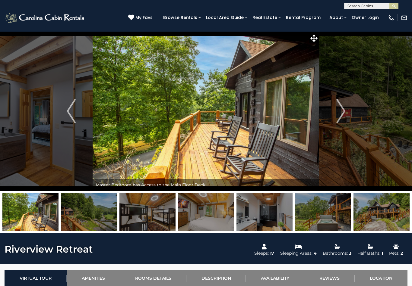
click at [340, 112] on img "Next" at bounding box center [340, 111] width 9 height 24
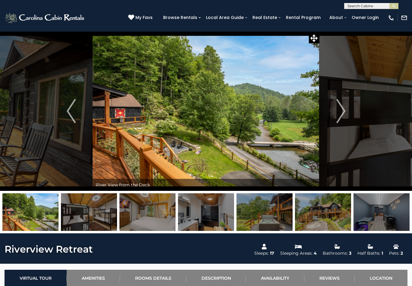
click at [340, 110] on img "Next" at bounding box center [340, 111] width 9 height 24
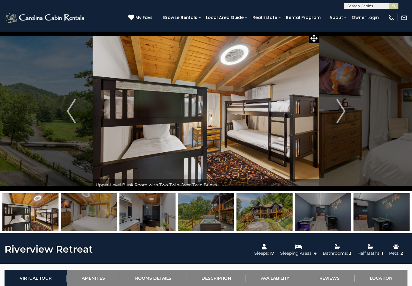
click at [342, 111] on img "Next" at bounding box center [340, 111] width 9 height 24
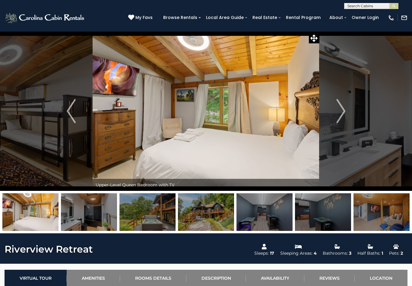
click at [338, 116] on img "Next" at bounding box center [340, 111] width 9 height 24
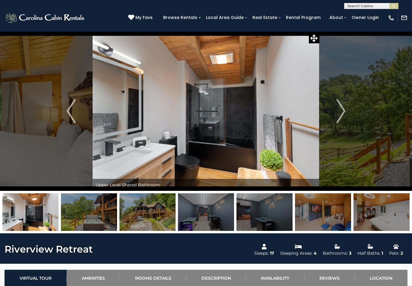
click at [340, 113] on img "Next" at bounding box center [340, 111] width 9 height 24
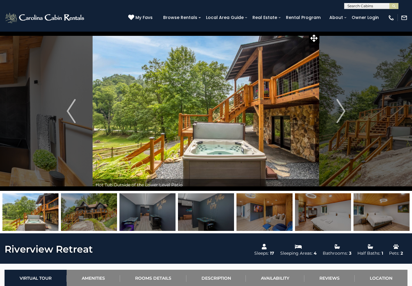
click at [339, 114] on img "Next" at bounding box center [340, 111] width 9 height 24
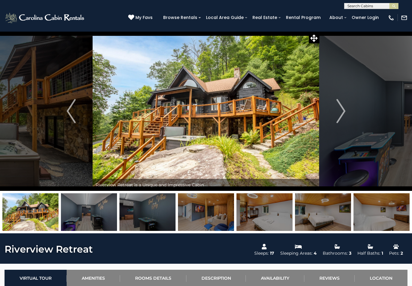
click at [338, 115] on img "Next" at bounding box center [340, 111] width 9 height 24
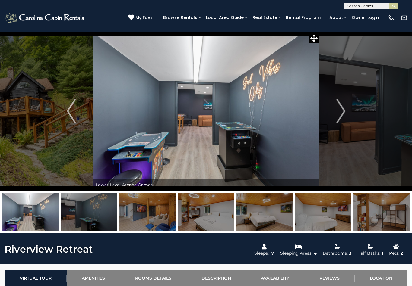
click at [339, 114] on img "Next" at bounding box center [340, 111] width 9 height 24
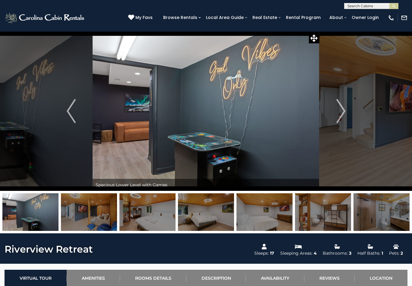
click at [340, 113] on img "Next" at bounding box center [340, 111] width 9 height 24
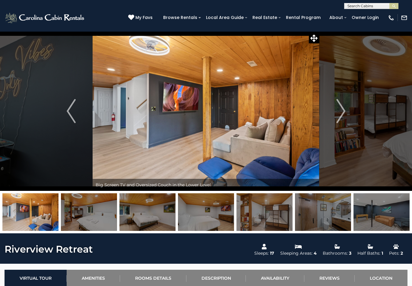
click at [341, 112] on img "Next" at bounding box center [340, 111] width 9 height 24
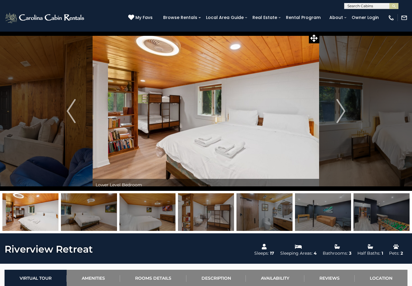
click at [341, 112] on img "Next" at bounding box center [340, 111] width 9 height 24
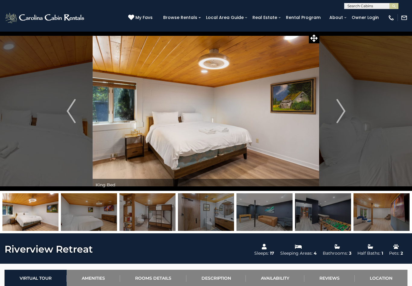
click at [340, 113] on img "Next" at bounding box center [340, 111] width 9 height 24
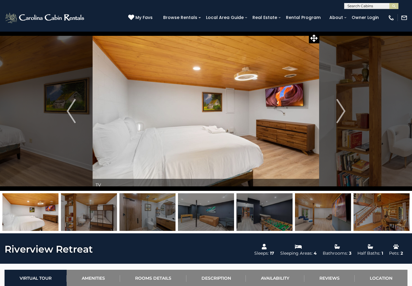
click at [338, 112] on img "Next" at bounding box center [340, 111] width 9 height 24
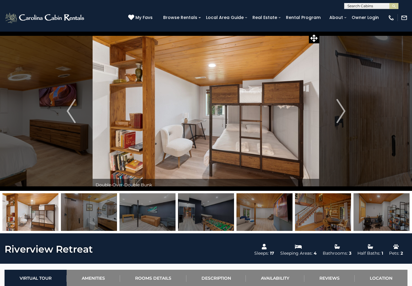
click at [337, 116] on img "Next" at bounding box center [340, 111] width 9 height 24
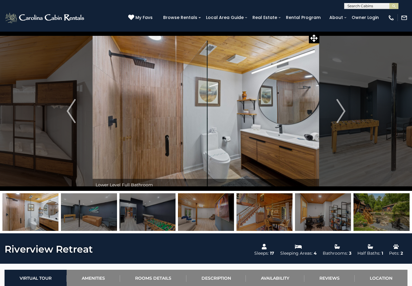
click at [340, 116] on img "Next" at bounding box center [340, 111] width 9 height 24
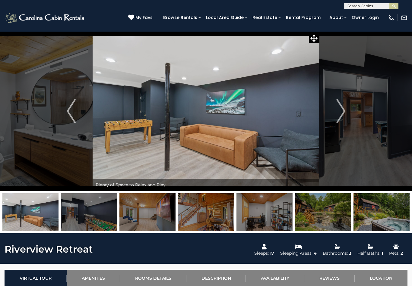
click at [340, 117] on img "Next" at bounding box center [340, 111] width 9 height 24
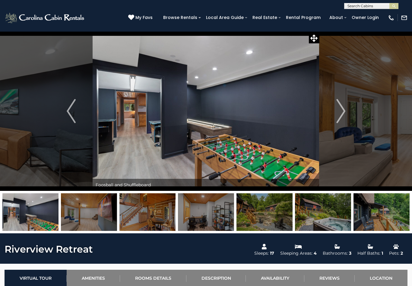
click at [339, 120] on img "Next" at bounding box center [340, 111] width 9 height 24
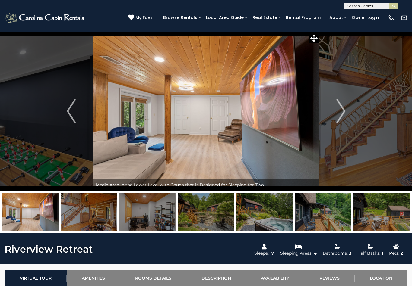
click at [341, 114] on img "Next" at bounding box center [340, 111] width 9 height 24
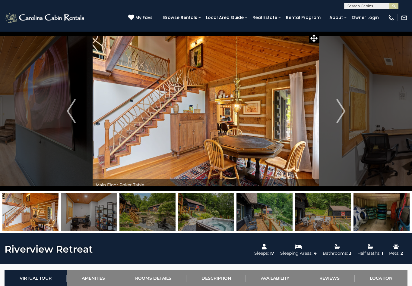
click at [332, 117] on button "Next" at bounding box center [340, 111] width 43 height 160
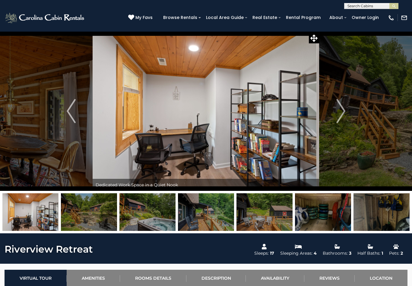
click at [342, 112] on img "Next" at bounding box center [340, 111] width 9 height 24
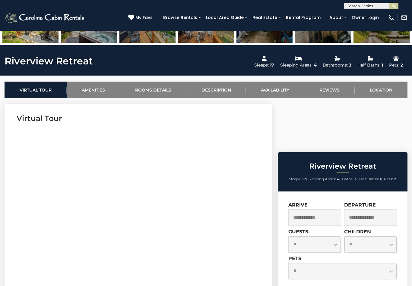
click at [318, 210] on input "text" at bounding box center [314, 218] width 53 height 17
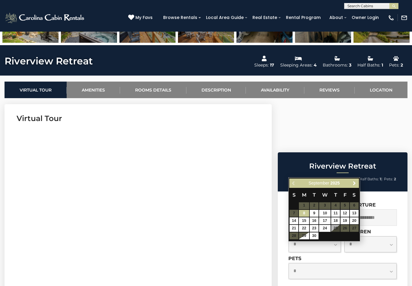
click at [355, 181] on span "Next" at bounding box center [354, 183] width 5 height 5
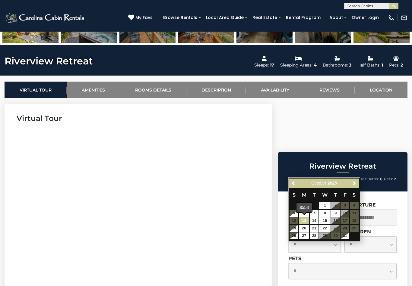
click at [305, 220] on link "13" at bounding box center [304, 221] width 10 height 7
type input "**********"
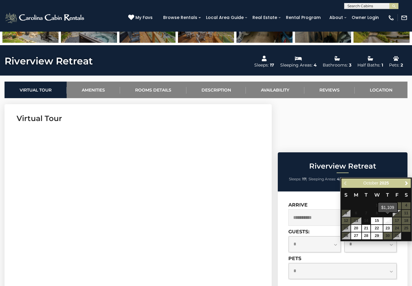
click at [389, 219] on link "16" at bounding box center [387, 221] width 9 height 7
type input "**********"
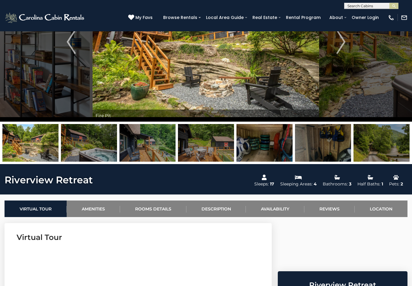
scroll to position [69, 0]
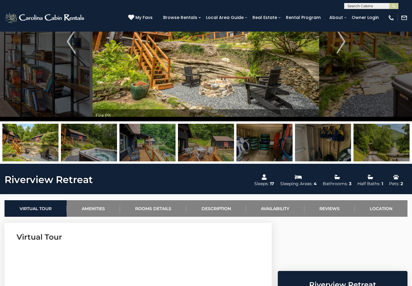
click at [382, 207] on link "Location" at bounding box center [381, 209] width 53 height 17
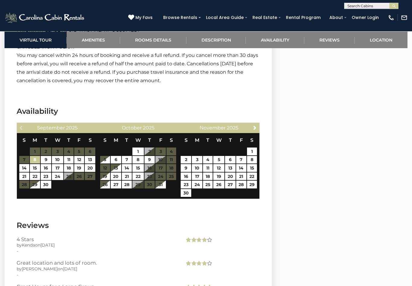
scroll to position [1717, 0]
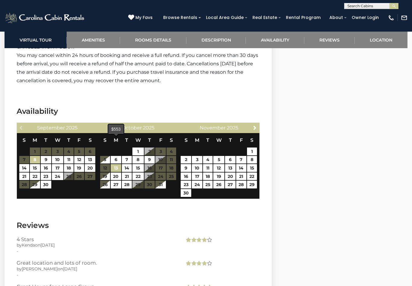
click at [116, 164] on link "13" at bounding box center [116, 168] width 11 height 8
type input "**********"
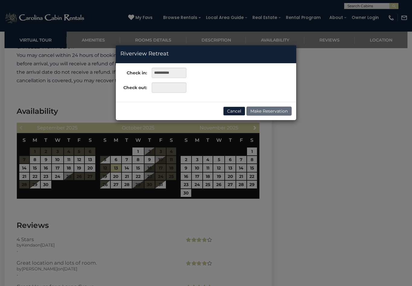
click at [150, 144] on div "**********" at bounding box center [206, 143] width 412 height 286
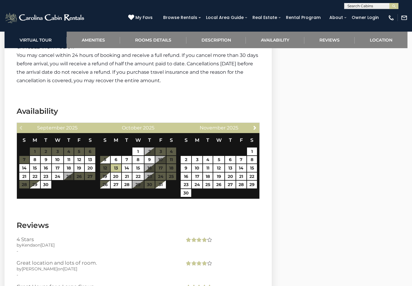
click at [152, 143] on table "S M T W T F S 1 2 3 4 5 6 7 8 9 10 11 12 13 14 15 16 17 18 19 20 21 22 23 24 25…" at bounding box center [138, 161] width 77 height 56
click at [150, 142] on table "S M T W T F S 1 2 3 4 5 6 7 8 9 10 11 12 13 14 15 16 17 18 19 20 21 22 23 24 25…" at bounding box center [138, 161] width 77 height 56
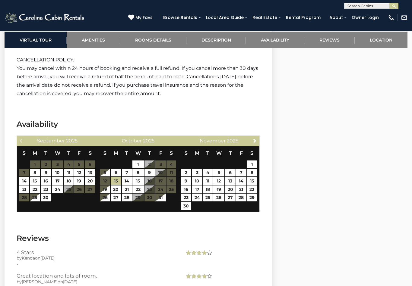
scroll to position [1704, 0]
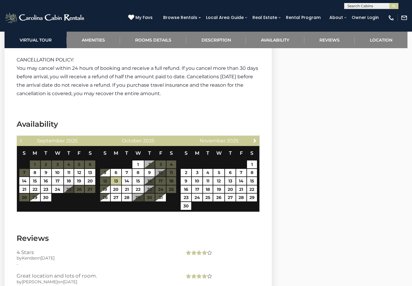
click at [108, 158] on table "S M T W T F S 1 2 3 4 5 6 7 8 9 10 11 12 13 14 15 16 17 18 19 20 21 22 23 24 25…" at bounding box center [138, 174] width 77 height 56
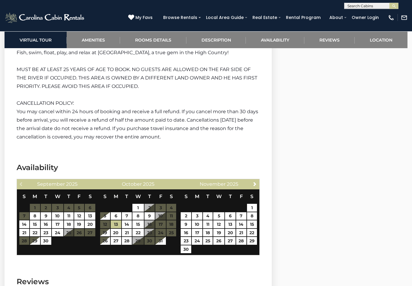
scroll to position [1661, 0]
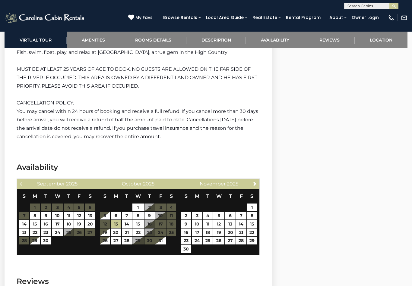
click at [108, 198] on table "S M T W T F S 1 2 3 4 5 6 7 8 9 10 11 12 13 14 15 16 17 18 19 20 21 22 23 24 25…" at bounding box center [138, 217] width 77 height 56
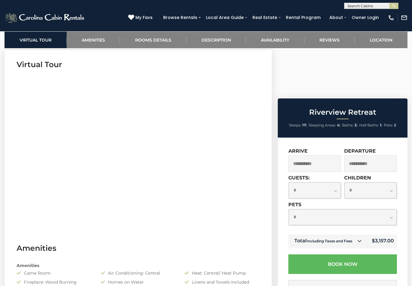
scroll to position [251, 0]
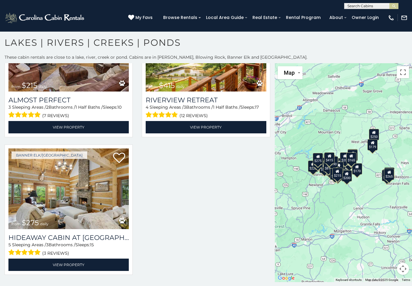
scroll to position [2551, 0]
click at [68, 195] on img at bounding box center [68, 189] width 120 height 81
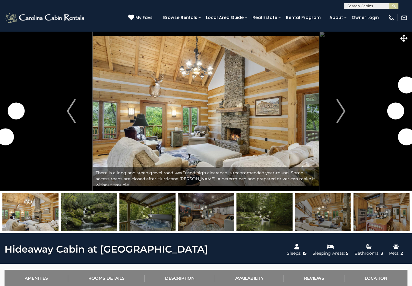
click at [338, 112] on img "Next" at bounding box center [340, 111] width 9 height 24
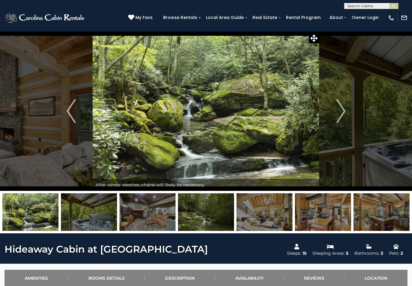
click at [339, 113] on img "Next" at bounding box center [340, 111] width 9 height 24
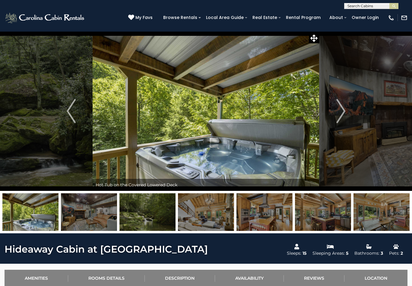
click at [338, 111] on img "Next" at bounding box center [340, 111] width 9 height 24
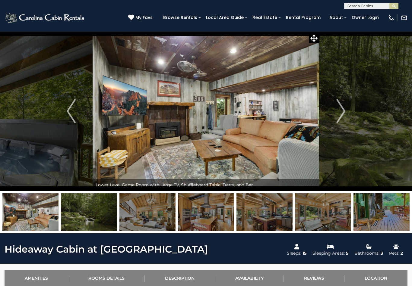
click at [340, 113] on img "Next" at bounding box center [340, 111] width 9 height 24
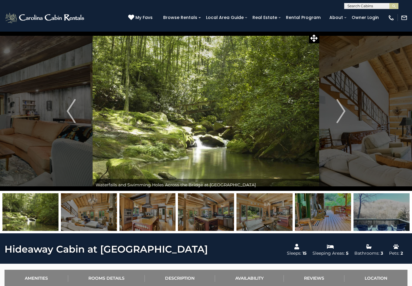
click at [341, 113] on img "Next" at bounding box center [340, 111] width 9 height 24
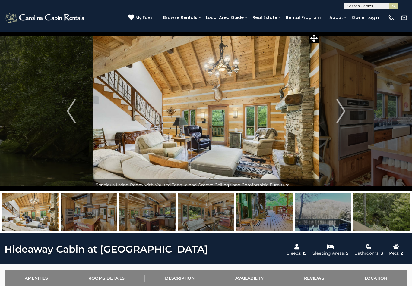
click at [338, 116] on img "Next" at bounding box center [340, 111] width 9 height 24
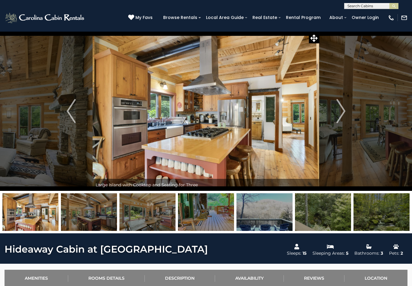
click at [339, 114] on img "Next" at bounding box center [340, 111] width 9 height 24
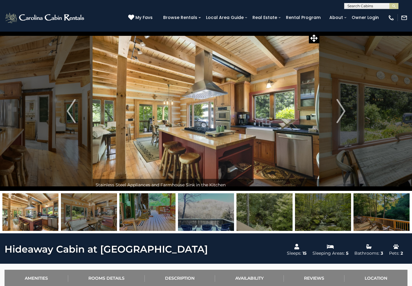
click at [339, 113] on img "Next" at bounding box center [340, 111] width 9 height 24
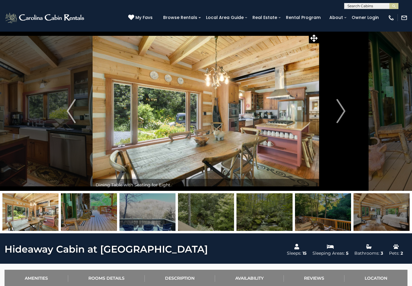
click at [340, 115] on img "Next" at bounding box center [340, 111] width 9 height 24
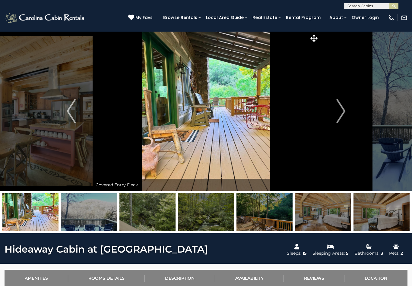
click at [341, 114] on img "Next" at bounding box center [340, 111] width 9 height 24
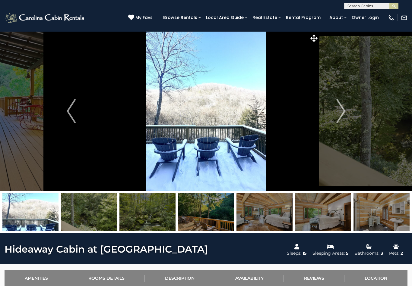
click at [340, 116] on img "Next" at bounding box center [340, 111] width 9 height 24
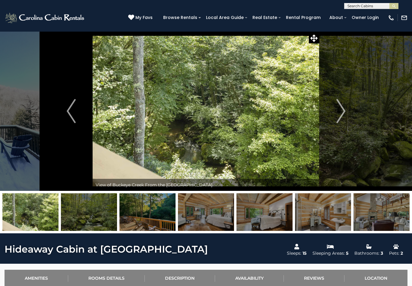
click at [340, 114] on img "Next" at bounding box center [340, 111] width 9 height 24
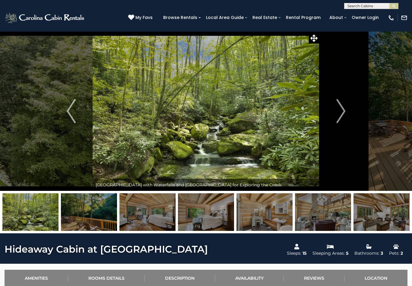
click at [340, 112] on img "Next" at bounding box center [340, 111] width 9 height 24
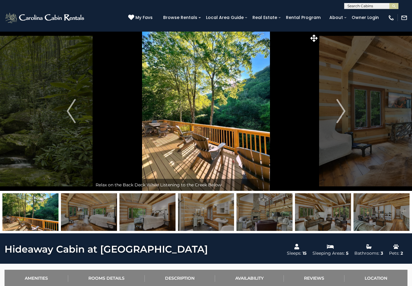
click at [336, 115] on img "Next" at bounding box center [340, 111] width 9 height 24
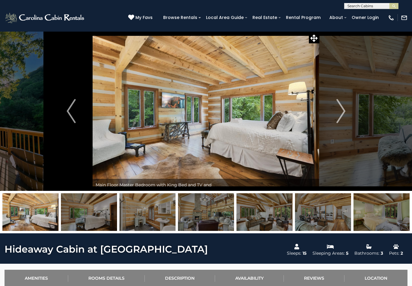
click at [341, 111] on img "Next" at bounding box center [340, 111] width 9 height 24
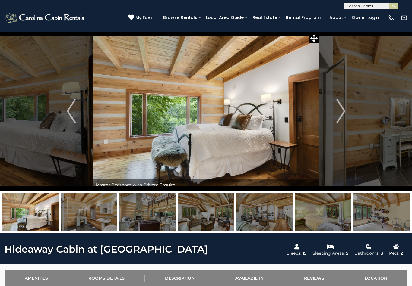
click at [339, 113] on img "Next" at bounding box center [340, 111] width 9 height 24
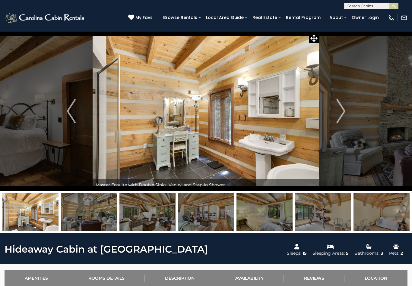
click at [339, 114] on img "Next" at bounding box center [340, 111] width 9 height 24
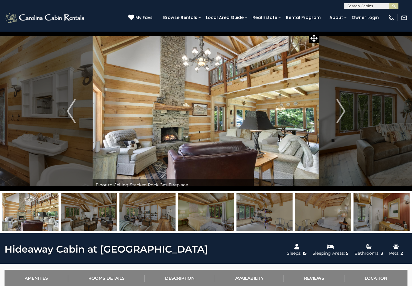
click at [341, 112] on img "Next" at bounding box center [340, 111] width 9 height 24
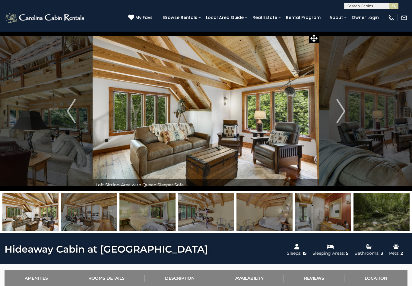
click at [340, 112] on img "Next" at bounding box center [340, 111] width 9 height 24
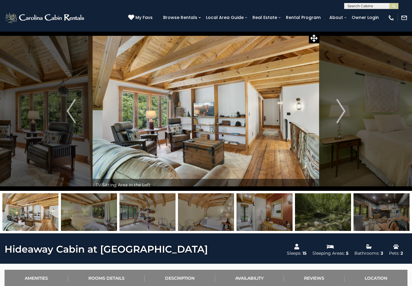
click at [337, 112] on img "Next" at bounding box center [340, 111] width 9 height 24
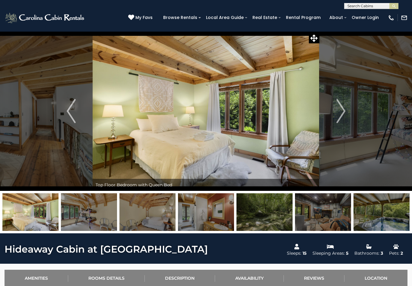
click at [340, 111] on img "Next" at bounding box center [340, 111] width 9 height 24
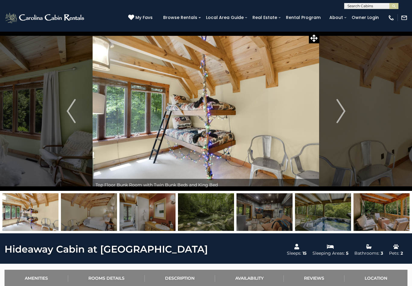
click at [340, 111] on img "Next" at bounding box center [340, 111] width 9 height 24
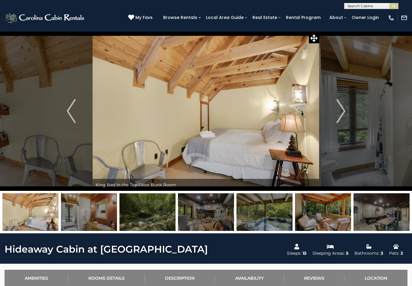
click at [339, 112] on img "Next" at bounding box center [340, 111] width 9 height 24
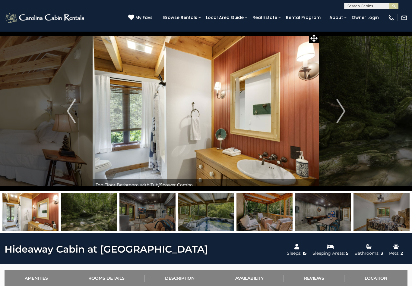
click at [341, 112] on img "Next" at bounding box center [340, 111] width 9 height 24
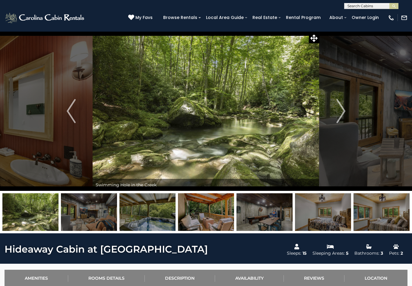
click at [342, 112] on img "Next" at bounding box center [340, 111] width 9 height 24
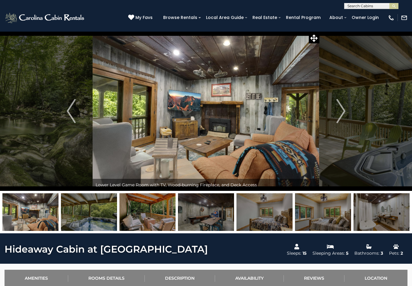
click at [340, 112] on img "Next" at bounding box center [340, 111] width 9 height 24
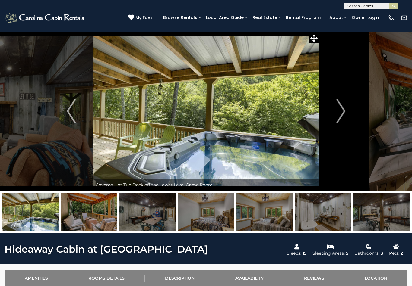
click at [339, 113] on img "Next" at bounding box center [340, 111] width 9 height 24
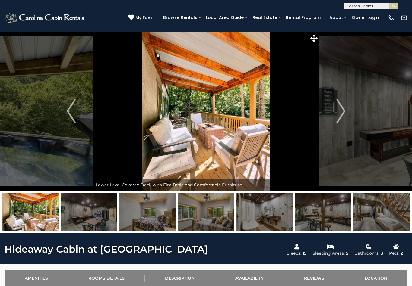
click at [337, 115] on img "Next" at bounding box center [340, 111] width 9 height 24
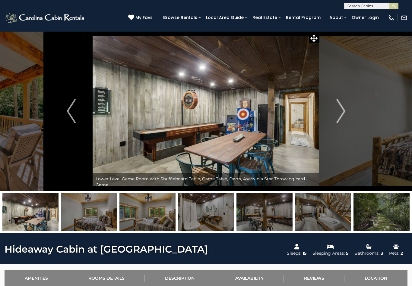
click at [340, 110] on img "Next" at bounding box center [340, 111] width 9 height 24
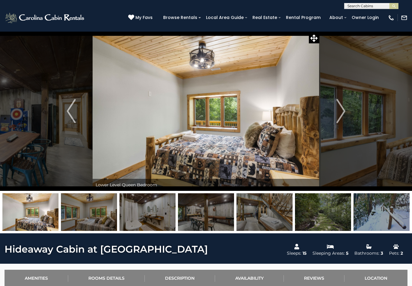
click at [340, 111] on img "Next" at bounding box center [340, 111] width 9 height 24
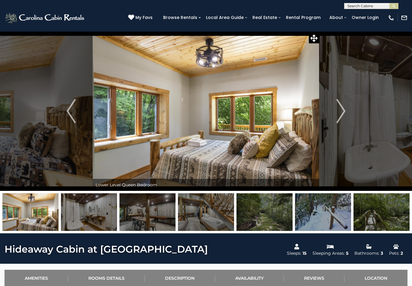
click at [342, 109] on img "Next" at bounding box center [340, 111] width 9 height 24
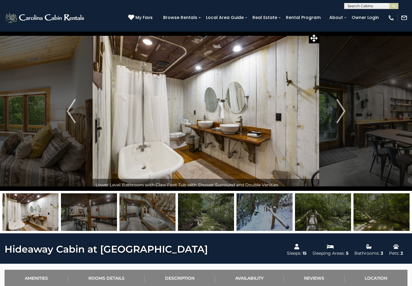
click at [339, 111] on img "Next" at bounding box center [340, 111] width 9 height 24
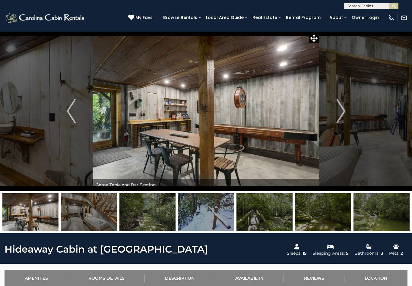
click at [339, 113] on img "Next" at bounding box center [340, 111] width 9 height 24
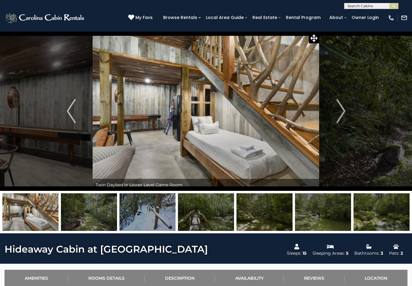
click at [340, 112] on img "Next" at bounding box center [340, 111] width 9 height 24
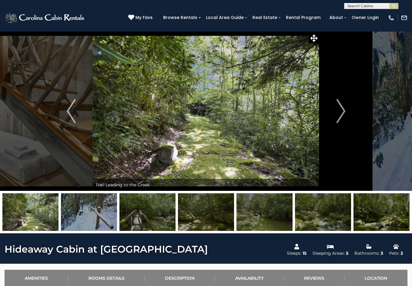
click at [339, 111] on img "Next" at bounding box center [340, 111] width 9 height 24
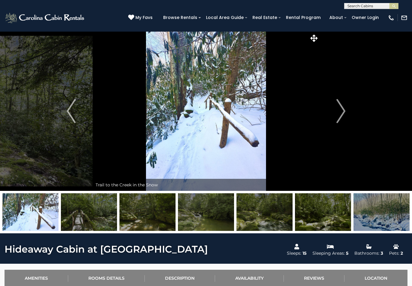
click at [339, 111] on img "Next" at bounding box center [340, 111] width 9 height 24
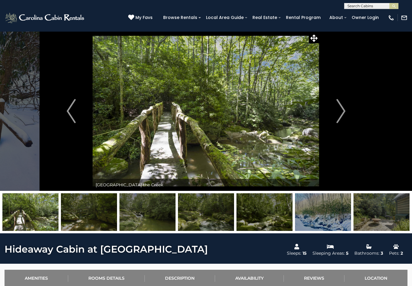
click at [339, 112] on img "Next" at bounding box center [340, 111] width 9 height 24
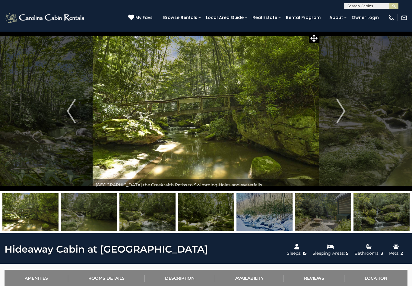
click at [339, 110] on img "Next" at bounding box center [340, 111] width 9 height 24
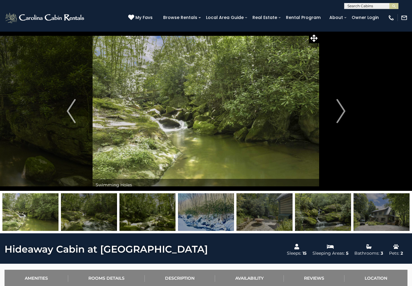
click at [340, 113] on img "Next" at bounding box center [340, 111] width 9 height 24
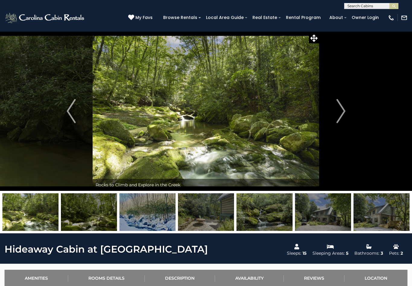
click at [344, 107] on img "Next" at bounding box center [340, 111] width 9 height 24
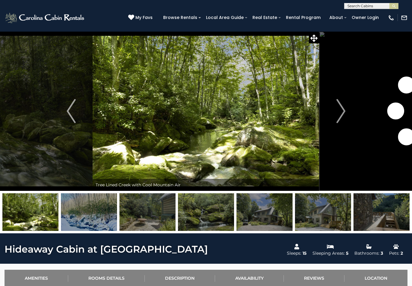
click at [342, 110] on img "Next" at bounding box center [340, 111] width 9 height 24
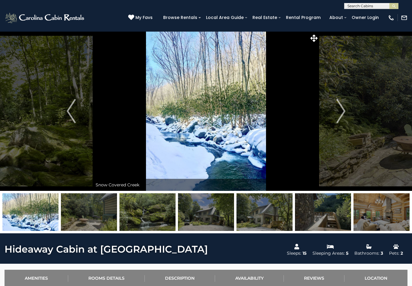
click at [342, 109] on img "Next" at bounding box center [340, 111] width 9 height 24
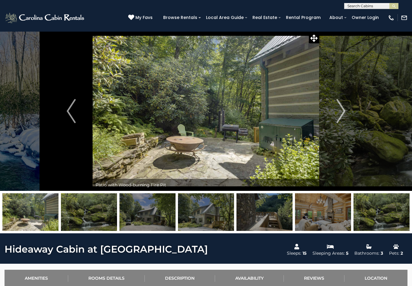
click at [341, 111] on img "Next" at bounding box center [340, 111] width 9 height 24
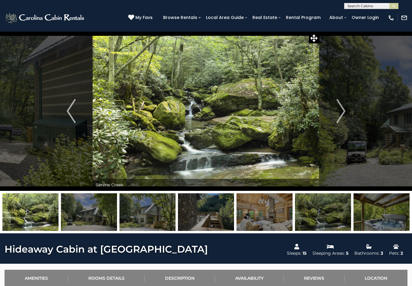
click at [342, 110] on img "Next" at bounding box center [340, 111] width 9 height 24
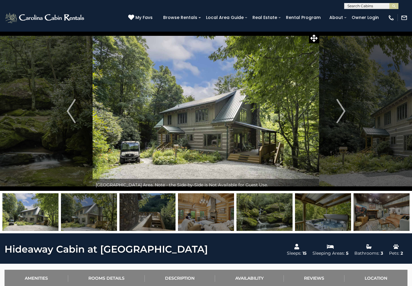
click at [341, 111] on img "Next" at bounding box center [340, 111] width 9 height 24
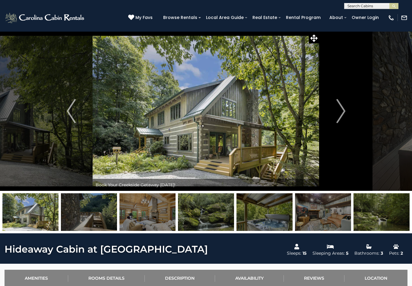
click at [342, 110] on img "Next" at bounding box center [340, 111] width 9 height 24
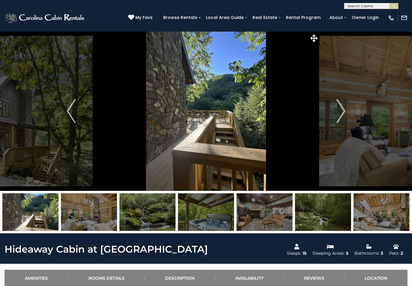
click at [340, 112] on img "Next" at bounding box center [340, 111] width 9 height 24
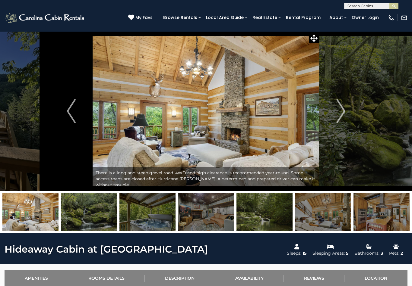
click at [340, 113] on img "Next" at bounding box center [340, 111] width 9 height 24
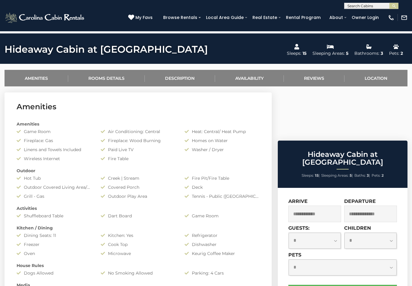
scroll to position [204, 0]
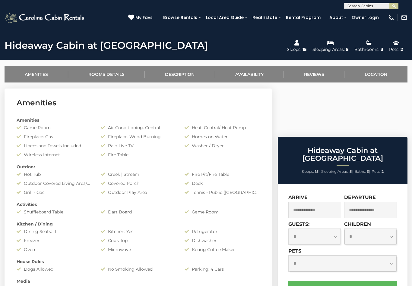
click at [318, 202] on input "text" at bounding box center [314, 210] width 53 height 17
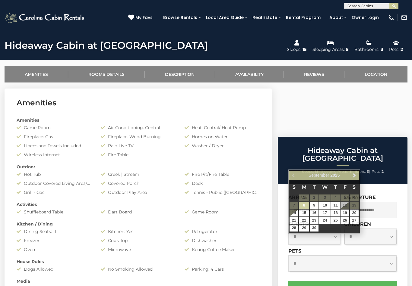
scroll to position [204, 0]
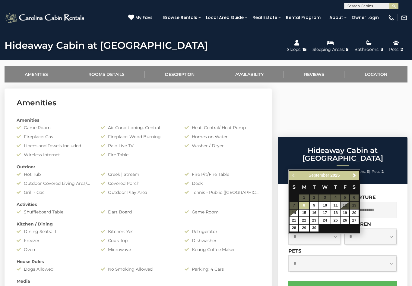
click at [353, 175] on span "Next" at bounding box center [354, 175] width 5 height 5
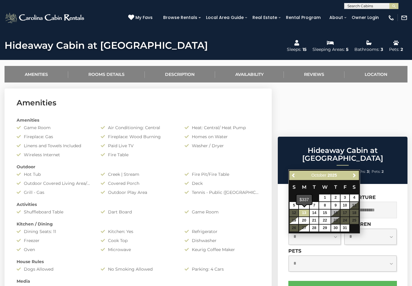
click at [308, 213] on link "13" at bounding box center [304, 213] width 10 height 7
type input "**********"
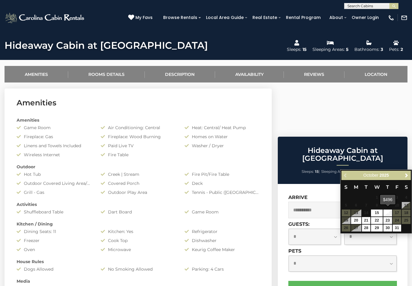
click at [388, 211] on link "16" at bounding box center [387, 213] width 9 height 7
type input "**********"
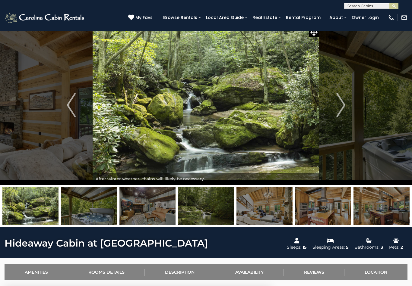
scroll to position [0, 0]
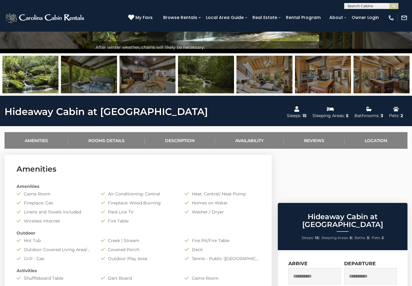
click at [375, 140] on link "Location" at bounding box center [375, 140] width 63 height 17
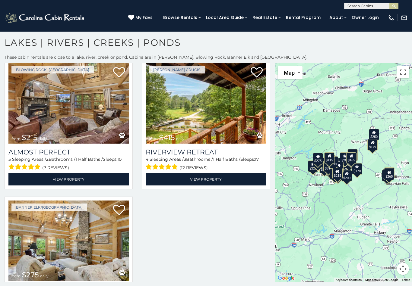
scroll to position [2497, 0]
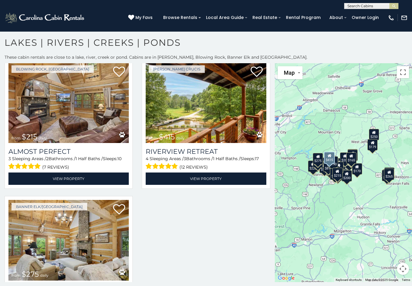
click at [216, 115] on img at bounding box center [206, 102] width 120 height 81
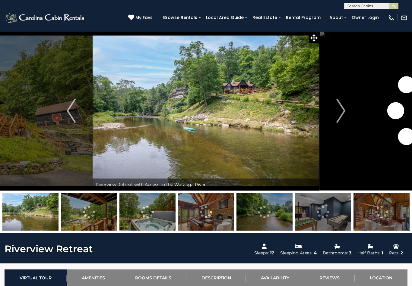
scroll to position [1, 0]
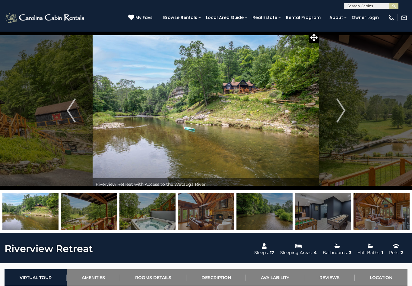
click at [227, 120] on img at bounding box center [206, 111] width 226 height 160
click at [238, 148] on img at bounding box center [206, 111] width 226 height 160
click at [241, 146] on img at bounding box center [206, 111] width 226 height 160
click at [36, 217] on img at bounding box center [30, 212] width 56 height 38
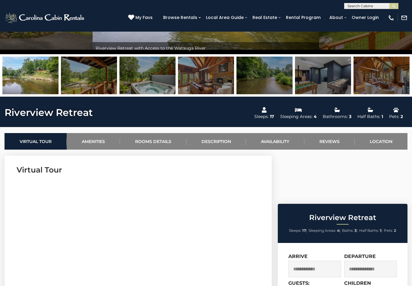
scroll to position [0, 0]
